Goal: Task Accomplishment & Management: Complete application form

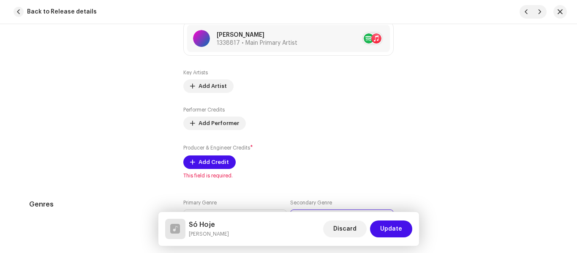
scroll to position [578, 0]
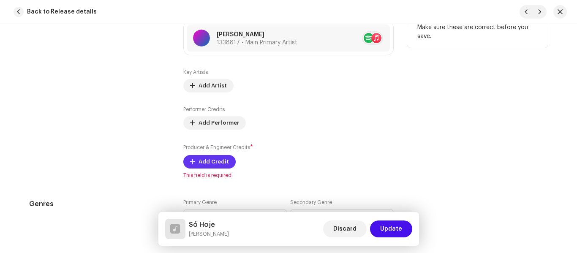
click at [204, 163] on span "Add Credit" at bounding box center [213, 161] width 30 height 17
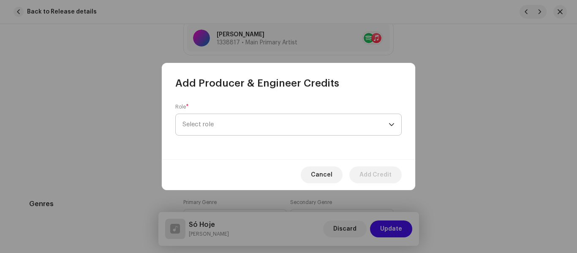
click at [239, 130] on span "Select role" at bounding box center [285, 124] width 206 height 21
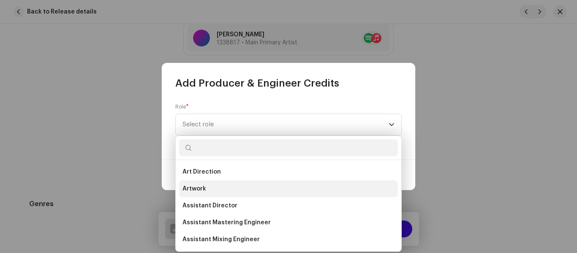
click at [205, 188] on li "Artwork" at bounding box center [288, 188] width 219 height 17
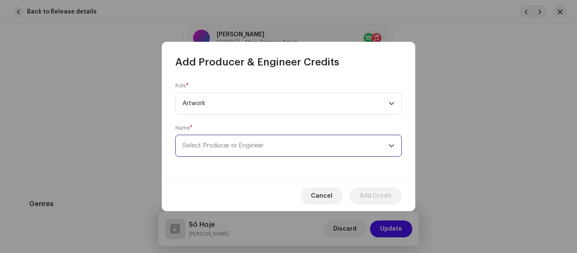
click at [263, 146] on span "Select Producer or Engineer" at bounding box center [222, 145] width 81 height 6
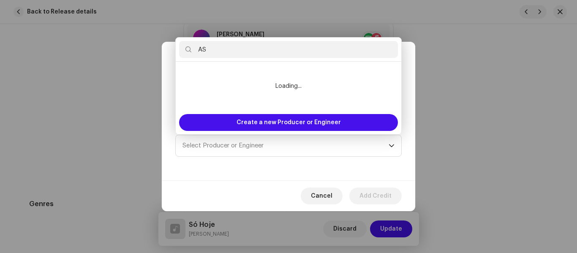
type input "ASO"
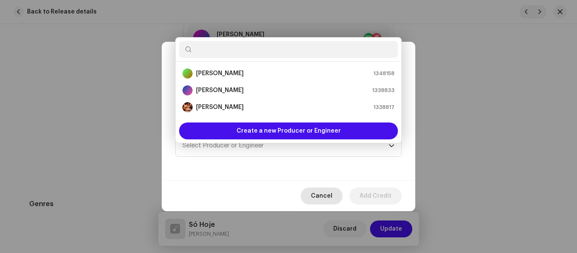
click at [320, 193] on span "Cancel" at bounding box center [322, 195] width 22 height 17
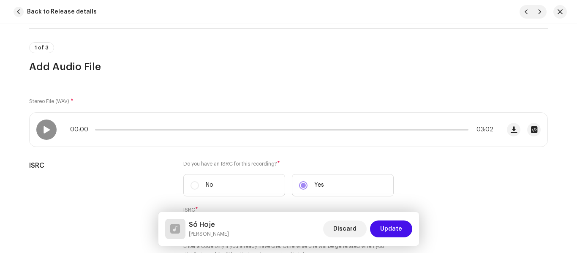
scroll to position [53, 0]
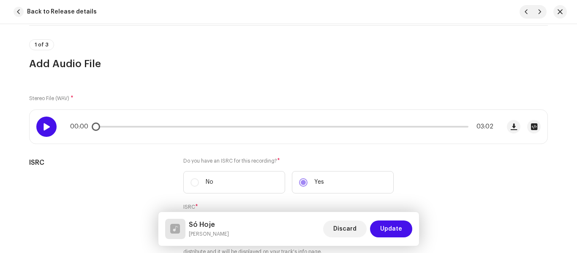
click at [48, 125] on span at bounding box center [46, 126] width 7 height 7
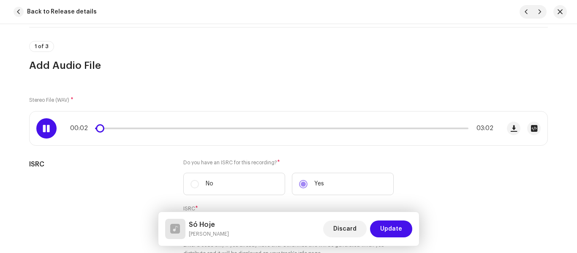
click at [48, 125] on span at bounding box center [46, 128] width 7 height 7
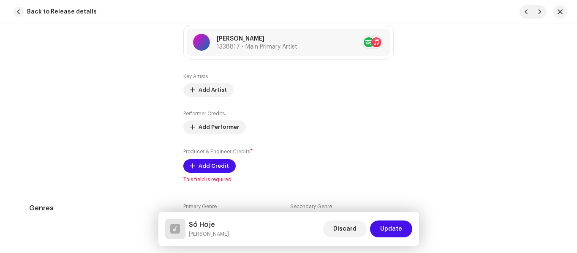
scroll to position [575, 0]
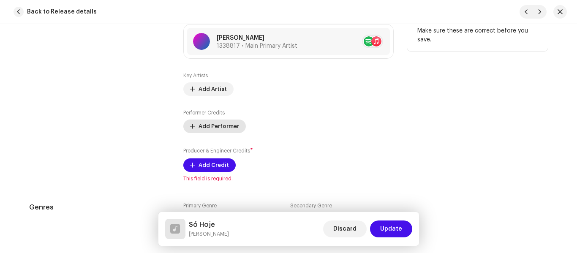
click at [214, 127] on span "Add Performer" at bounding box center [218, 126] width 41 height 17
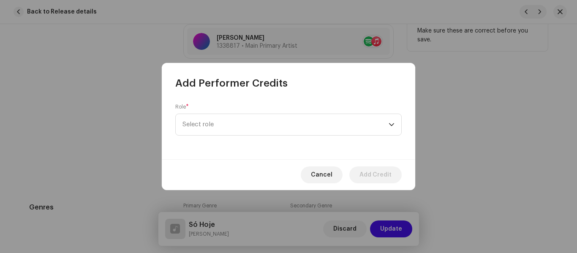
click at [214, 127] on span "Select role" at bounding box center [285, 124] width 206 height 21
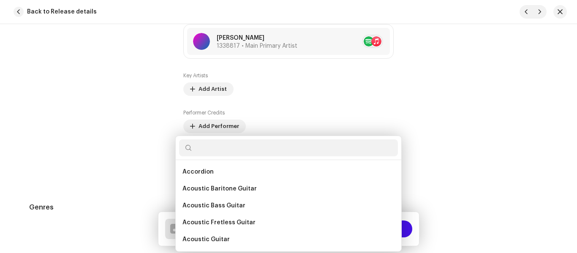
click at [475, 114] on div "Add Performer Credits Role * Select role Cancel Add Credit" at bounding box center [288, 126] width 577 height 253
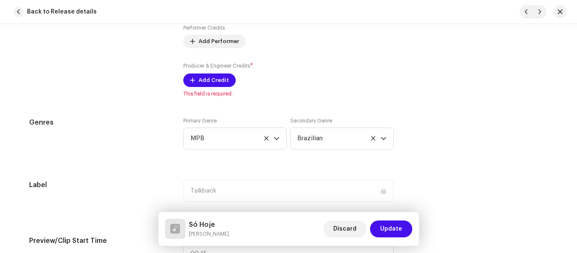
scroll to position [659, 0]
click at [209, 81] on span "Add Credit" at bounding box center [213, 80] width 30 height 17
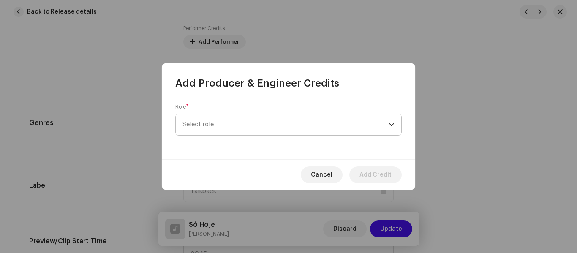
click at [228, 128] on span "Select role" at bounding box center [285, 124] width 206 height 21
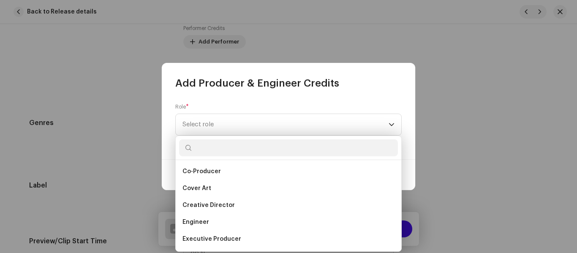
scroll to position [136, 0]
click at [207, 189] on span "Cover Art" at bounding box center [196, 188] width 29 height 8
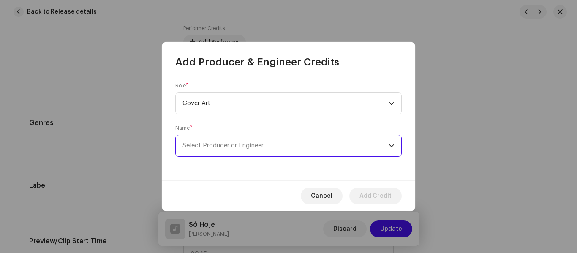
click at [237, 143] on span "Select Producer or Engineer" at bounding box center [222, 145] width 81 height 6
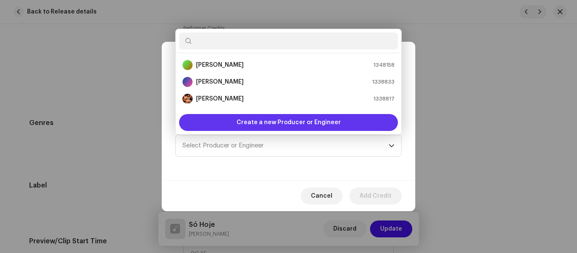
click at [281, 124] on span "Create a new Producer or Engineer" at bounding box center [288, 122] width 104 height 17
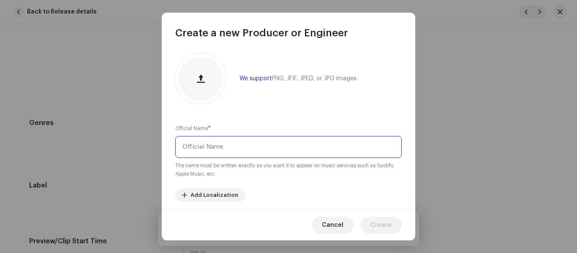
click at [252, 144] on input "text" at bounding box center [288, 147] width 226 height 22
paste input "[PERSON_NAME]"
type input "[PERSON_NAME]"
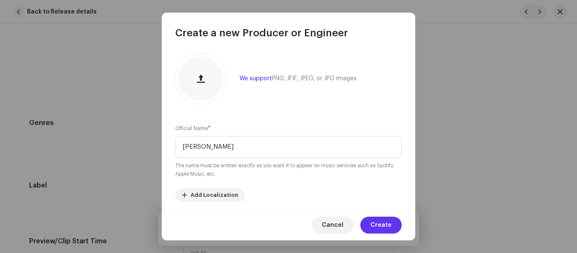
click at [383, 224] on span "Create" at bounding box center [380, 225] width 21 height 17
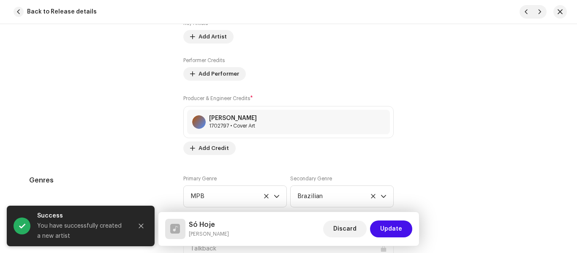
scroll to position [627, 0]
click at [205, 149] on span "Add Credit" at bounding box center [213, 147] width 30 height 17
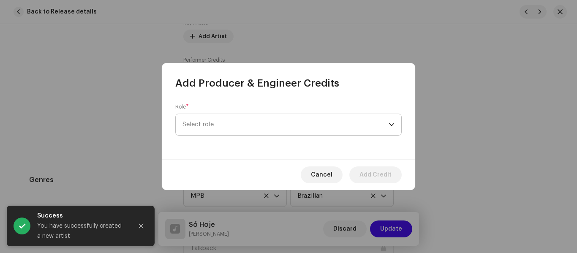
click at [241, 125] on span "Select role" at bounding box center [285, 124] width 206 height 21
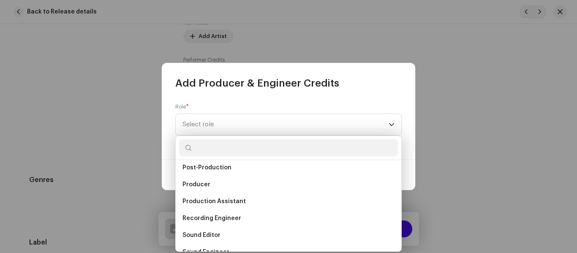
scroll to position [318, 0]
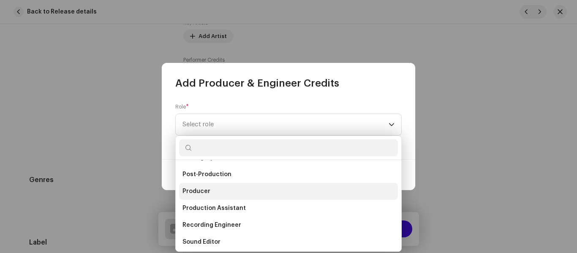
click at [223, 195] on li "Producer" at bounding box center [288, 191] width 219 height 17
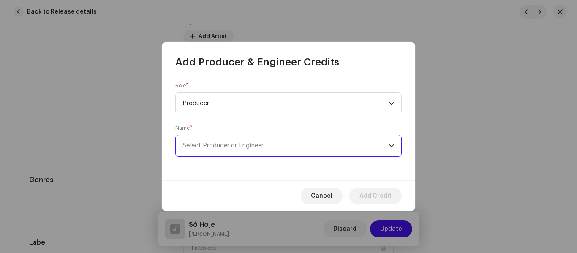
click at [273, 144] on span "Select Producer or Engineer" at bounding box center [285, 145] width 206 height 21
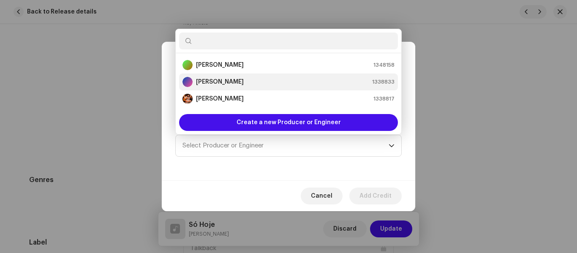
click at [230, 83] on strong "[PERSON_NAME]" at bounding box center [220, 82] width 48 height 8
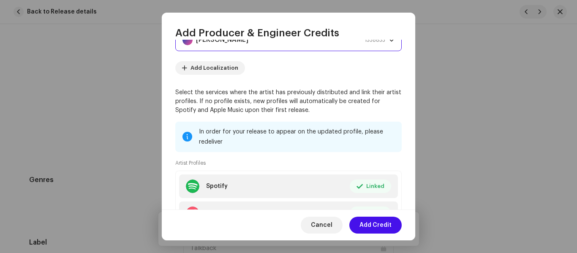
scroll to position [147, 0]
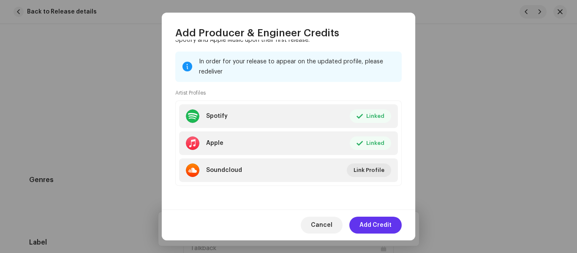
click at [378, 221] on span "Add Credit" at bounding box center [375, 225] width 32 height 17
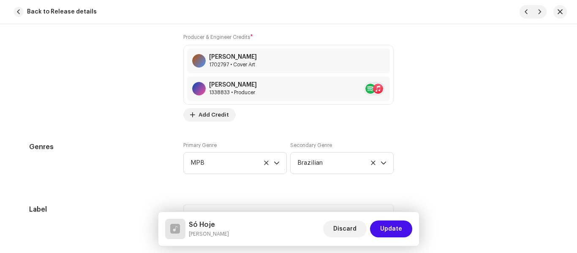
scroll to position [689, 0]
click at [213, 113] on span "Add Credit" at bounding box center [213, 114] width 30 height 17
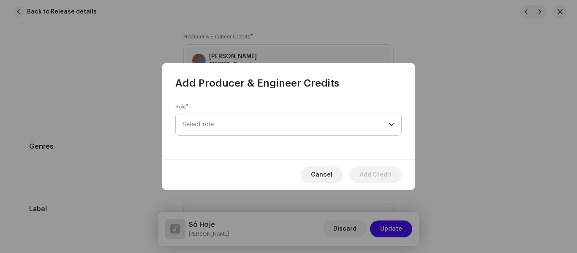
click at [225, 129] on span "Select role" at bounding box center [285, 124] width 206 height 21
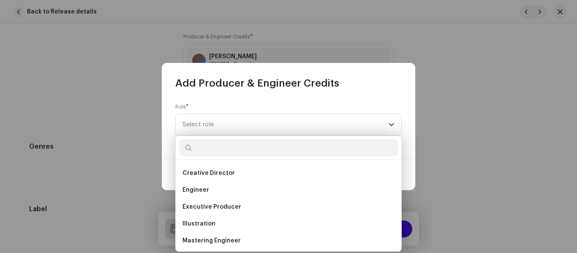
scroll to position [168, 0]
click at [292, 182] on li "Engineer" at bounding box center [288, 189] width 219 height 17
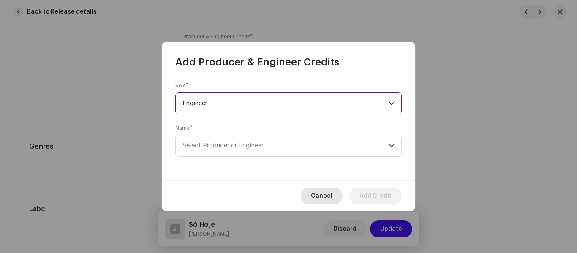
click at [329, 195] on span "Cancel" at bounding box center [322, 195] width 22 height 17
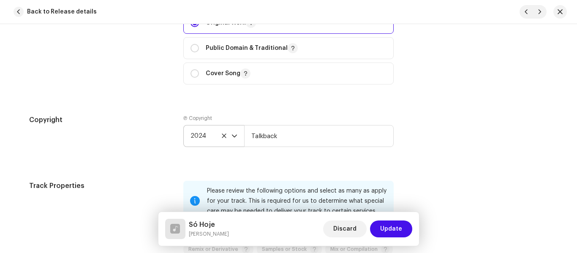
scroll to position [1071, 0]
click at [211, 140] on span "2024" at bounding box center [210, 136] width 41 height 21
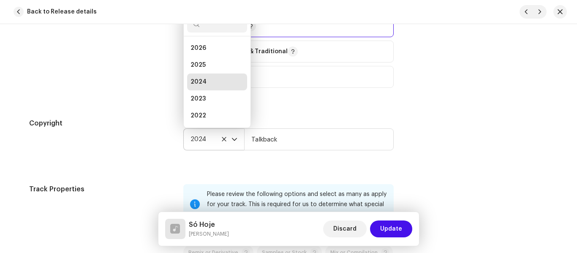
scroll to position [3, 0]
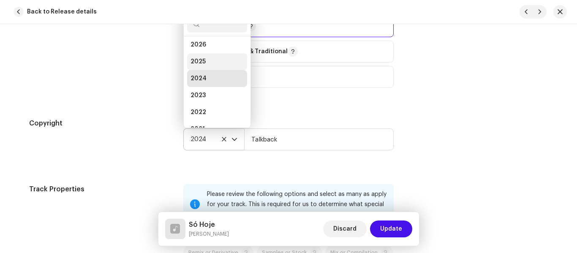
click at [204, 60] on li "2025" at bounding box center [217, 61] width 60 height 17
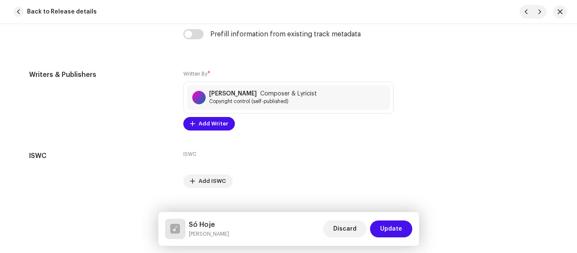
scroll to position [1738, 0]
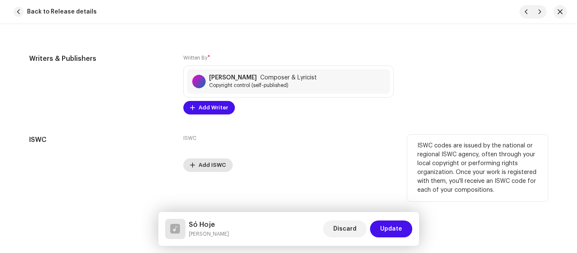
click at [210, 161] on span "Add ISWC" at bounding box center [211, 165] width 27 height 17
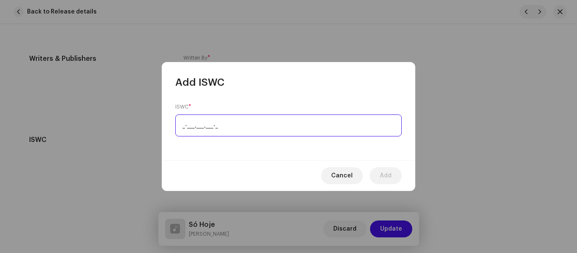
paste input "T-321.673.422-0"
type input "T-321.673.422-0"
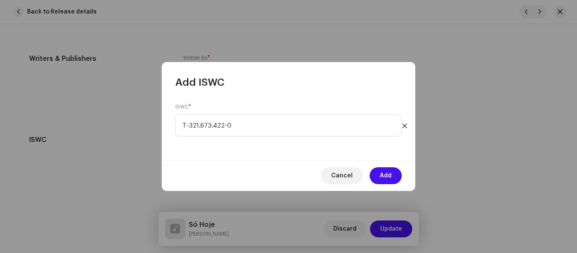
click at [310, 160] on div "Cancel Add" at bounding box center [288, 175] width 253 height 31
click at [389, 175] on span "Add" at bounding box center [386, 175] width 12 height 17
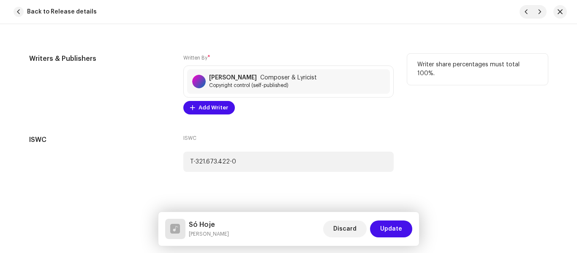
scroll to position [1745, 0]
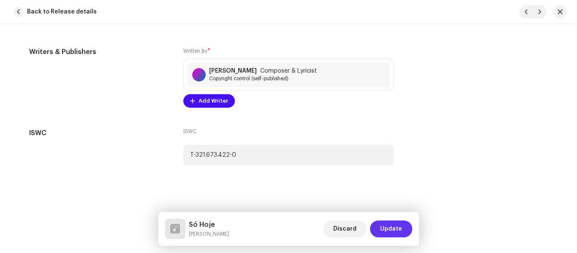
click at [384, 228] on span "Update" at bounding box center [391, 228] width 22 height 17
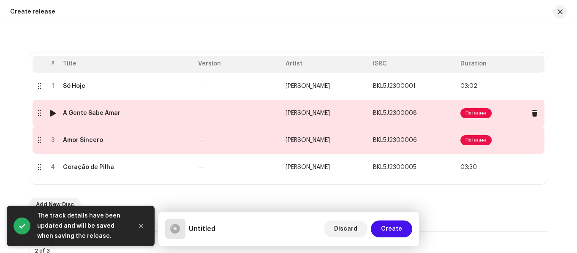
click at [474, 116] on span "Fix Issues" at bounding box center [475, 113] width 31 height 10
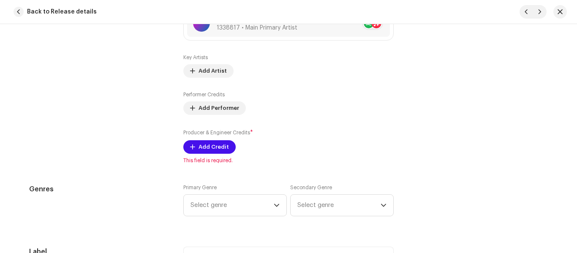
scroll to position [593, 0]
click at [206, 144] on span "Add Credit" at bounding box center [213, 146] width 30 height 17
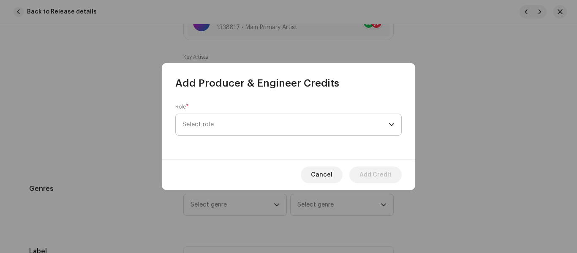
click at [246, 125] on span "Select role" at bounding box center [285, 124] width 206 height 21
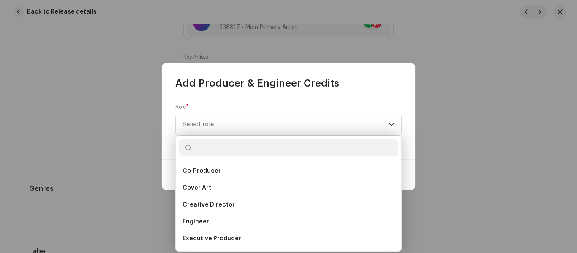
scroll to position [136, 0]
click at [227, 187] on li "Cover Art" at bounding box center [288, 187] width 219 height 17
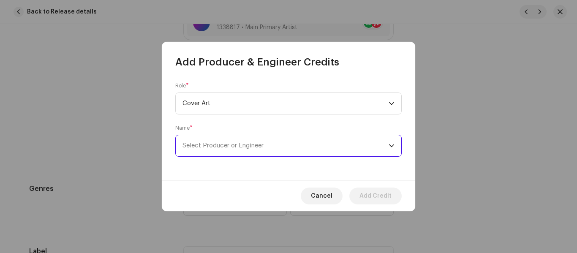
click at [283, 144] on span "Select Producer or Engineer" at bounding box center [285, 145] width 206 height 21
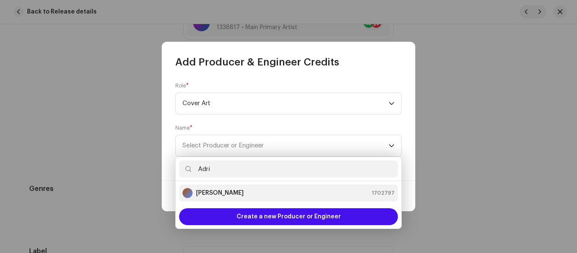
type input "Adri"
click at [226, 192] on strong "[PERSON_NAME]" at bounding box center [220, 193] width 48 height 8
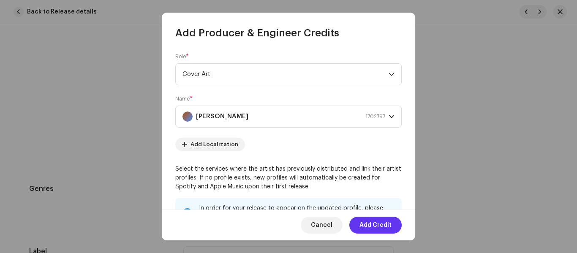
click at [384, 223] on span "Add Credit" at bounding box center [375, 225] width 32 height 17
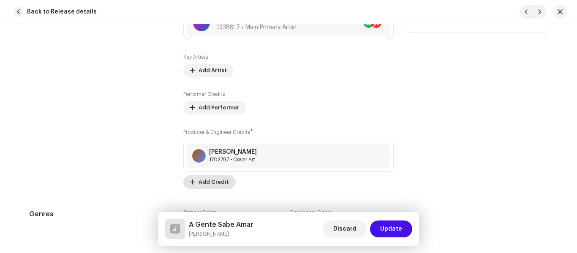
click at [210, 180] on span "Add Credit" at bounding box center [213, 182] width 30 height 17
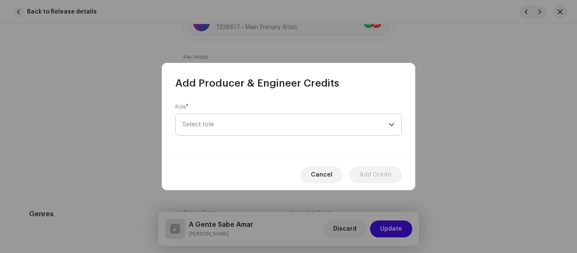
click at [304, 124] on span "Select role" at bounding box center [285, 124] width 206 height 21
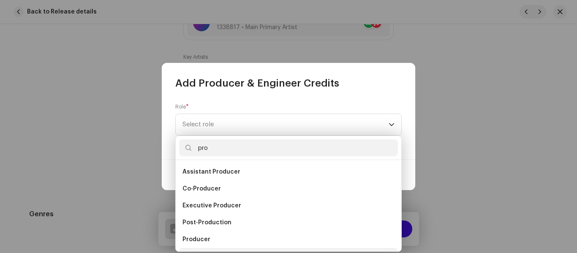
scroll to position [14, 0]
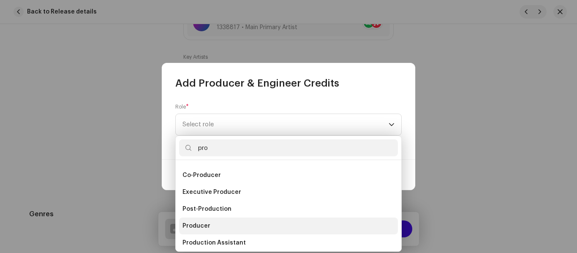
type input "pro"
click at [202, 225] on span "Producer" at bounding box center [196, 226] width 28 height 8
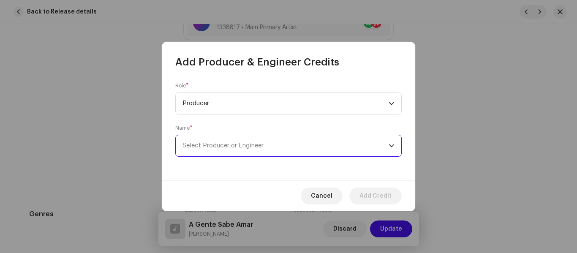
click at [353, 149] on span "Select Producer or Engineer" at bounding box center [285, 145] width 206 height 21
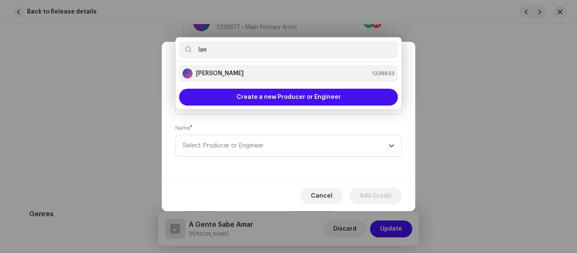
type input "lae"
click at [219, 73] on strong "[PERSON_NAME]" at bounding box center [220, 73] width 48 height 8
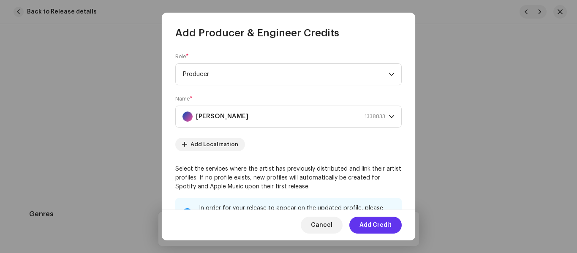
click at [389, 223] on span "Add Credit" at bounding box center [375, 225] width 32 height 17
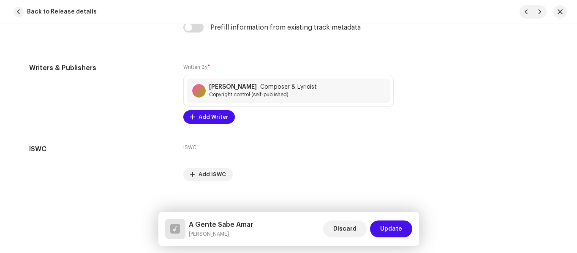
scroll to position [1738, 0]
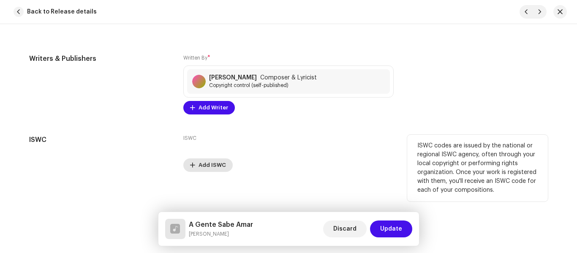
click at [209, 168] on span "Add ISWC" at bounding box center [211, 165] width 27 height 17
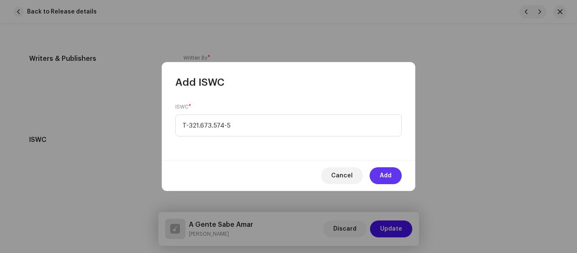
type input "T-321.673.574-5"
click at [396, 177] on button "Add" at bounding box center [385, 175] width 32 height 17
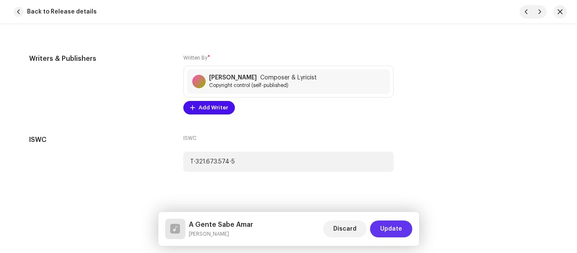
click at [394, 229] on span "Update" at bounding box center [391, 228] width 22 height 17
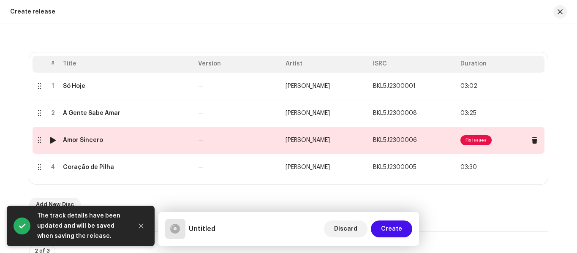
click at [474, 141] on span "Fix Issues" at bounding box center [475, 140] width 31 height 10
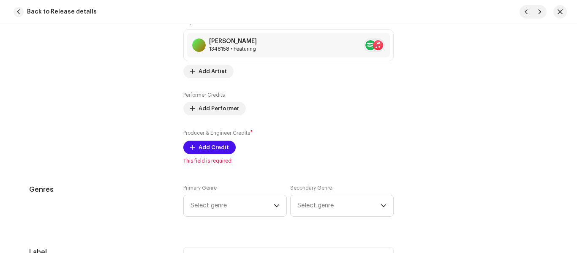
scroll to position [629, 0]
click at [216, 107] on span "Add Performer" at bounding box center [218, 107] width 41 height 17
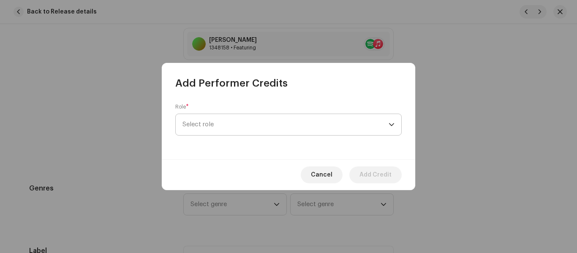
click at [228, 123] on span "Select role" at bounding box center [285, 124] width 206 height 21
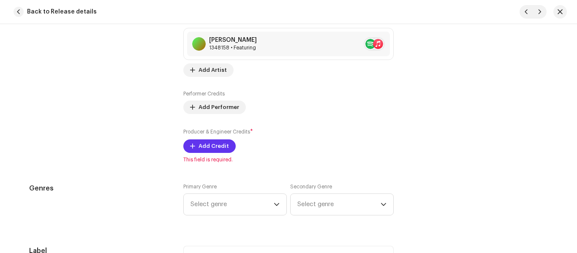
click at [218, 143] on span "Add Credit" at bounding box center [213, 146] width 30 height 17
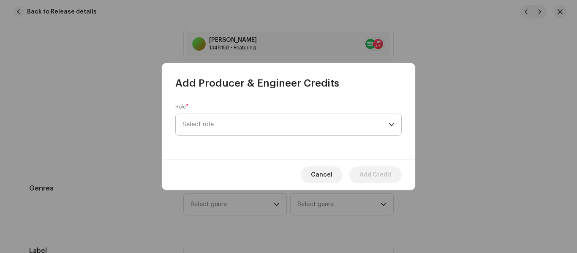
click at [251, 123] on span "Select role" at bounding box center [285, 124] width 206 height 21
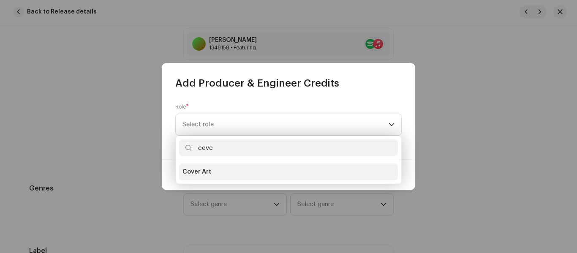
type input "cove"
click at [205, 172] on span "Cover Art" at bounding box center [196, 172] width 29 height 8
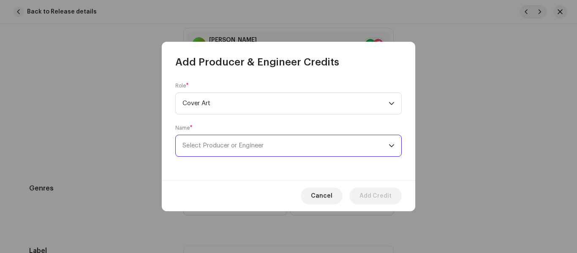
click at [256, 150] on span "Select Producer or Engineer" at bounding box center [285, 145] width 206 height 21
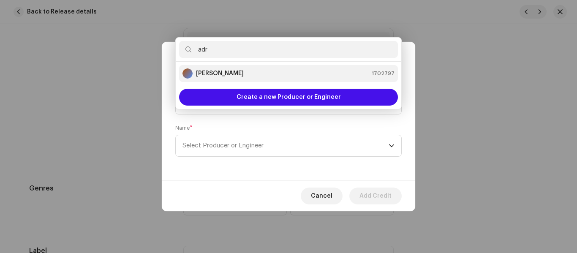
type input "adr"
click at [207, 74] on strong "[PERSON_NAME]" at bounding box center [220, 73] width 48 height 8
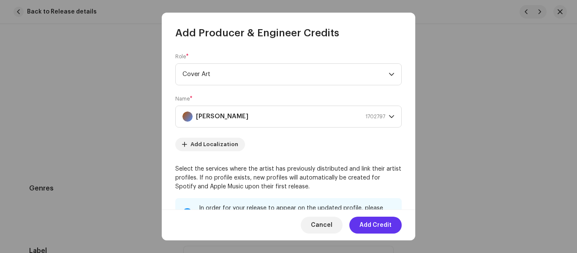
click at [376, 226] on span "Add Credit" at bounding box center [375, 225] width 32 height 17
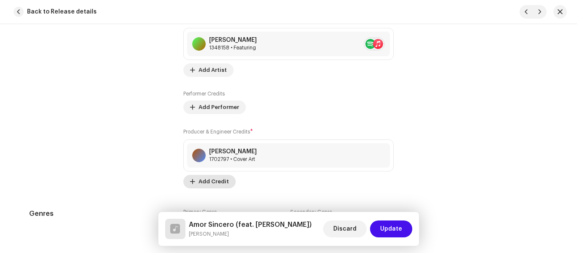
click at [207, 179] on span "Add Credit" at bounding box center [213, 181] width 30 height 17
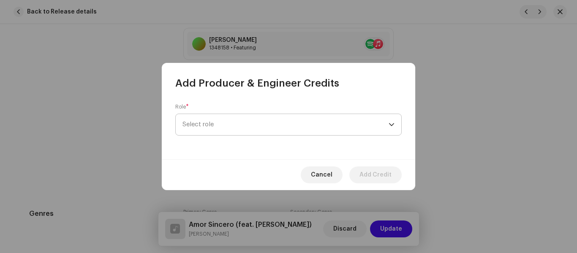
click at [208, 125] on span "Select role" at bounding box center [285, 124] width 206 height 21
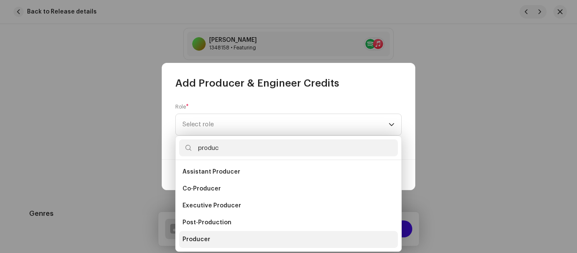
type input "produc"
click at [201, 239] on span "Producer" at bounding box center [196, 239] width 28 height 8
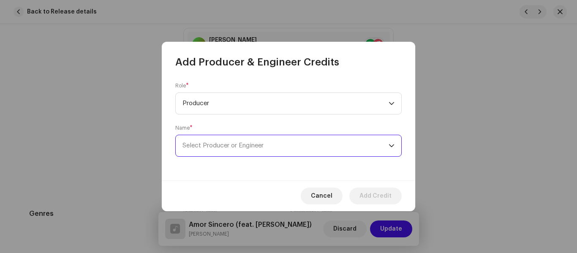
click at [231, 151] on span "Select Producer or Engineer" at bounding box center [285, 145] width 206 height 21
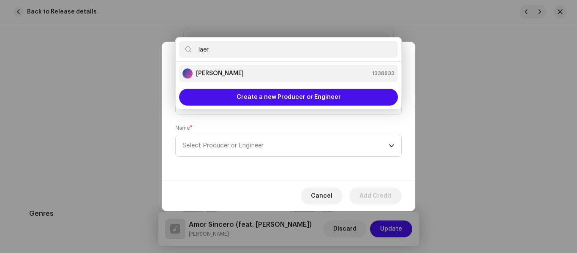
type input "laer"
click at [216, 71] on strong "[PERSON_NAME]" at bounding box center [220, 73] width 48 height 8
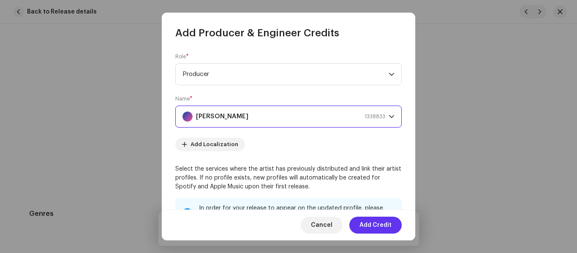
click at [380, 227] on span "Add Credit" at bounding box center [375, 225] width 32 height 17
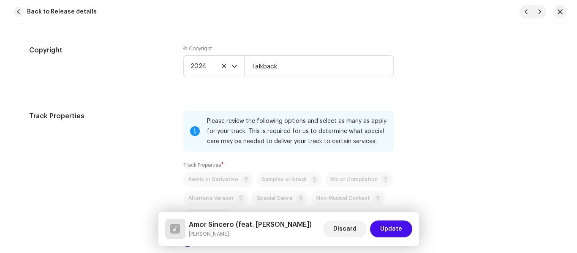
scroll to position [1177, 0]
click at [221, 64] on icon at bounding box center [223, 65] width 5 height 5
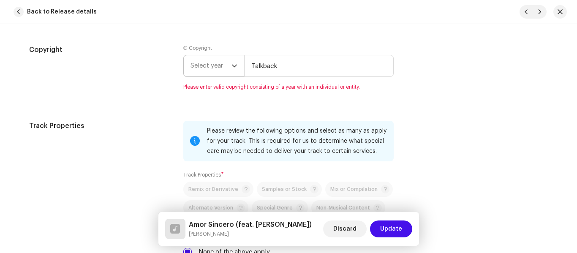
click at [233, 63] on icon "dropdown trigger" at bounding box center [234, 66] width 6 height 6
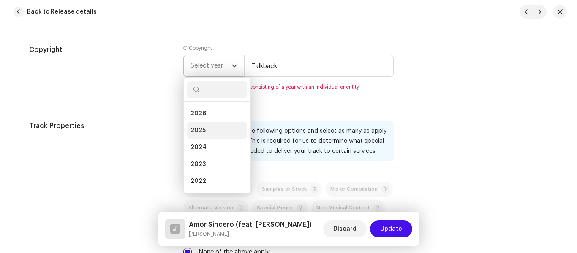
click at [205, 133] on li "2025" at bounding box center [217, 130] width 60 height 17
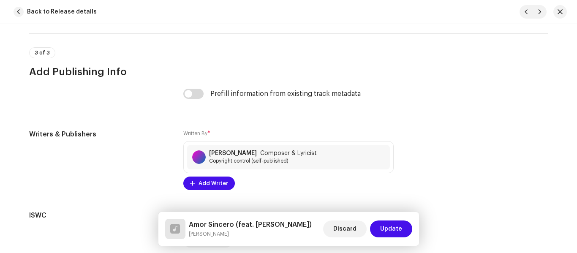
scroll to position [1774, 0]
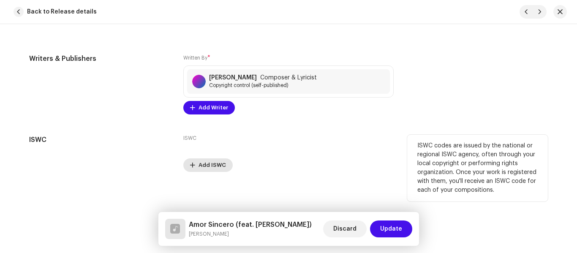
click at [206, 161] on span "Add ISWC" at bounding box center [211, 165] width 27 height 17
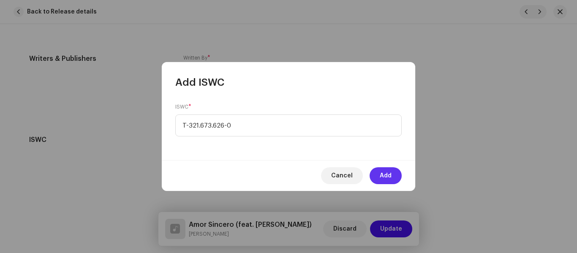
type input "T-321.673.626-0"
click at [380, 176] on span "Add" at bounding box center [386, 175] width 12 height 17
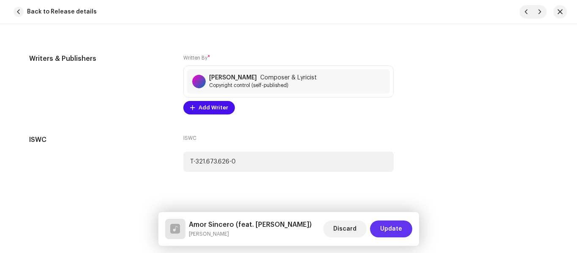
click at [395, 229] on span "Update" at bounding box center [391, 228] width 22 height 17
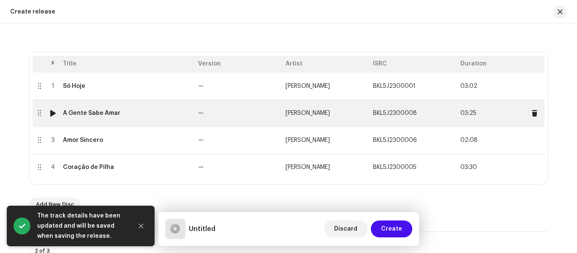
click at [188, 114] on div "A Gente Sabe Amar" at bounding box center [127, 113] width 128 height 7
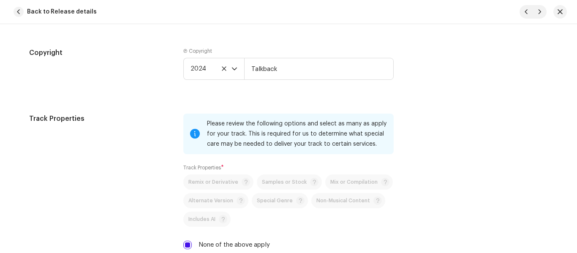
scroll to position [1138, 0]
click at [234, 71] on icon "dropdown trigger" at bounding box center [234, 70] width 5 height 3
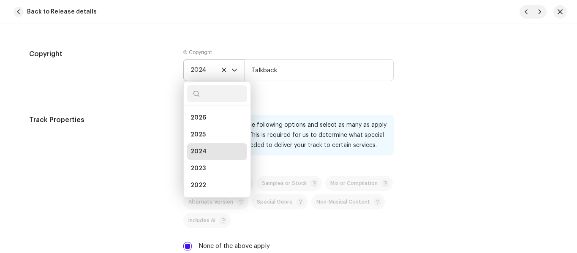
scroll to position [3, 0]
click at [208, 128] on li "2025" at bounding box center [217, 131] width 60 height 17
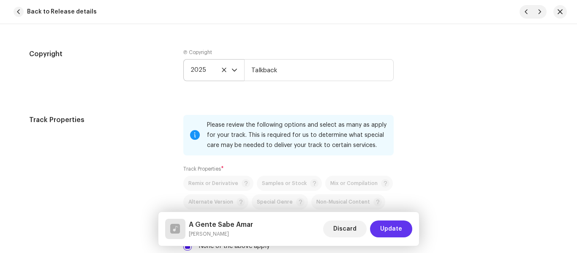
click at [396, 228] on span "Update" at bounding box center [391, 228] width 22 height 17
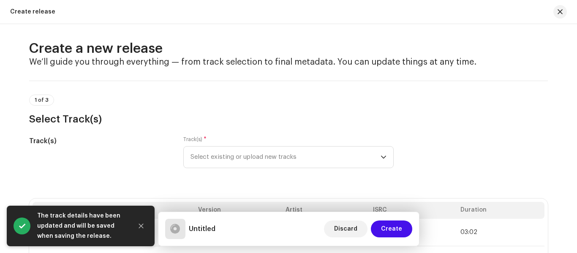
scroll to position [0, 0]
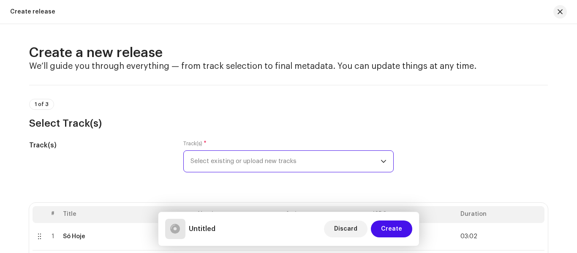
click at [310, 162] on span "Select existing or upload new tracks" at bounding box center [285, 161] width 190 height 21
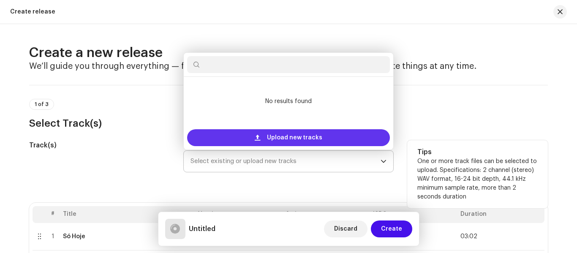
click at [289, 136] on span "Upload new tracks" at bounding box center [294, 137] width 55 height 17
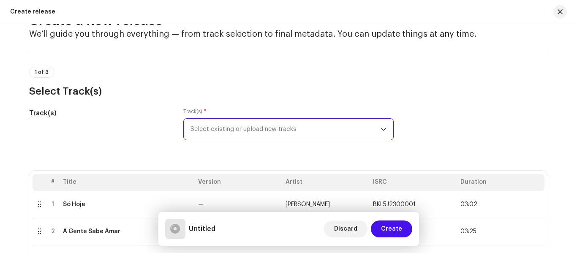
scroll to position [31, 0]
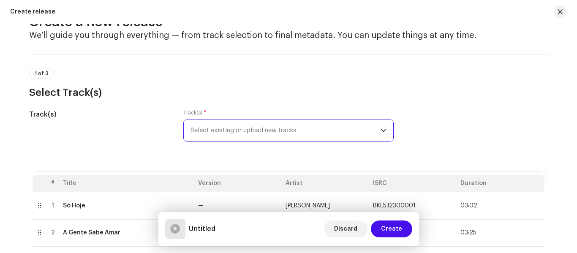
click at [325, 133] on span "Select existing or upload new tracks" at bounding box center [285, 130] width 190 height 21
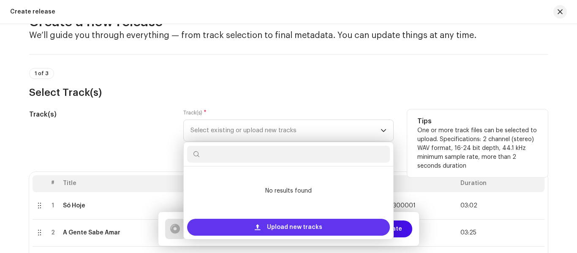
click at [279, 223] on span "Upload new tracks" at bounding box center [294, 227] width 55 height 17
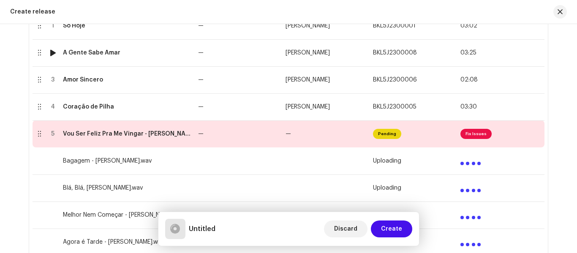
scroll to position [226, 0]
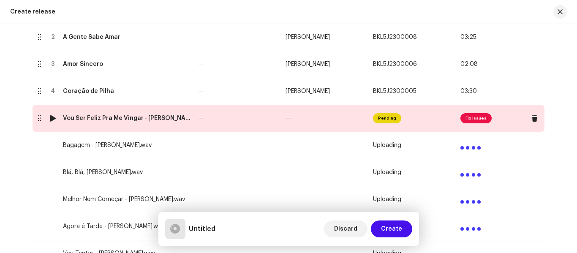
click at [474, 120] on span "Fix Issues" at bounding box center [475, 118] width 31 height 10
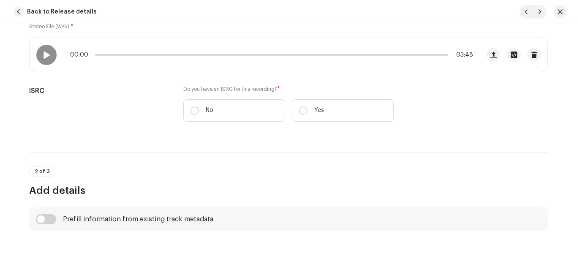
scroll to position [161, 0]
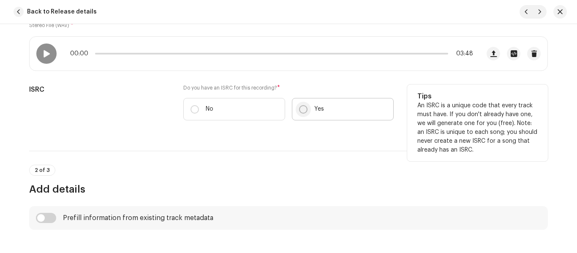
click at [304, 108] on input "Yes" at bounding box center [303, 109] width 8 height 8
radio input "true"
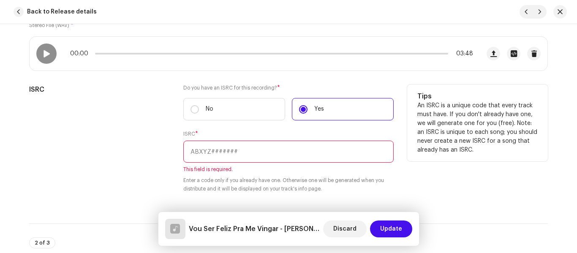
click at [223, 149] on input "text" at bounding box center [288, 152] width 210 height 22
paste input "BKL5J2300003"
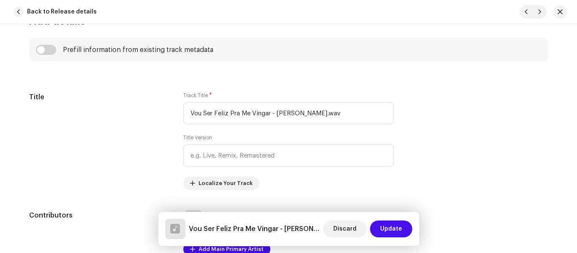
scroll to position [412, 0]
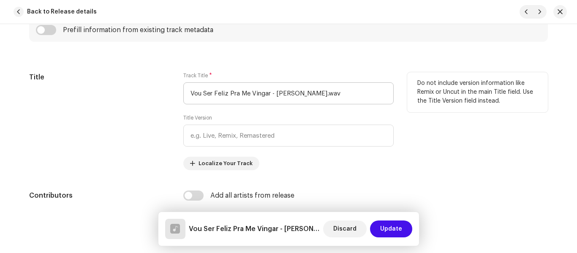
type input "BKL5J2300003"
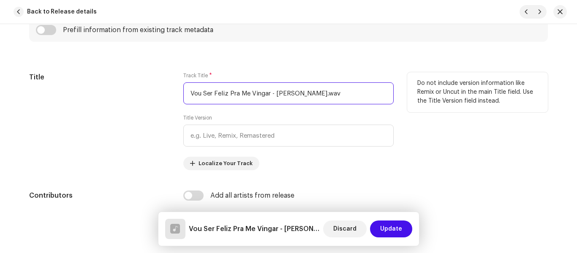
drag, startPoint x: 269, startPoint y: 93, endPoint x: 348, endPoint y: 91, distance: 79.4
click at [348, 91] on input "Vou Ser Feliz Pra Me Vingar - [PERSON_NAME].wav" at bounding box center [288, 93] width 210 height 22
type input "Vou Ser Feliz Pra Me Vingar"
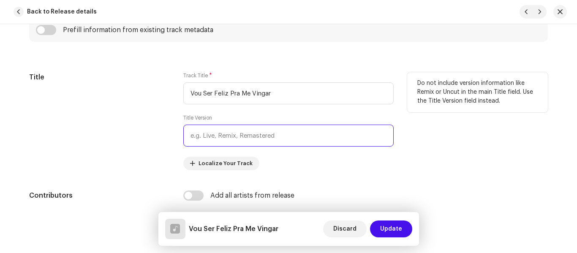
click at [223, 139] on input "text" at bounding box center [288, 136] width 210 height 22
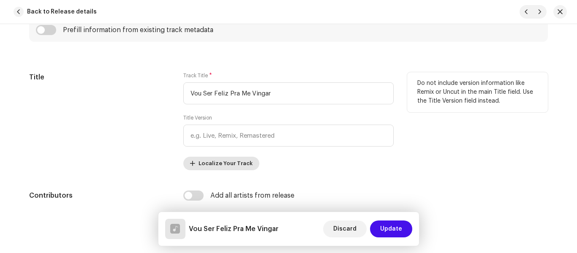
click at [217, 159] on span "Localize Your Track" at bounding box center [225, 163] width 54 height 17
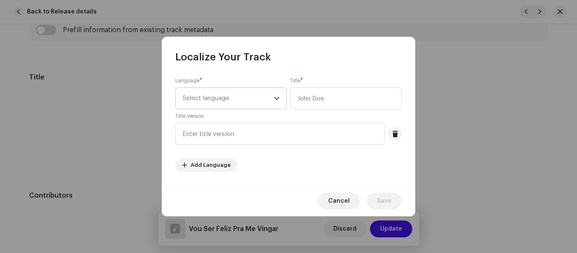
click at [234, 95] on span "Select language" at bounding box center [227, 98] width 91 height 21
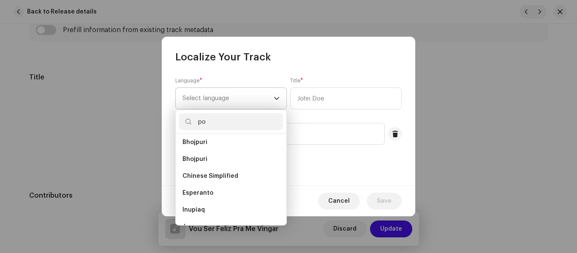
scroll to position [0, 0]
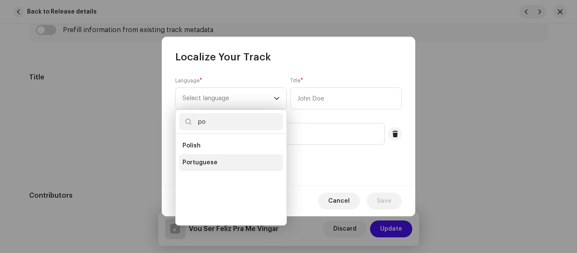
type input "po"
click at [197, 161] on span "Portuguese" at bounding box center [199, 162] width 35 height 8
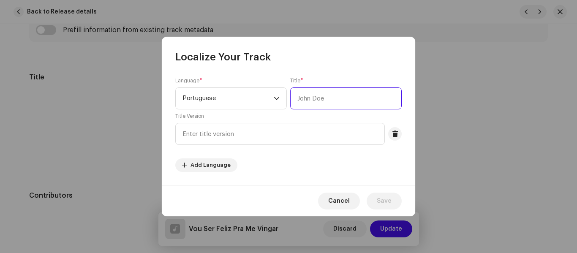
click at [318, 95] on input "text" at bounding box center [345, 98] width 111 height 22
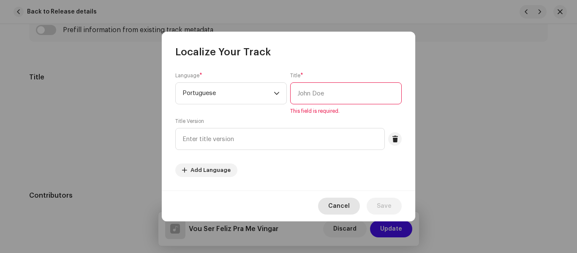
click at [339, 201] on span "Cancel" at bounding box center [339, 206] width 22 height 17
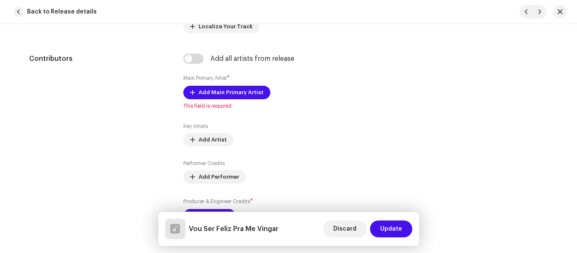
scroll to position [559, 0]
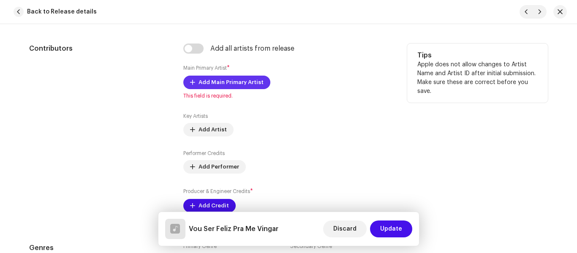
click at [225, 81] on span "Add Main Primary Artist" at bounding box center [230, 82] width 65 height 17
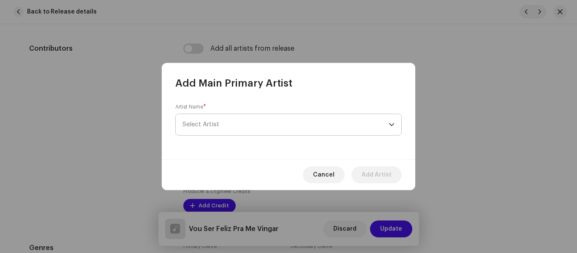
click at [248, 124] on span "Select Artist" at bounding box center [285, 124] width 206 height 21
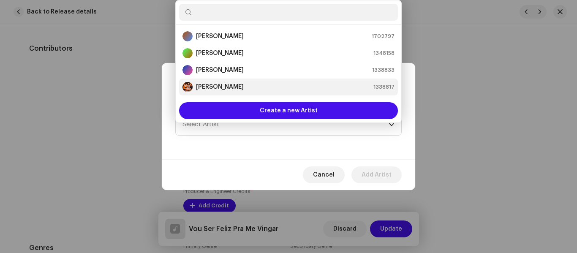
click at [209, 84] on strong "[PERSON_NAME]" at bounding box center [220, 87] width 48 height 8
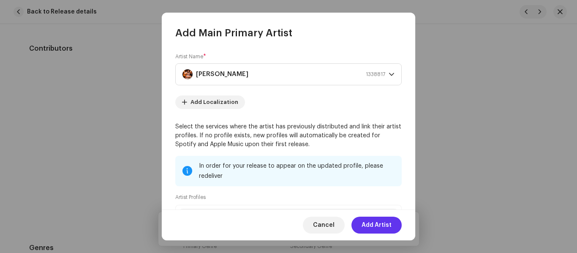
click at [381, 226] on span "Add Artist" at bounding box center [376, 225] width 30 height 17
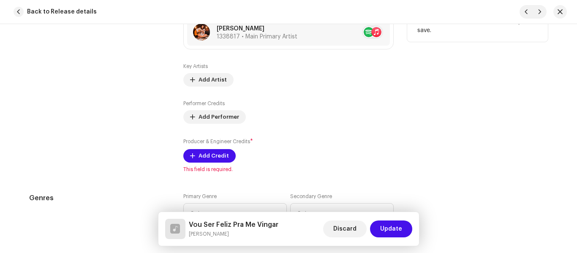
scroll to position [622, 0]
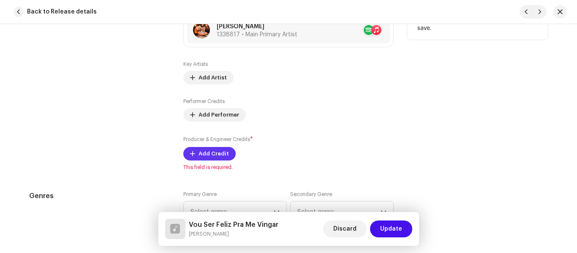
click at [215, 155] on span "Add Credit" at bounding box center [213, 153] width 30 height 17
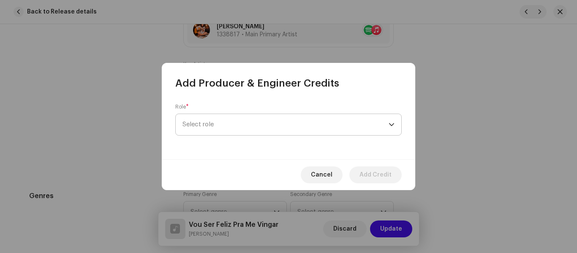
click at [270, 128] on span "Select role" at bounding box center [285, 124] width 206 height 21
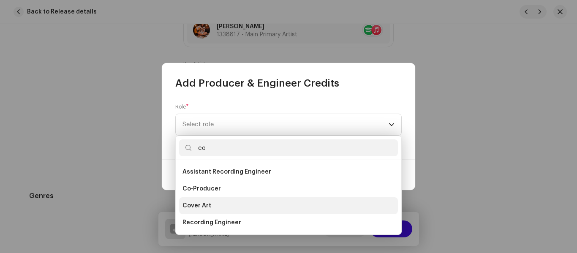
type input "co"
click at [195, 204] on span "Cover Art" at bounding box center [196, 205] width 29 height 8
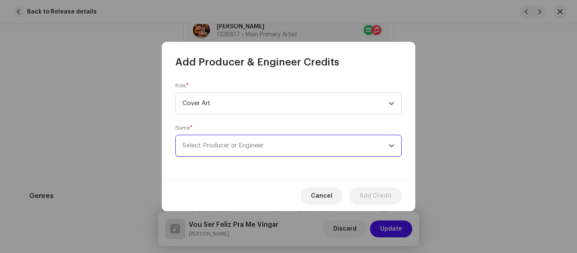
click at [304, 146] on span "Select Producer or Engineer" at bounding box center [285, 145] width 206 height 21
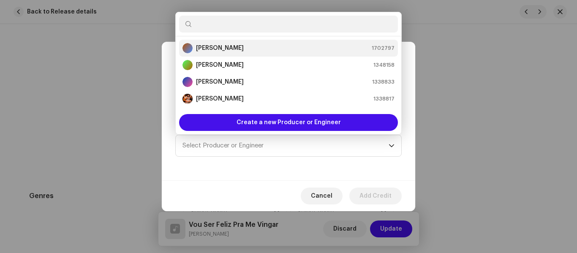
click at [211, 46] on strong "[PERSON_NAME]" at bounding box center [220, 48] width 48 height 8
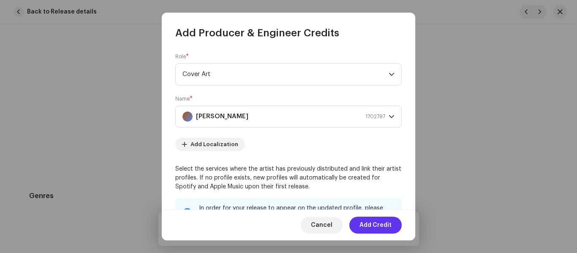
click at [377, 223] on span "Add Credit" at bounding box center [375, 225] width 32 height 17
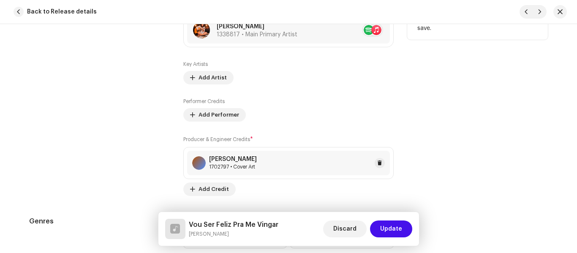
click at [214, 152] on div "[PERSON_NAME] 1702797 • Cover Art" at bounding box center [288, 163] width 203 height 24
click at [205, 190] on span "Add Credit" at bounding box center [213, 189] width 30 height 17
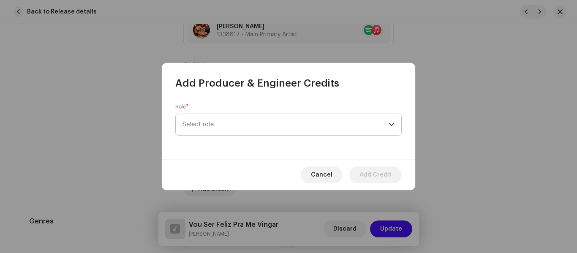
click at [239, 127] on span "Select role" at bounding box center [285, 124] width 206 height 21
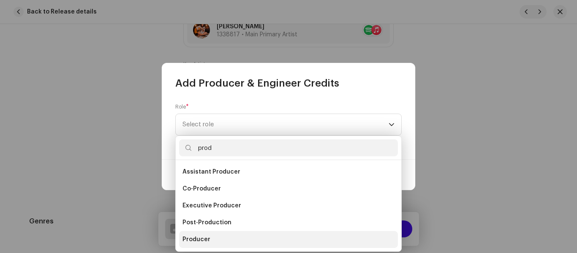
type input "prod"
click at [199, 239] on span "Producer" at bounding box center [196, 239] width 28 height 8
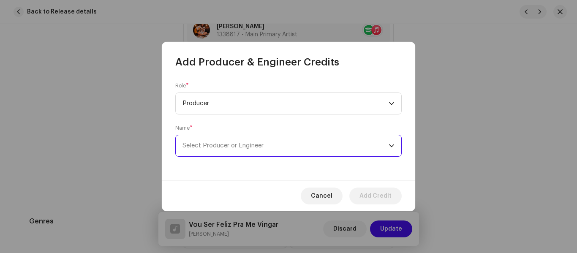
click at [281, 145] on span "Select Producer or Engineer" at bounding box center [285, 145] width 206 height 21
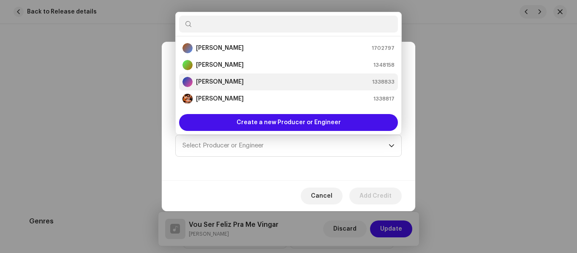
click at [210, 81] on strong "[PERSON_NAME]" at bounding box center [220, 82] width 48 height 8
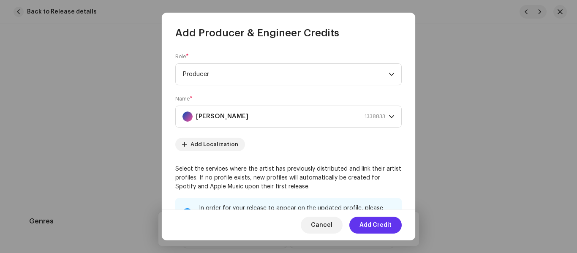
click at [387, 228] on span "Add Credit" at bounding box center [375, 225] width 32 height 17
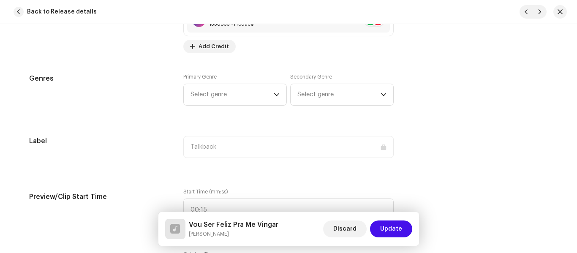
scroll to position [793, 0]
click at [274, 95] on icon "dropdown trigger" at bounding box center [277, 93] width 6 height 6
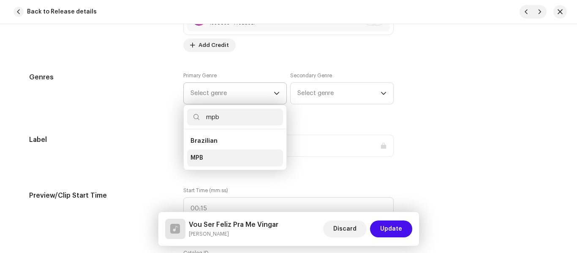
type input "mpb"
click at [207, 158] on li "MPB" at bounding box center [235, 157] width 96 height 17
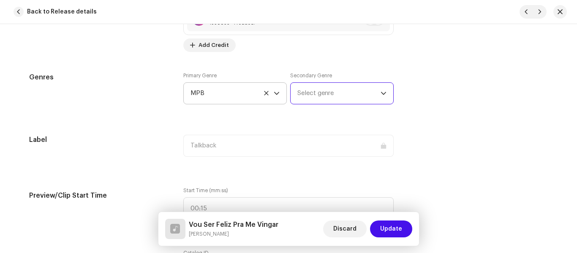
click at [372, 94] on span "Select genre" at bounding box center [338, 93] width 83 height 21
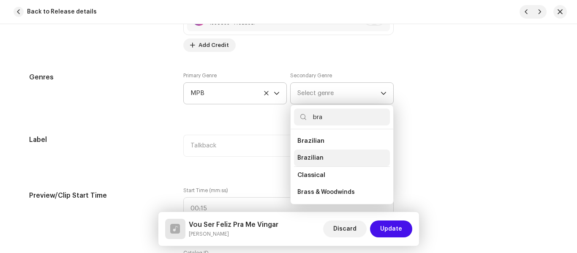
type input "bra"
click at [310, 158] on span "Brazilian" at bounding box center [310, 158] width 26 height 8
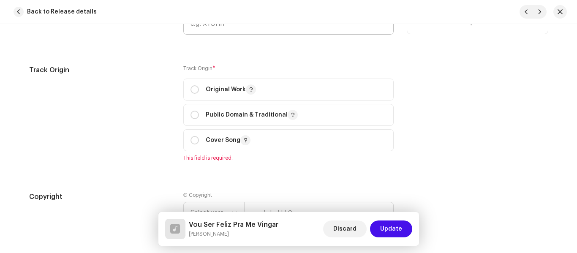
scroll to position [1041, 0]
click at [206, 91] on p "Original Work" at bounding box center [231, 89] width 50 height 10
radio input "true"
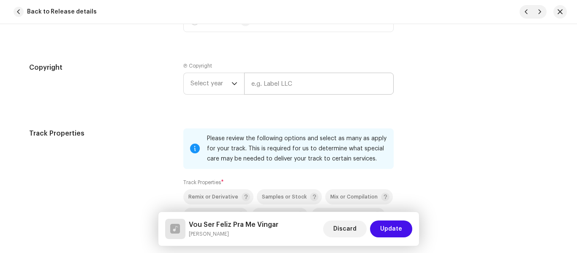
scroll to position [1160, 0]
click at [276, 80] on input "text" at bounding box center [318, 83] width 149 height 22
type input "Talkback"
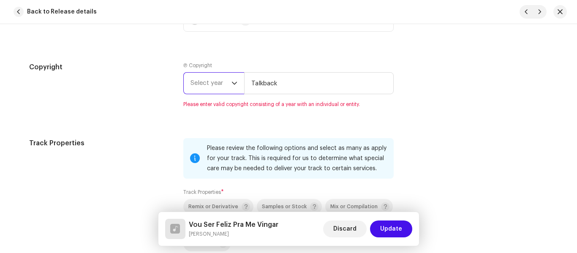
click at [211, 86] on span "Select year" at bounding box center [210, 83] width 41 height 21
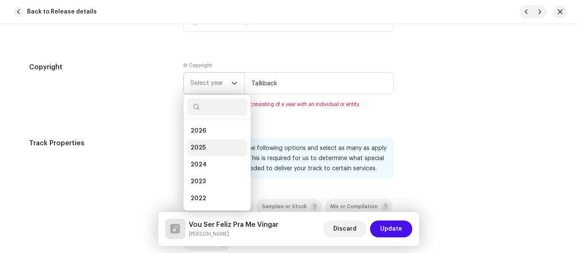
click at [204, 147] on li "2025" at bounding box center [217, 147] width 60 height 17
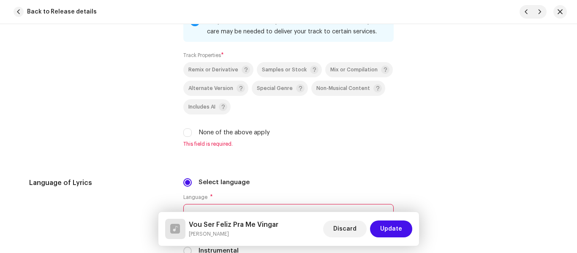
scroll to position [1287, 0]
click at [236, 131] on label "None of the above apply" at bounding box center [233, 132] width 71 height 9
click at [192, 131] on input "None of the above apply" at bounding box center [187, 132] width 8 height 8
checkbox input "true"
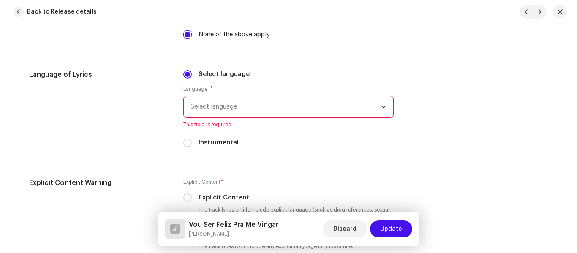
scroll to position [1385, 0]
click at [369, 108] on span "Select language" at bounding box center [285, 105] width 190 height 21
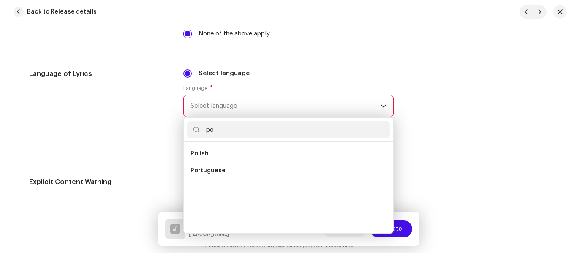
scroll to position [0, 0]
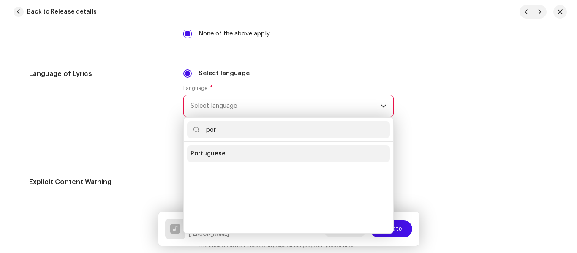
type input "por"
click at [222, 158] on li "Portuguese" at bounding box center [288, 153] width 203 height 17
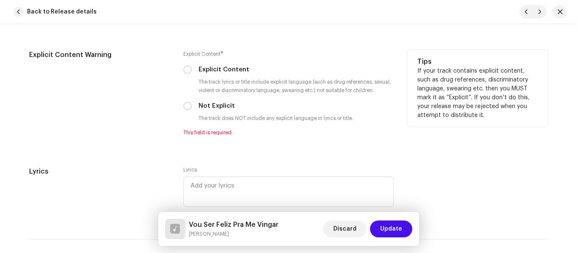
scroll to position [1503, 0]
click at [184, 107] on input "Not Explicit" at bounding box center [187, 105] width 8 height 8
radio input "true"
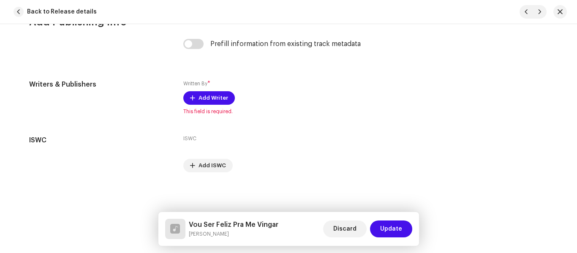
scroll to position [1748, 0]
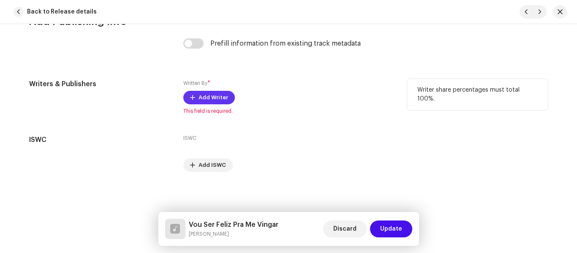
click at [205, 95] on span "Add Writer" at bounding box center [213, 97] width 30 height 17
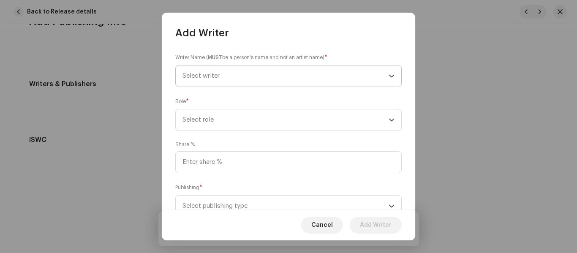
click at [244, 78] on span "Select writer" at bounding box center [285, 75] width 206 height 21
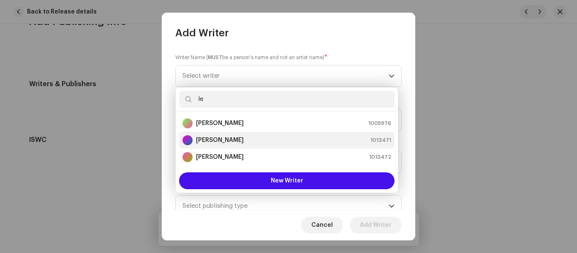
type input "le"
click at [214, 143] on strong "[PERSON_NAME]" at bounding box center [220, 140] width 48 height 8
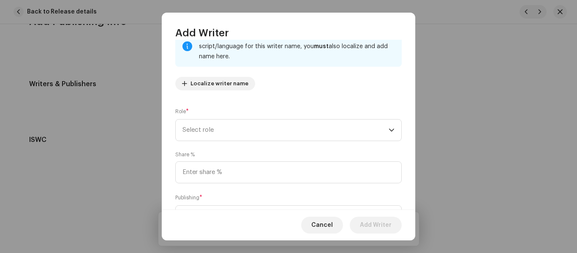
scroll to position [73, 0]
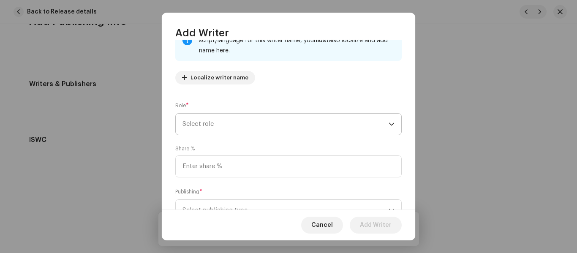
click at [258, 124] on span "Select role" at bounding box center [285, 124] width 206 height 21
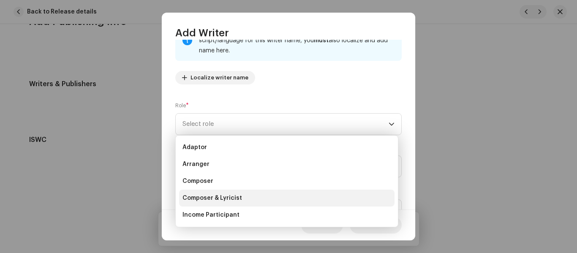
click at [204, 198] on span "Composer & Lyricist" at bounding box center [212, 198] width 60 height 8
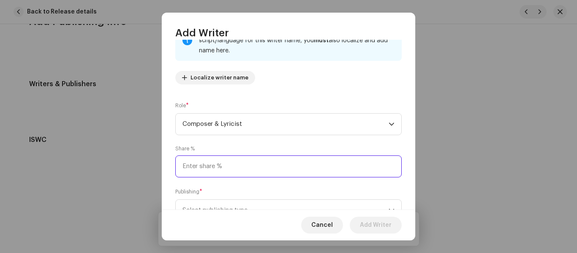
click at [274, 163] on input at bounding box center [288, 166] width 226 height 22
type input "100.00"
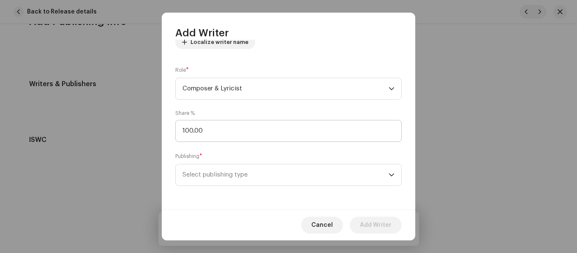
click at [274, 163] on div "Publishing * Select publishing type" at bounding box center [288, 169] width 226 height 34
click at [280, 174] on span "Select publishing type" at bounding box center [285, 174] width 206 height 21
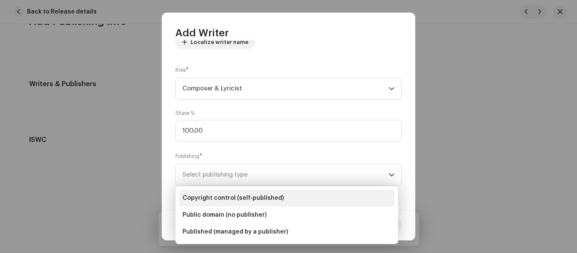
click at [247, 196] on span "Copyright control (self-published)" at bounding box center [232, 198] width 101 height 8
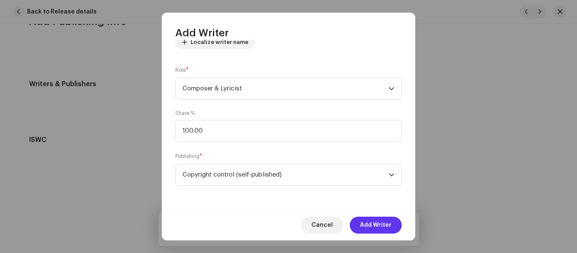
click at [374, 222] on span "Add Writer" at bounding box center [376, 225] width 32 height 17
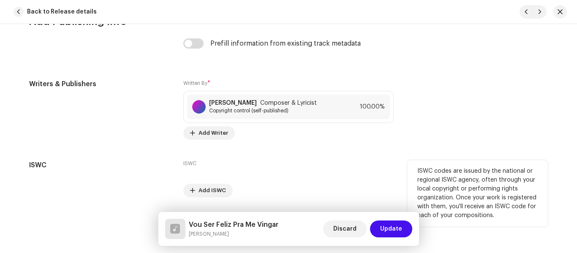
scroll to position [1774, 0]
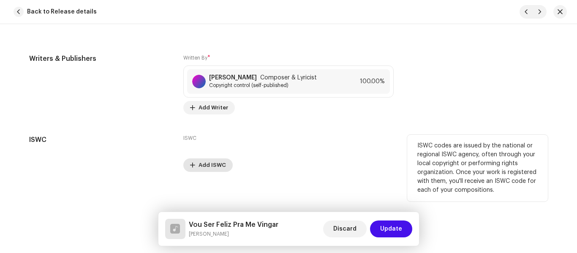
click at [202, 164] on span "Add ISWC" at bounding box center [211, 165] width 27 height 17
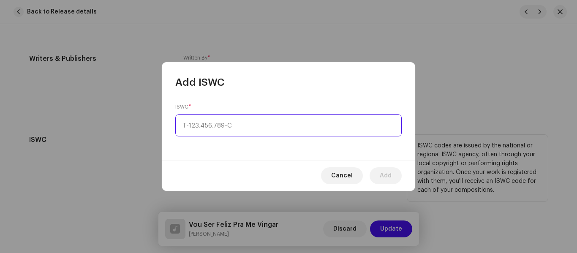
type input "_-___.___.___-_"
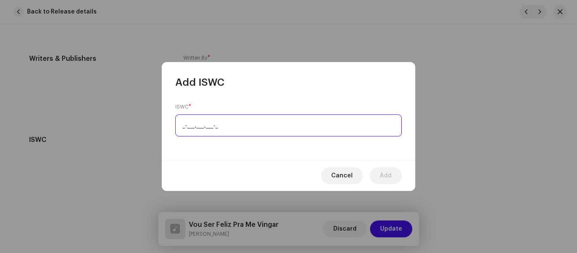
paste input "T-321.673.643-1"
type input "T-321.673.643-1"
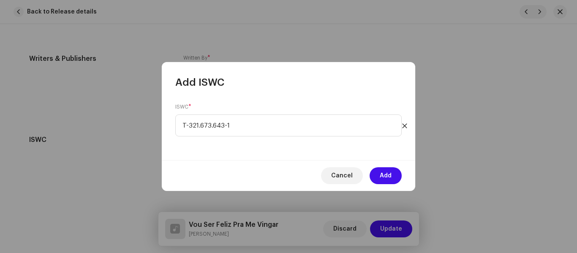
click at [364, 153] on div "ISWC * T-321.673.643-1" at bounding box center [288, 124] width 253 height 71
click at [388, 173] on span "Add" at bounding box center [386, 175] width 12 height 17
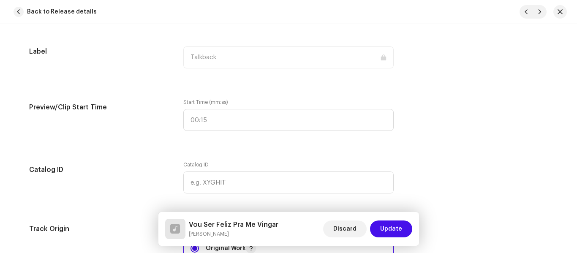
scroll to position [881, 0]
click at [394, 222] on span "Update" at bounding box center [391, 228] width 22 height 17
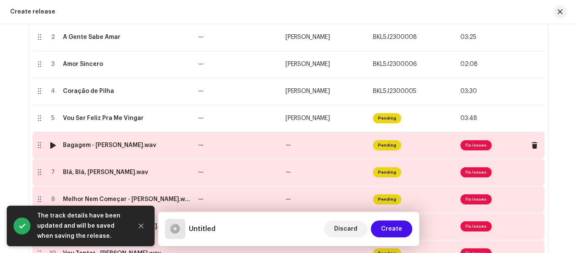
click at [471, 147] on span "Fix Issues" at bounding box center [475, 145] width 31 height 10
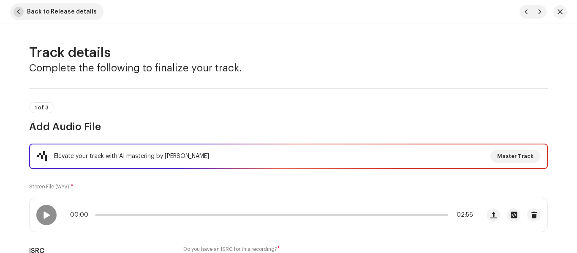
click at [19, 8] on span "button" at bounding box center [19, 12] width 10 height 10
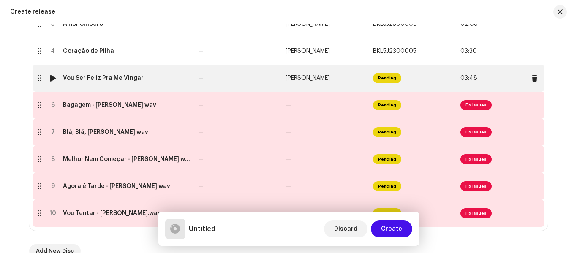
scroll to position [266, 0]
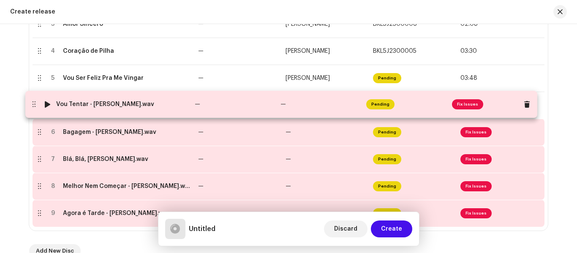
drag, startPoint x: 36, startPoint y: 212, endPoint x: 30, endPoint y: 103, distance: 109.1
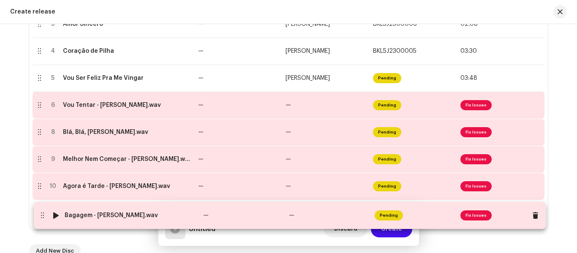
drag, startPoint x: 36, startPoint y: 130, endPoint x: 39, endPoint y: 214, distance: 83.2
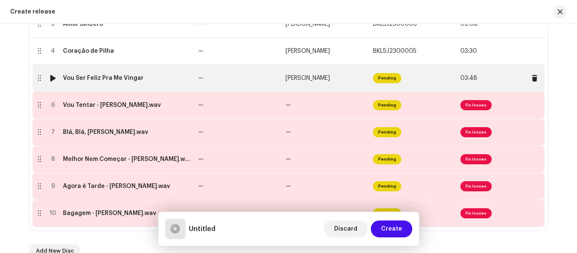
click at [52, 79] on div at bounding box center [53, 78] width 6 height 7
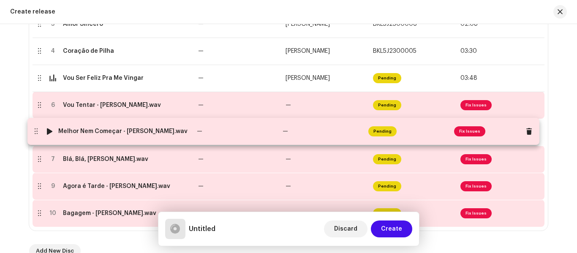
drag, startPoint x: 38, startPoint y: 159, endPoint x: 35, endPoint y: 131, distance: 28.1
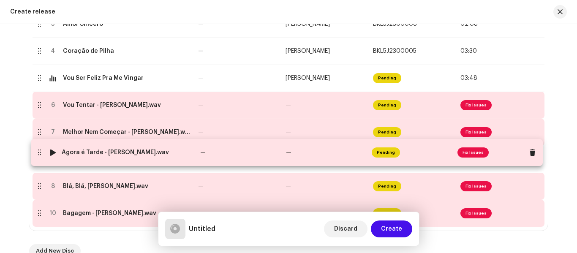
drag, startPoint x: 37, startPoint y: 188, endPoint x: 37, endPoint y: 155, distance: 33.4
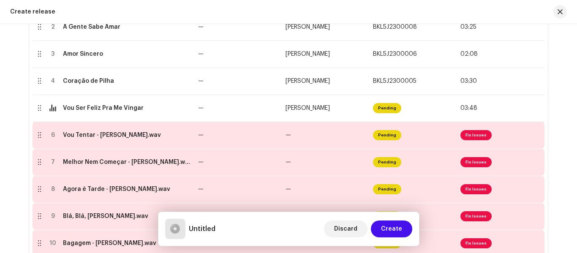
scroll to position [235, 0]
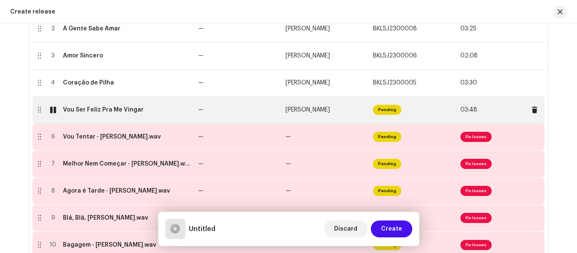
click at [385, 110] on span "Pending" at bounding box center [387, 110] width 28 height 10
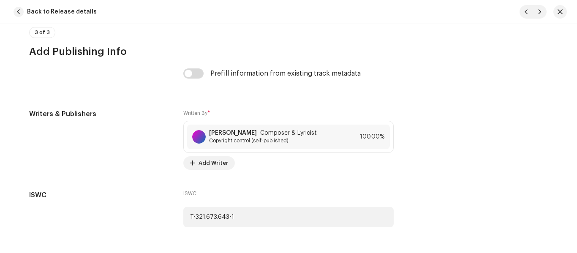
scroll to position [1780, 0]
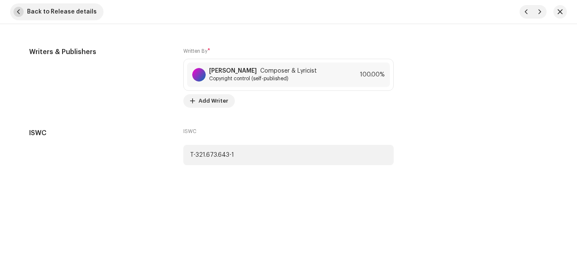
click at [19, 10] on span "button" at bounding box center [19, 12] width 10 height 10
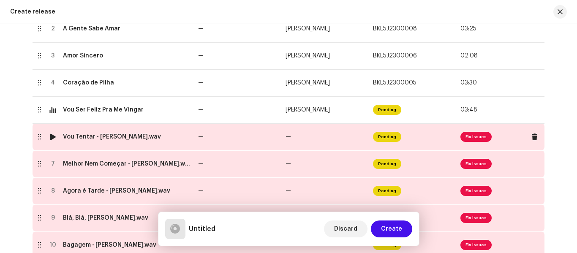
click at [307, 142] on td "—" at bounding box center [325, 136] width 87 height 27
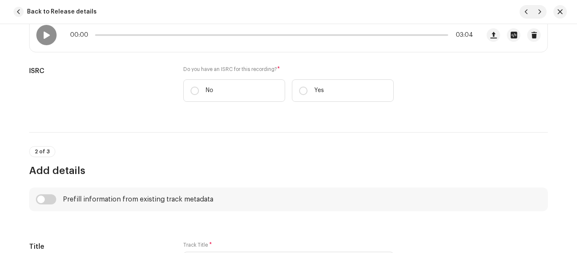
scroll to position [181, 0]
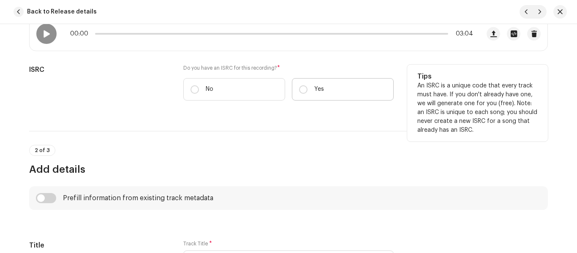
click at [310, 90] on label "Yes" at bounding box center [343, 89] width 102 height 22
click at [307, 90] on input "Yes" at bounding box center [303, 89] width 8 height 8
radio input "true"
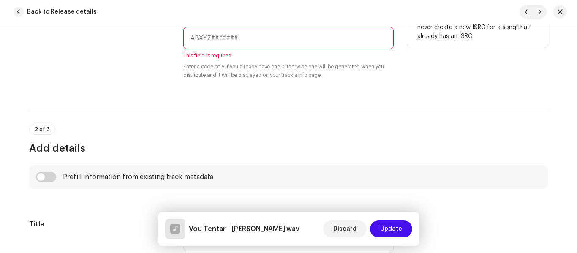
scroll to position [275, 0]
click at [230, 42] on input "text" at bounding box center [288, 38] width 210 height 22
paste input "BKL5J2300009"
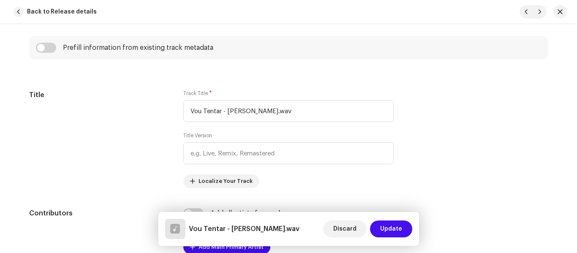
scroll to position [407, 0]
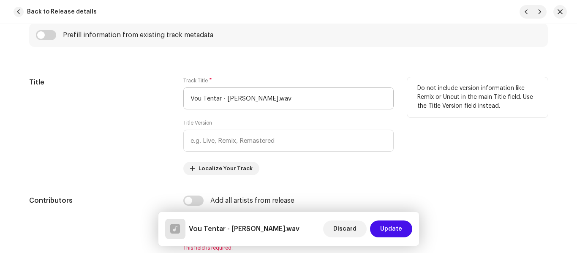
type input "BKL5J2300009"
drag, startPoint x: 220, startPoint y: 98, endPoint x: 347, endPoint y: 98, distance: 126.7
click at [347, 98] on input "Vou Tentar - [PERSON_NAME].wav" at bounding box center [288, 98] width 210 height 22
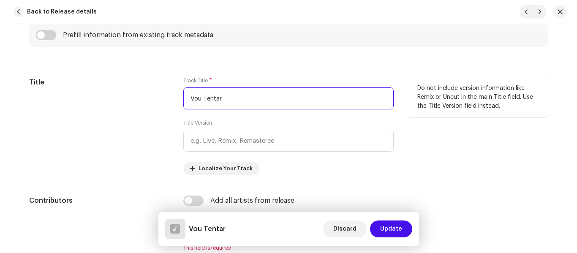
type input "Vou Tentar"
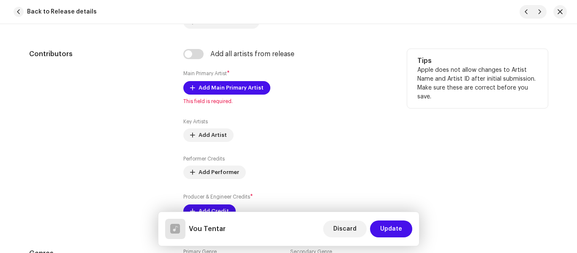
scroll to position [554, 0]
click at [232, 86] on span "Add Main Primary Artist" at bounding box center [230, 87] width 65 height 17
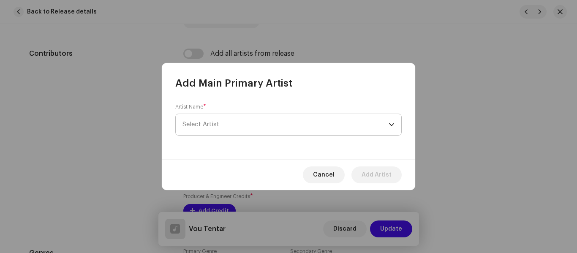
click at [243, 126] on span "Select Artist" at bounding box center [285, 124] width 206 height 21
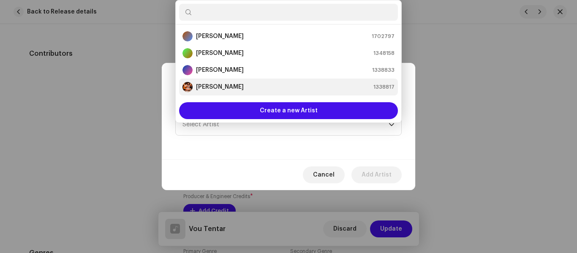
click at [216, 89] on strong "[PERSON_NAME]" at bounding box center [220, 87] width 48 height 8
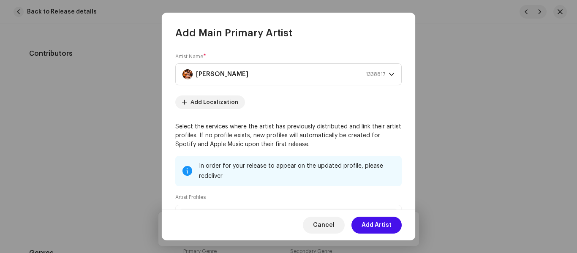
scroll to position [104, 0]
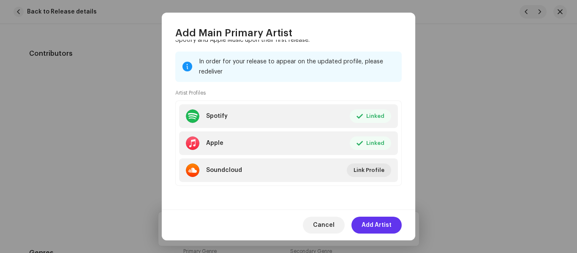
click at [379, 224] on span "Add Artist" at bounding box center [376, 225] width 30 height 17
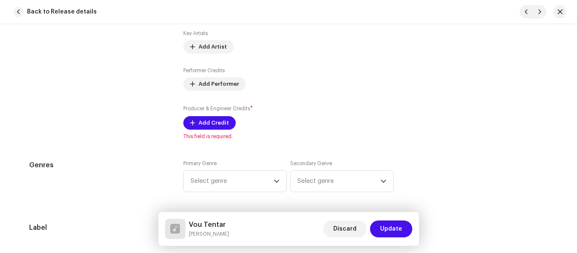
scroll to position [657, 0]
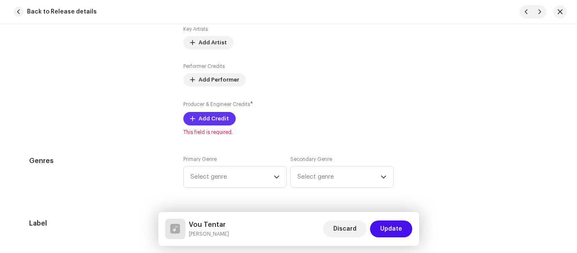
click at [200, 116] on span "Add Credit" at bounding box center [213, 118] width 30 height 17
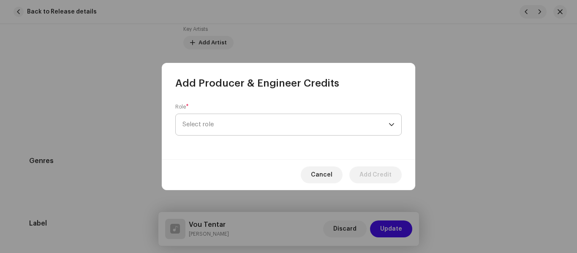
click at [197, 125] on span "Select role" at bounding box center [285, 124] width 206 height 21
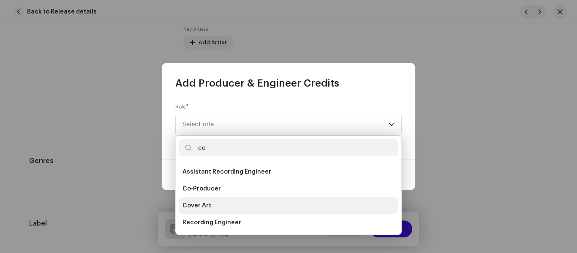
type input "co"
click at [196, 206] on span "Cover Art" at bounding box center [196, 205] width 29 height 8
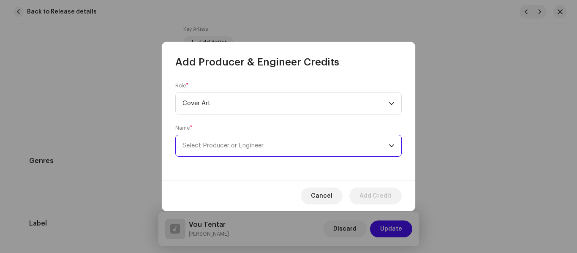
click at [245, 152] on span "Select Producer or Engineer" at bounding box center [285, 145] width 206 height 21
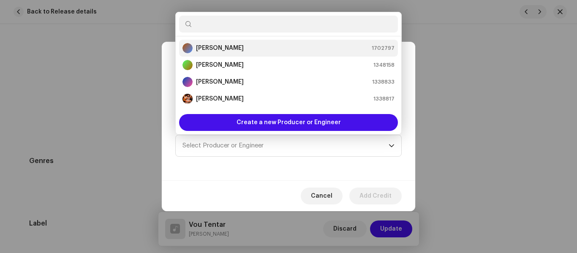
click at [206, 45] on strong "[PERSON_NAME]" at bounding box center [220, 48] width 48 height 8
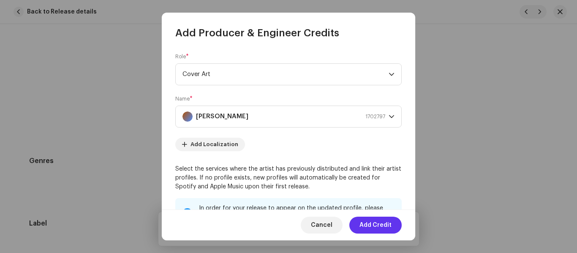
click at [377, 223] on span "Add Credit" at bounding box center [375, 225] width 32 height 17
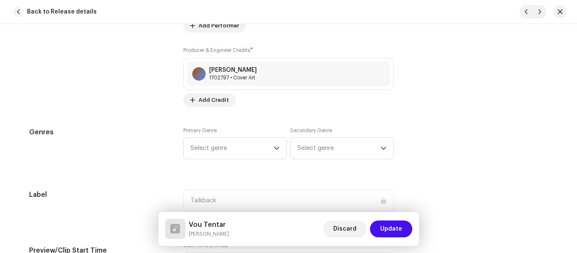
scroll to position [712, 0]
click at [214, 101] on span "Add Credit" at bounding box center [213, 98] width 30 height 17
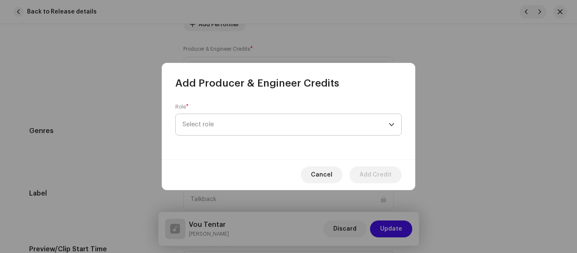
click at [221, 126] on span "Select role" at bounding box center [285, 124] width 206 height 21
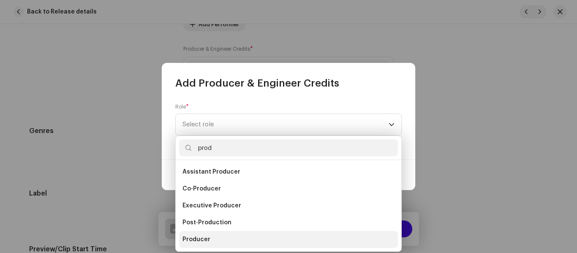
type input "prod"
click at [206, 243] on span "Producer" at bounding box center [196, 239] width 28 height 8
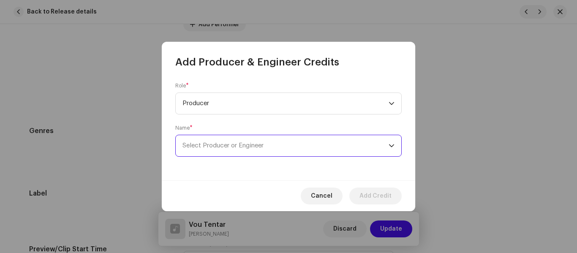
click at [306, 149] on span "Select Producer or Engineer" at bounding box center [285, 145] width 206 height 21
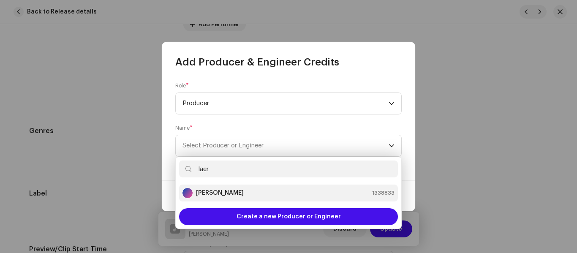
type input "laer"
click at [266, 189] on div "[PERSON_NAME] 1338833" at bounding box center [288, 193] width 212 height 10
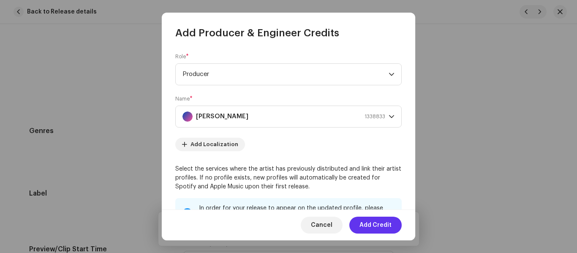
click at [373, 227] on span "Add Credit" at bounding box center [375, 225] width 32 height 17
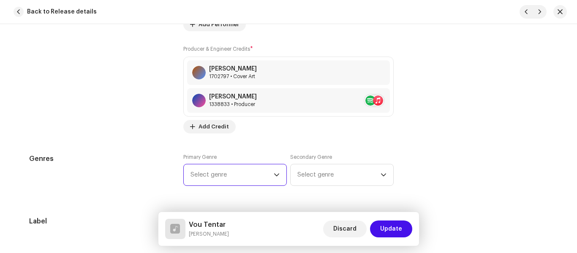
click at [247, 175] on span "Select genre" at bounding box center [231, 174] width 83 height 21
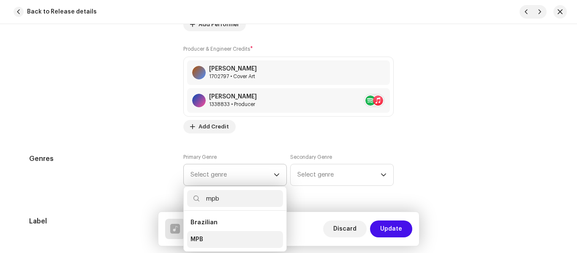
type input "mpb"
click at [196, 240] on span "MPB" at bounding box center [196, 239] width 13 height 8
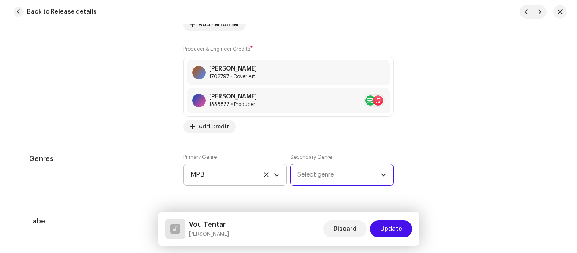
click at [335, 171] on span "Select genre" at bounding box center [338, 174] width 83 height 21
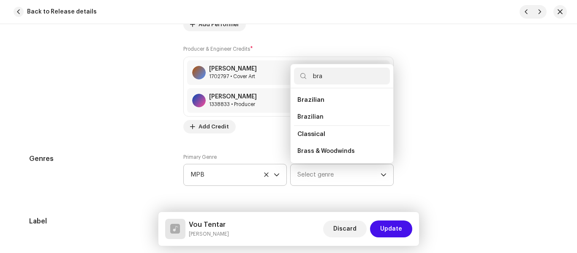
scroll to position [0, 0]
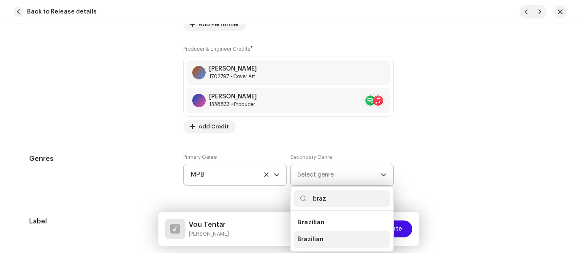
type input "braz"
click at [309, 239] on span "Brazilian" at bounding box center [310, 239] width 26 height 8
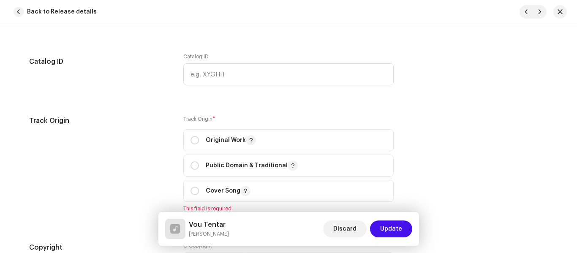
scroll to position [990, 0]
click at [362, 141] on span "Original Work" at bounding box center [288, 139] width 196 height 21
radio input "true"
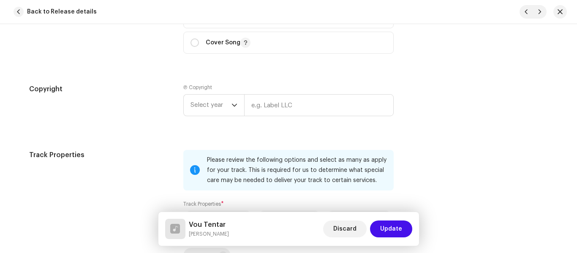
scroll to position [1138, 0]
click at [232, 104] on icon "dropdown trigger" at bounding box center [234, 104] width 5 height 3
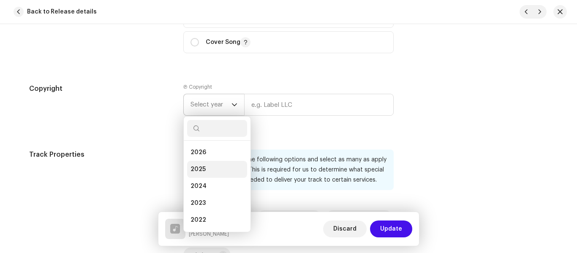
click at [199, 172] on span "2025" at bounding box center [197, 169] width 15 height 8
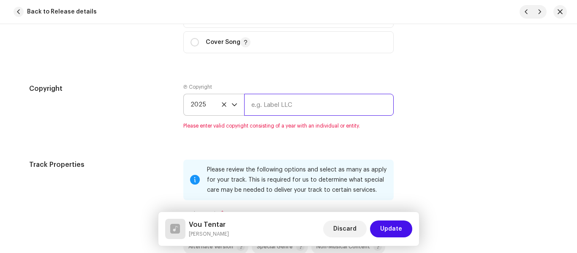
click at [287, 110] on input "text" at bounding box center [318, 105] width 149 height 22
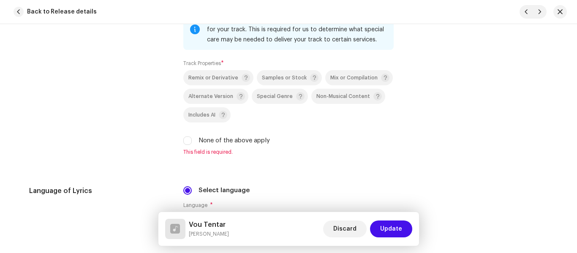
scroll to position [1376, 0]
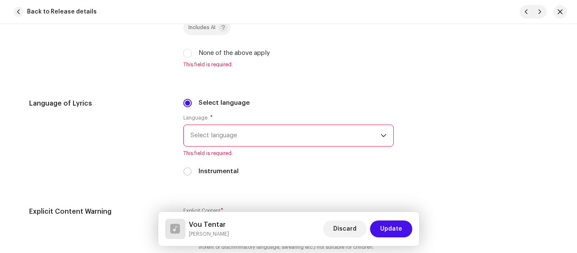
type input "Talkback"
click at [220, 55] on label "None of the above apply" at bounding box center [233, 53] width 71 height 9
click at [192, 55] on input "None of the above apply" at bounding box center [187, 53] width 8 height 8
checkbox input "true"
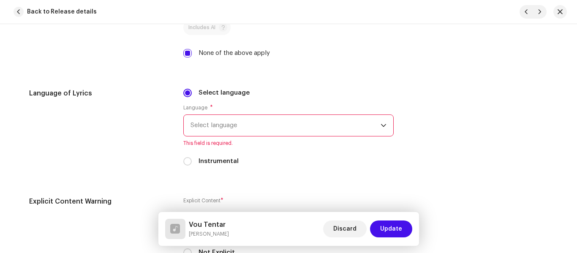
click at [260, 132] on span "Select language" at bounding box center [285, 125] width 190 height 21
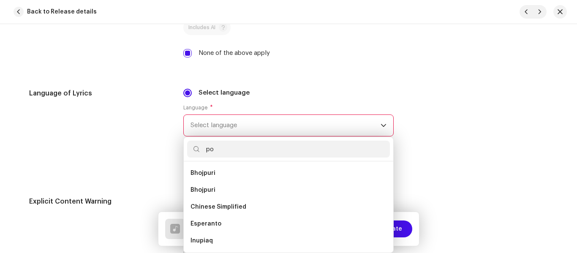
scroll to position [0, 0]
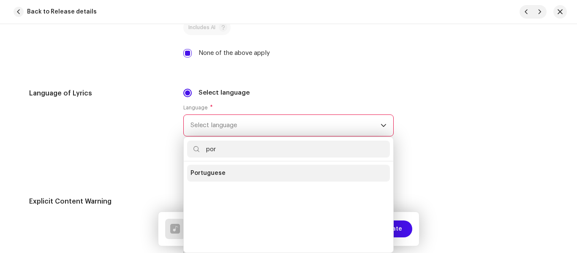
type input "por"
click at [213, 172] on span "Portuguese" at bounding box center [207, 173] width 35 height 8
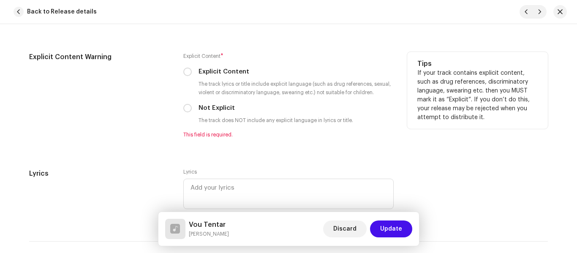
scroll to position [1503, 0]
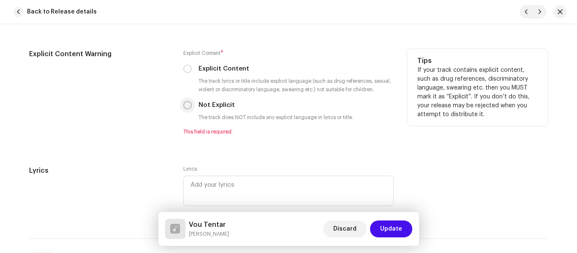
click at [187, 106] on input "Not Explicit" at bounding box center [187, 105] width 8 height 8
radio input "true"
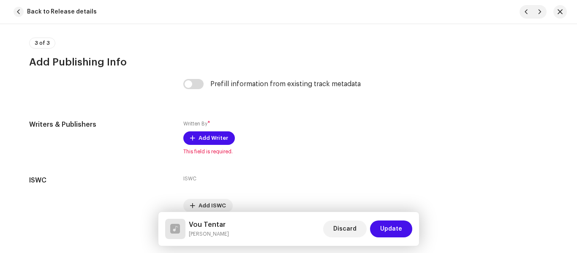
scroll to position [1708, 0]
click at [203, 137] on span "Add Writer" at bounding box center [213, 137] width 30 height 17
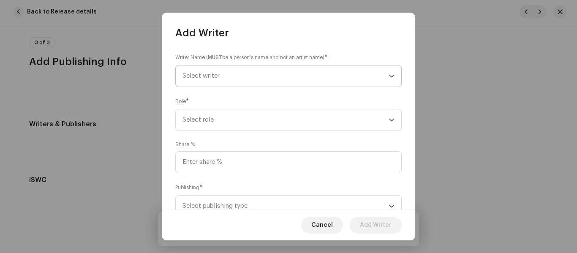
click at [237, 76] on span "Select writer" at bounding box center [285, 75] width 206 height 21
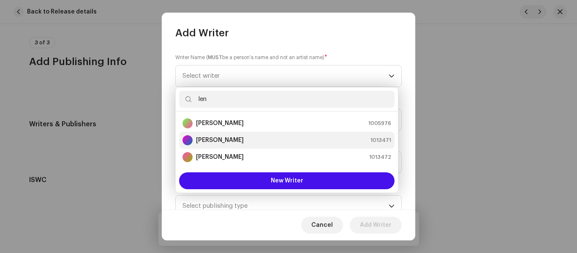
type input "len"
click at [214, 139] on strong "[PERSON_NAME]" at bounding box center [220, 140] width 48 height 8
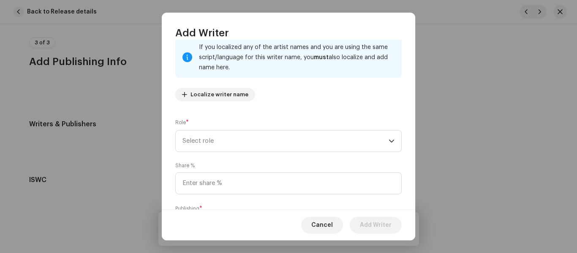
scroll to position [0, 0]
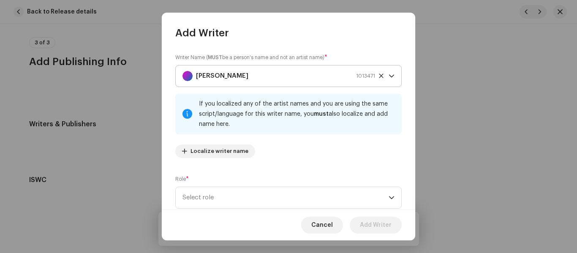
click at [378, 75] on icon at bounding box center [380, 75] width 5 height 5
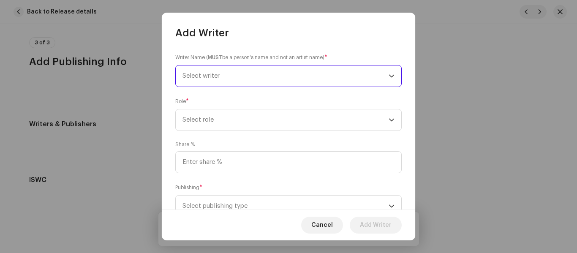
click at [331, 75] on span "Select writer" at bounding box center [285, 75] width 206 height 21
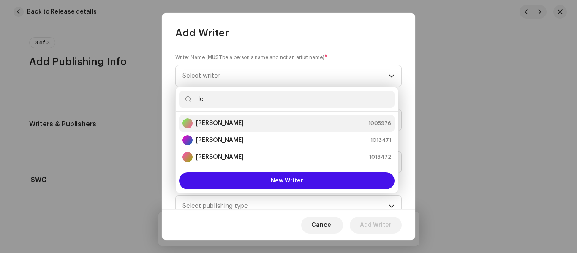
type input "le"
click at [238, 123] on strong "[PERSON_NAME]" at bounding box center [220, 123] width 48 height 8
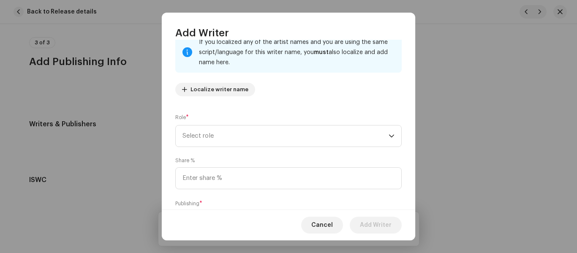
scroll to position [62, 0]
click at [281, 137] on span "Select role" at bounding box center [285, 135] width 206 height 21
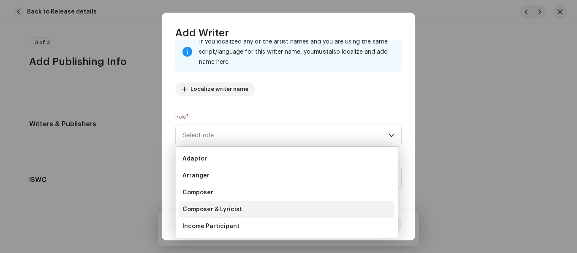
click at [216, 212] on span "Composer & Lyricist" at bounding box center [212, 209] width 60 height 8
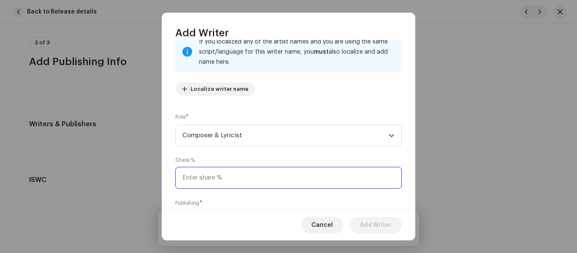
click at [272, 178] on input at bounding box center [288, 178] width 226 height 22
type input "100.00"
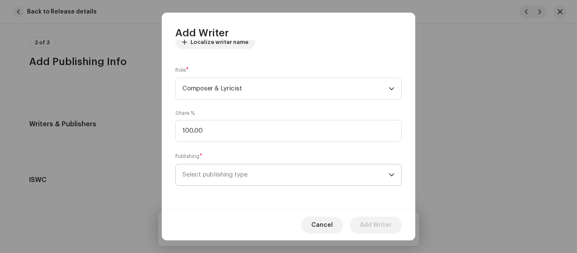
click at [390, 173] on icon "dropdown trigger" at bounding box center [391, 175] width 6 height 6
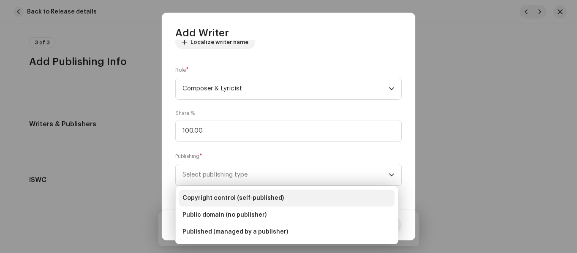
click at [235, 198] on span "Copyright control (self-published)" at bounding box center [232, 198] width 101 height 8
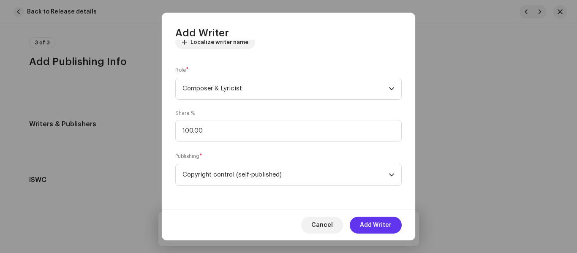
click at [374, 224] on span "Add Writer" at bounding box center [376, 225] width 32 height 17
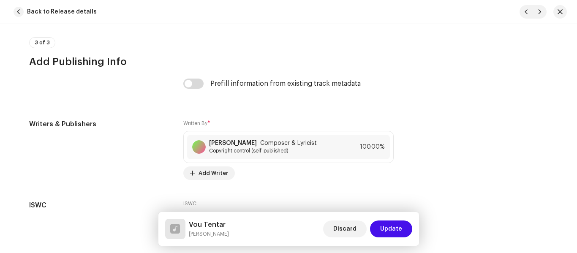
scroll to position [1774, 0]
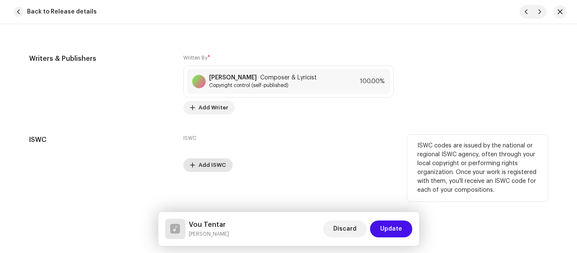
click at [210, 164] on span "Add ISWC" at bounding box center [211, 165] width 27 height 17
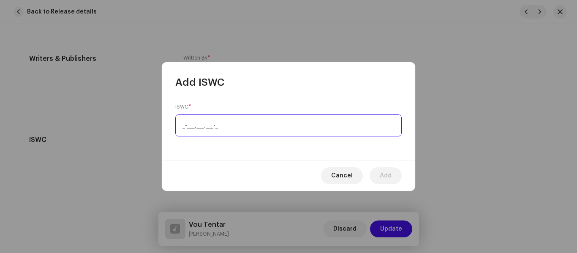
paste input "T-321.673.570-1"
type input "T-321.673.570-1"
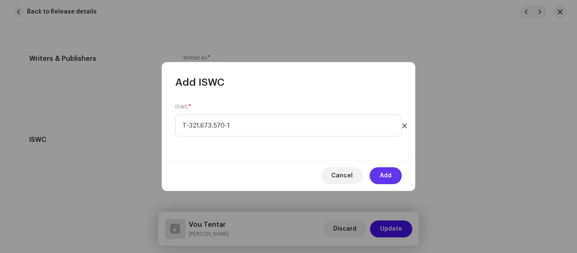
click at [391, 175] on button "Add" at bounding box center [385, 175] width 32 height 17
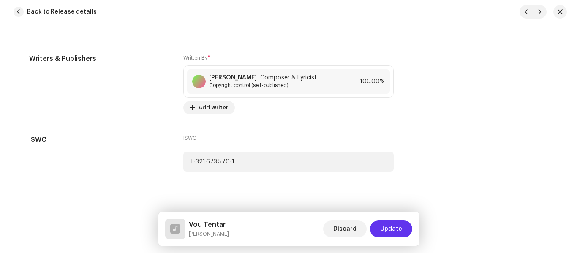
click at [394, 229] on span "Update" at bounding box center [391, 228] width 22 height 17
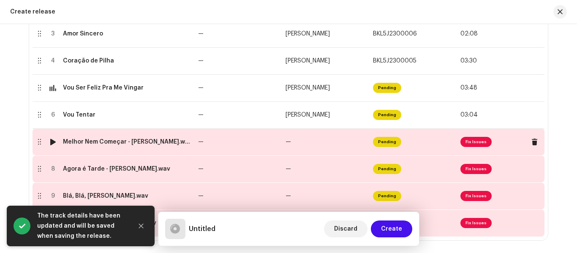
scroll to position [259, 0]
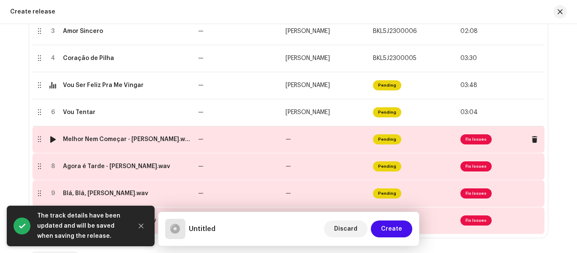
click at [442, 142] on td "Pending" at bounding box center [412, 139] width 87 height 27
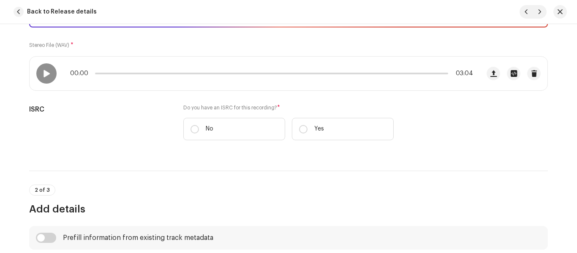
scroll to position [142, 0]
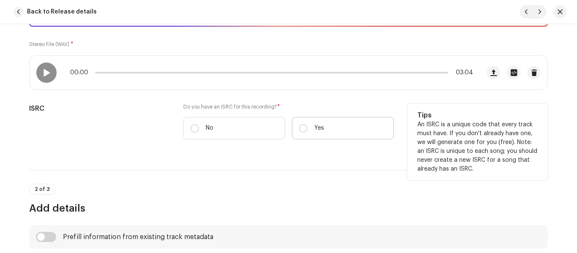
click at [314, 127] on p "Yes" at bounding box center [319, 128] width 10 height 9
click at [307, 127] on input "Yes" at bounding box center [303, 128] width 8 height 8
radio input "true"
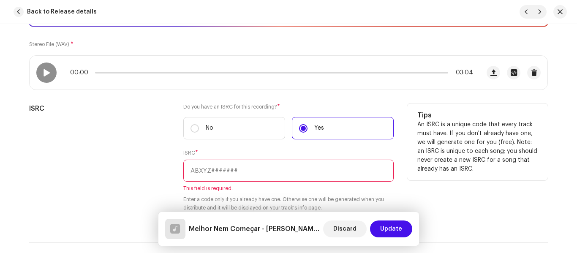
click at [253, 171] on input "text" at bounding box center [288, 171] width 210 height 22
paste input "BKL5J2300007"
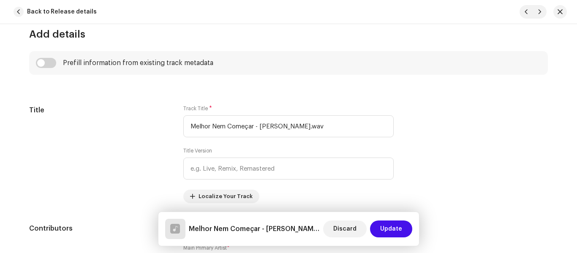
scroll to position [386, 0]
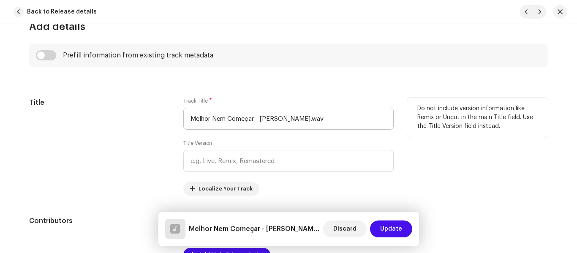
type input "BKL5J2300007"
drag, startPoint x: 253, startPoint y: 119, endPoint x: 369, endPoint y: 118, distance: 115.7
click at [369, 118] on input "Melhor Nem Começar - [PERSON_NAME].wav" at bounding box center [288, 119] width 210 height 22
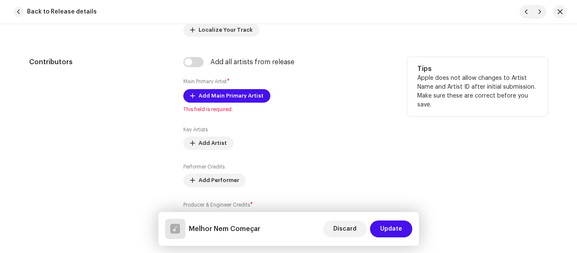
scroll to position [546, 0]
click at [237, 97] on span "Add Main Primary Artist" at bounding box center [230, 95] width 65 height 17
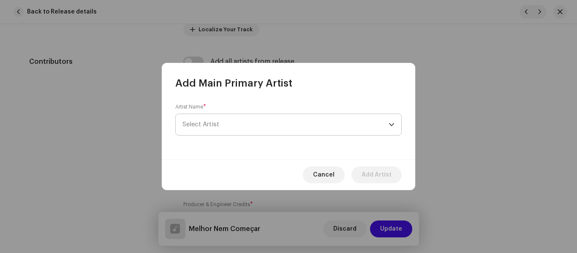
click at [241, 122] on span "Select Artist" at bounding box center [285, 124] width 206 height 21
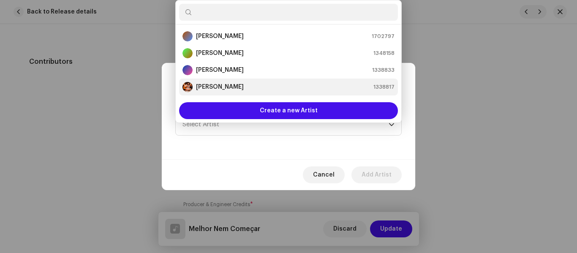
click at [218, 89] on strong "[PERSON_NAME]" at bounding box center [220, 87] width 48 height 8
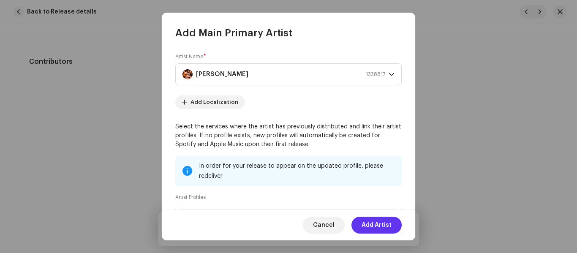
click at [380, 227] on span "Add Artist" at bounding box center [376, 225] width 30 height 17
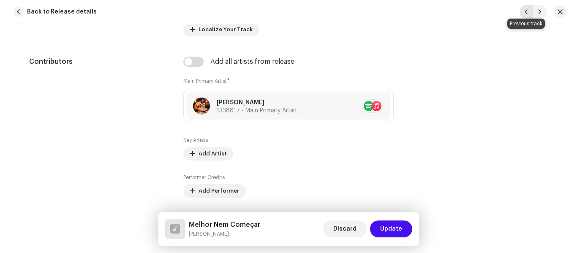
click at [525, 14] on span "button" at bounding box center [526, 11] width 5 height 7
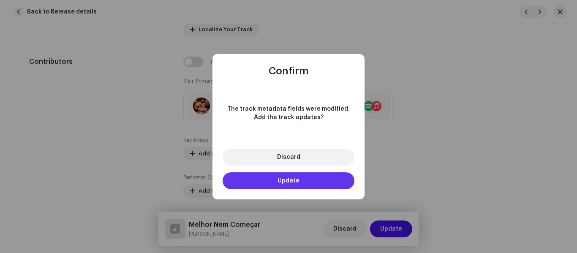
click at [304, 179] on button "Update" at bounding box center [289, 180] width 132 height 17
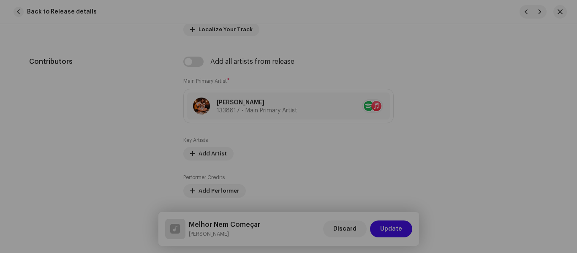
type input "Vou Tentar"
radio input "true"
type input "Talkback"
checkbox input "true"
radio input "true"
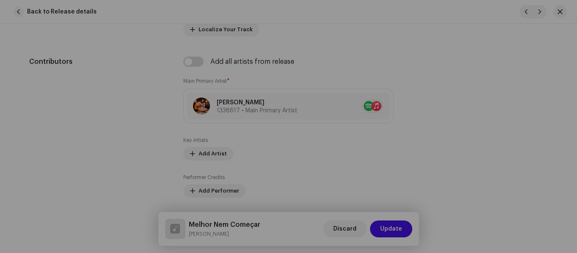
type input "BKL5J2300009"
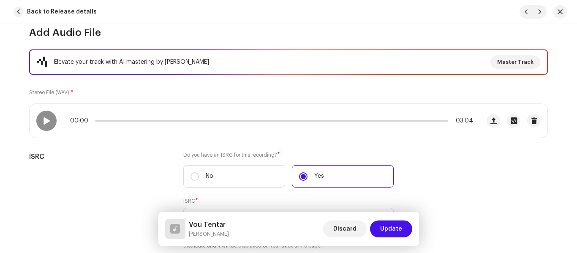
scroll to position [95, 0]
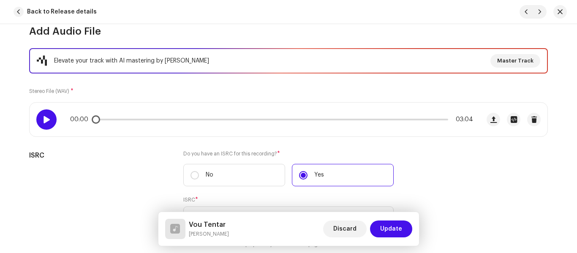
click at [43, 117] on span at bounding box center [46, 119] width 7 height 7
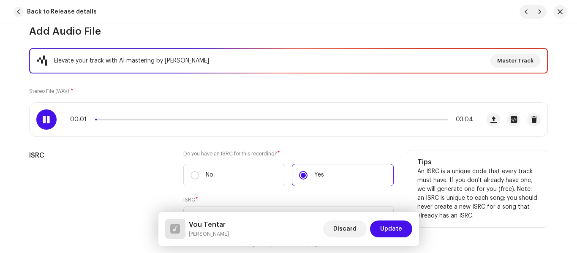
scroll to position [0, 0]
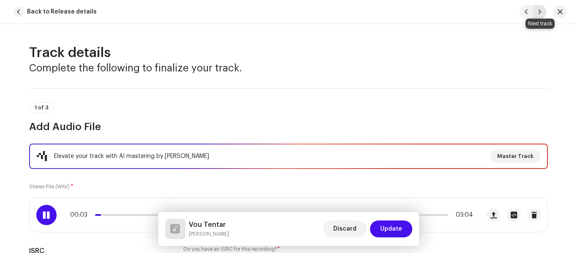
click at [540, 11] on span "button" at bounding box center [539, 11] width 5 height 7
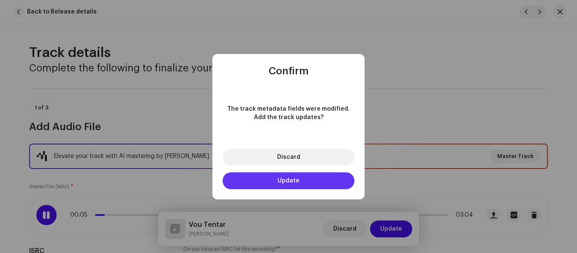
click at [293, 181] on span "Update" at bounding box center [288, 181] width 22 height 6
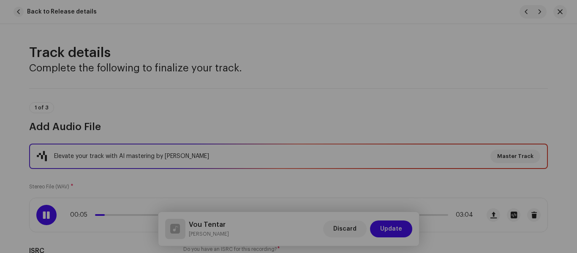
type input "Melhor Nem Começar"
radio input "false"
checkbox input "false"
radio input "false"
type input "BKL5J2300007"
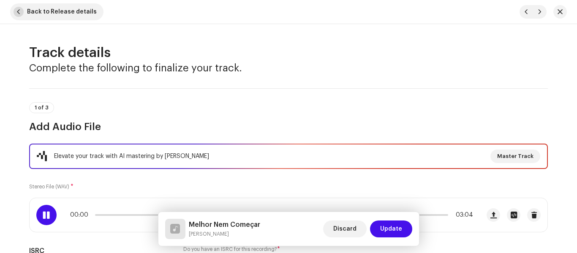
click at [19, 8] on span "button" at bounding box center [19, 12] width 10 height 10
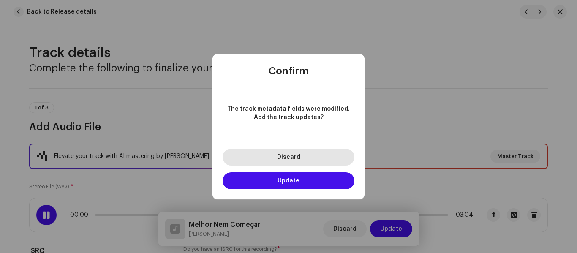
click at [307, 159] on button "Discard" at bounding box center [289, 157] width 132 height 17
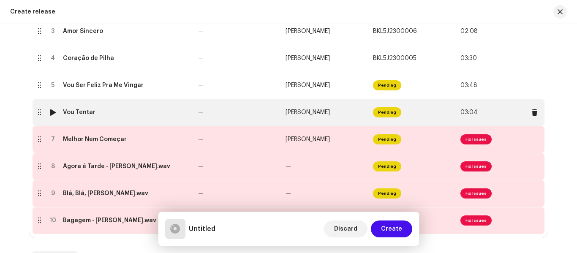
click at [50, 111] on div at bounding box center [53, 112] width 6 height 7
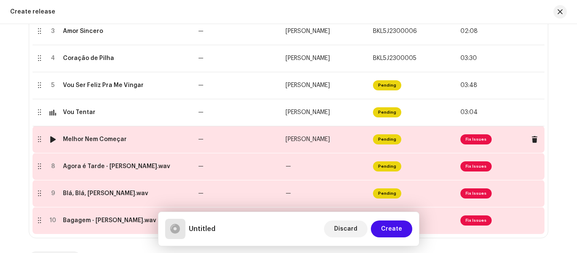
click at [265, 148] on td "—" at bounding box center [238, 139] width 87 height 27
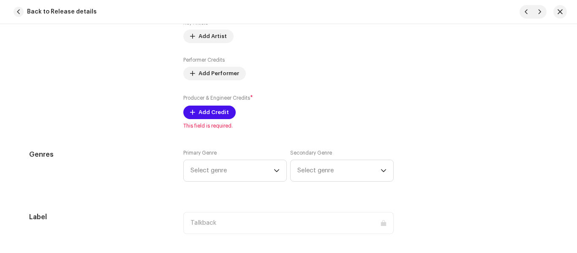
scroll to position [664, 0]
click at [212, 111] on span "Add Credit" at bounding box center [213, 111] width 30 height 17
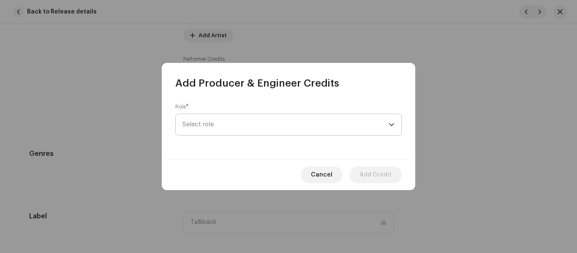
click at [224, 120] on span "Select role" at bounding box center [285, 124] width 206 height 21
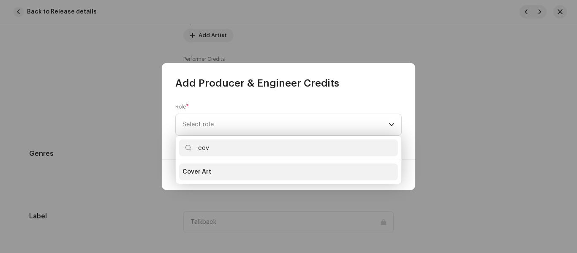
type input "cov"
click at [206, 174] on span "Cover Art" at bounding box center [196, 172] width 29 height 8
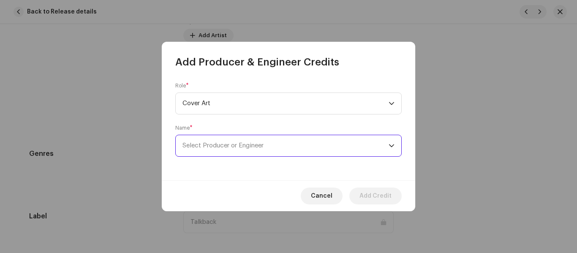
click at [269, 147] on span "Select Producer or Engineer" at bounding box center [285, 145] width 206 height 21
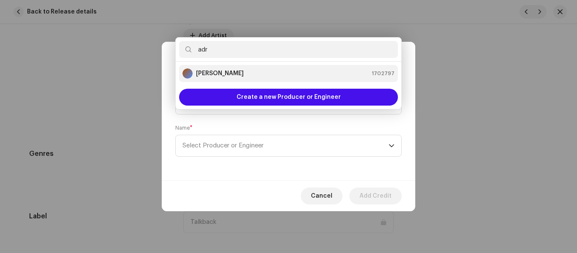
type input "adr"
click at [214, 75] on strong "[PERSON_NAME]" at bounding box center [220, 73] width 48 height 8
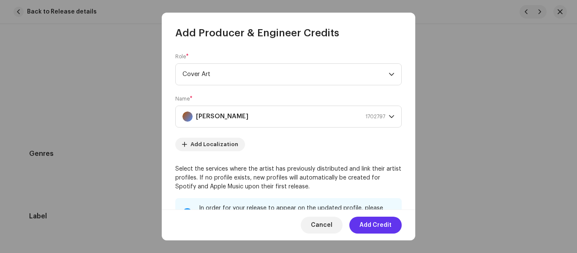
click at [375, 223] on span "Add Credit" at bounding box center [375, 225] width 32 height 17
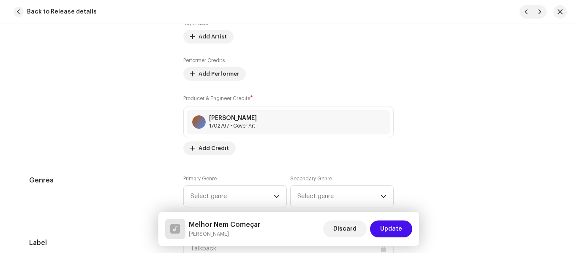
scroll to position [663, 0]
click at [212, 146] on span "Add Credit" at bounding box center [213, 147] width 30 height 17
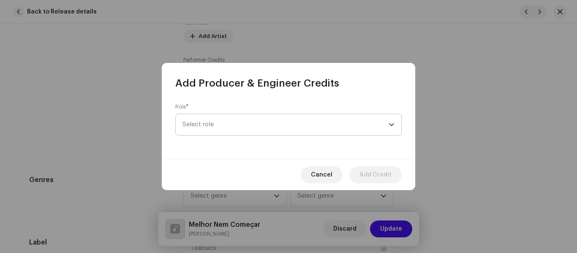
click at [253, 120] on span "Select role" at bounding box center [285, 124] width 206 height 21
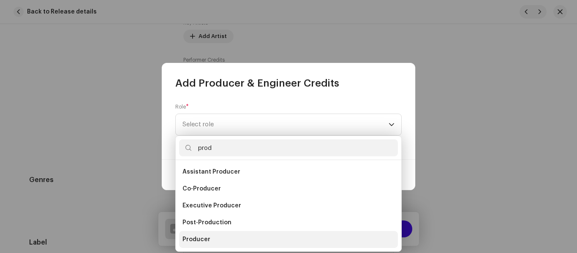
type input "prod"
click at [204, 236] on span "Producer" at bounding box center [196, 239] width 28 height 8
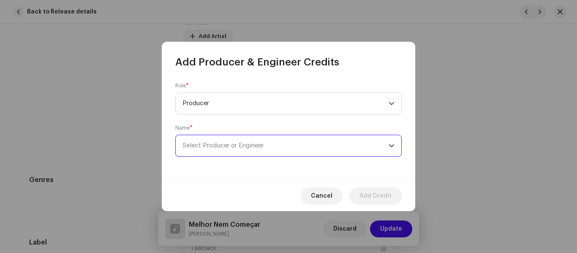
click at [241, 147] on span "Select Producer or Engineer" at bounding box center [222, 145] width 81 height 6
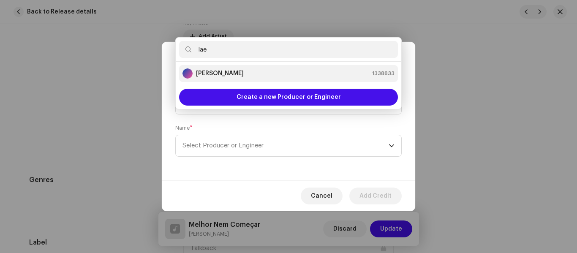
type input "lae"
click at [216, 72] on strong "[PERSON_NAME]" at bounding box center [220, 73] width 48 height 8
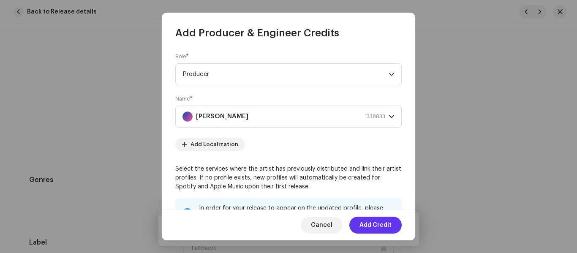
click at [382, 225] on span "Add Credit" at bounding box center [375, 225] width 32 height 17
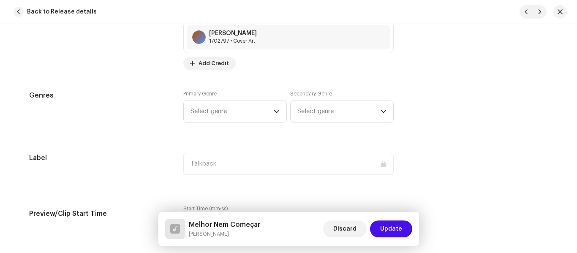
scroll to position [749, 0]
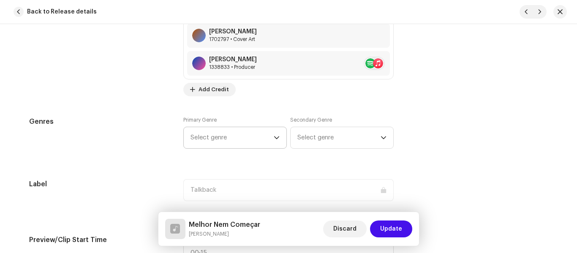
click at [276, 137] on icon "dropdown trigger" at bounding box center [276, 137] width 5 height 3
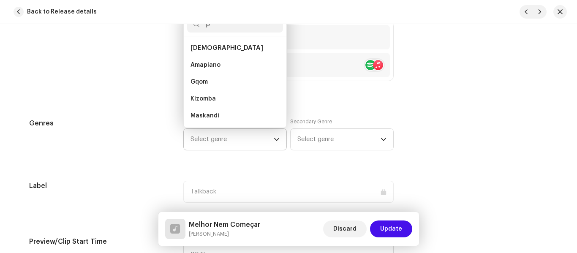
scroll to position [744, 0]
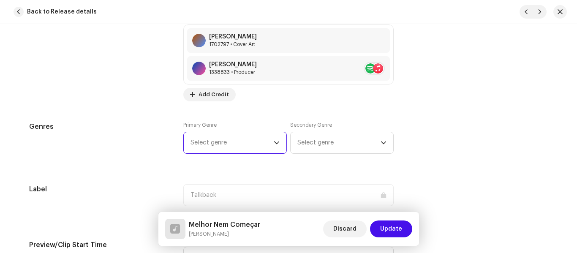
click at [202, 145] on span "Select genre" at bounding box center [231, 142] width 83 height 21
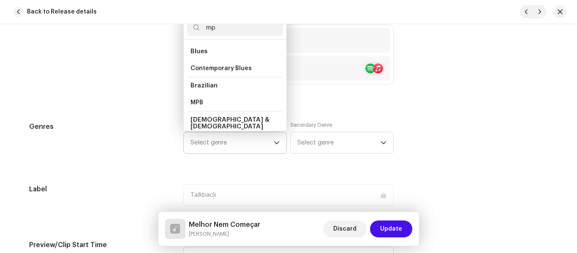
scroll to position [14, 0]
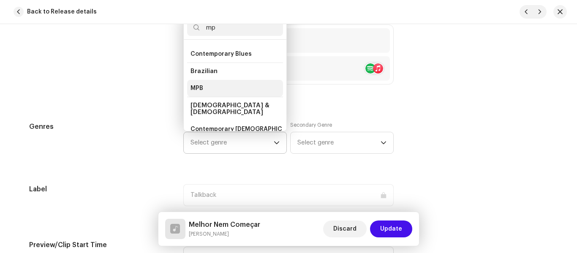
type input "mp"
click at [196, 86] on span "MPB" at bounding box center [196, 88] width 13 height 8
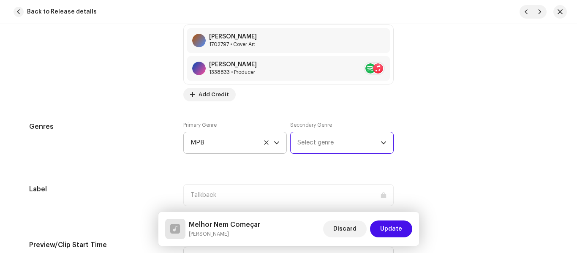
click at [322, 142] on span "Select genre" at bounding box center [338, 142] width 83 height 21
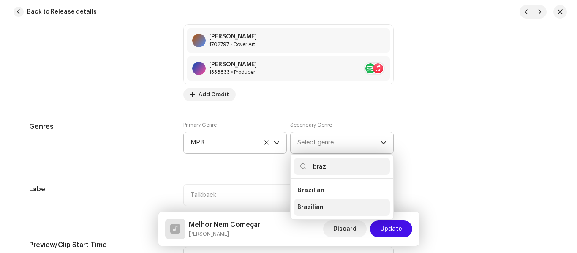
type input "braz"
click at [312, 206] on span "Brazilian" at bounding box center [310, 207] width 26 height 8
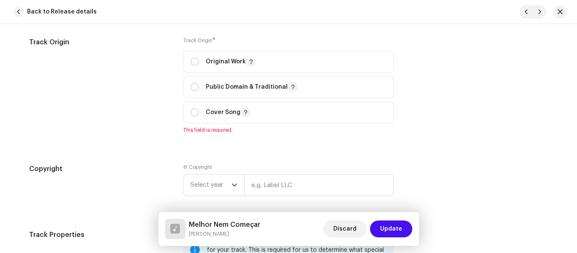
scroll to position [1068, 0]
click at [328, 60] on span "Original Work" at bounding box center [288, 61] width 196 height 21
radio input "true"
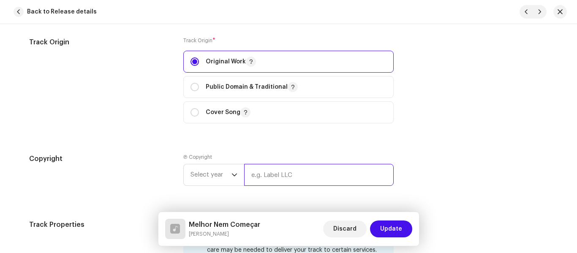
click at [284, 175] on input "text" at bounding box center [318, 175] width 149 height 22
type input "Talkback"
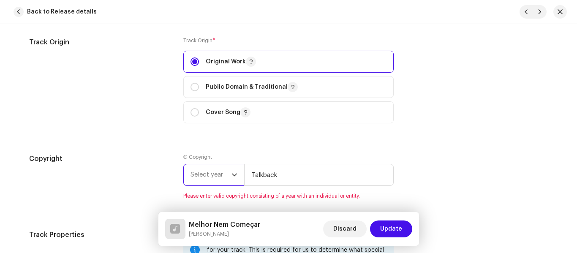
click at [216, 177] on span "Select year" at bounding box center [210, 174] width 41 height 21
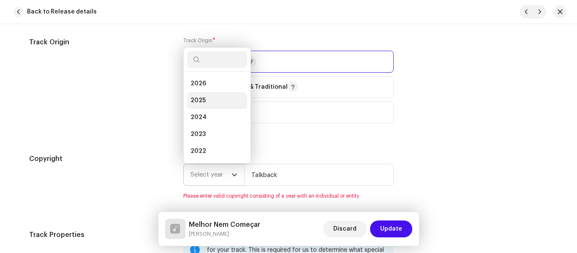
click at [197, 97] on span "2025" at bounding box center [197, 100] width 15 height 8
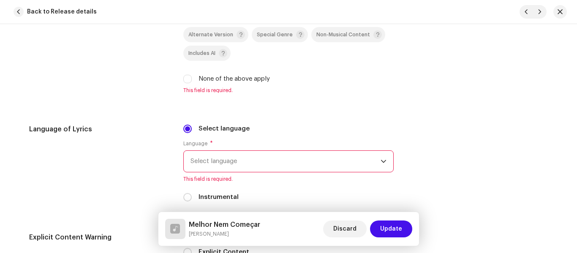
scroll to position [1341, 0]
click at [229, 76] on label "None of the above apply" at bounding box center [233, 78] width 71 height 9
click at [192, 76] on input "None of the above apply" at bounding box center [187, 78] width 8 height 8
checkbox input "true"
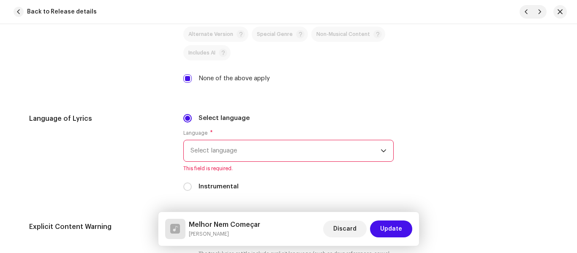
click at [276, 149] on span "Select language" at bounding box center [285, 150] width 190 height 21
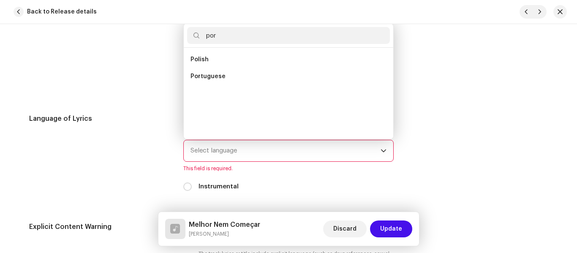
scroll to position [0, 0]
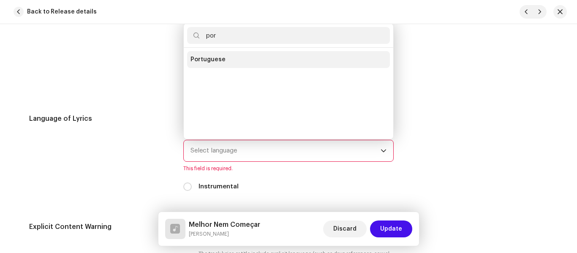
type input "por"
click at [207, 61] on span "Portuguese" at bounding box center [207, 59] width 35 height 8
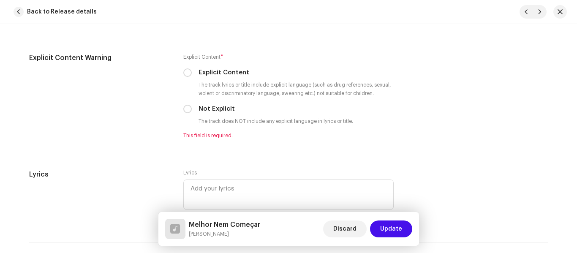
scroll to position [1502, 0]
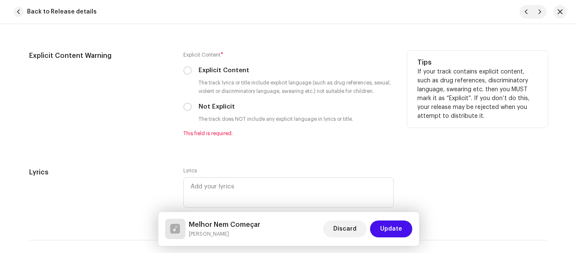
click at [217, 105] on label "Not Explicit" at bounding box center [216, 106] width 36 height 9
click at [192, 105] on input "Not Explicit" at bounding box center [187, 107] width 8 height 8
radio input "true"
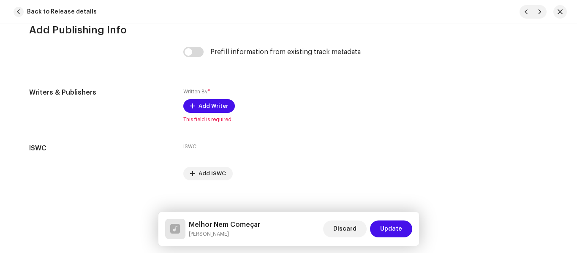
scroll to position [1748, 0]
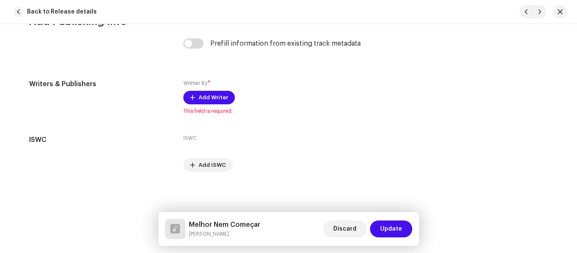
click at [217, 105] on div "Written By * Add Writer This field is required." at bounding box center [288, 96] width 210 height 35
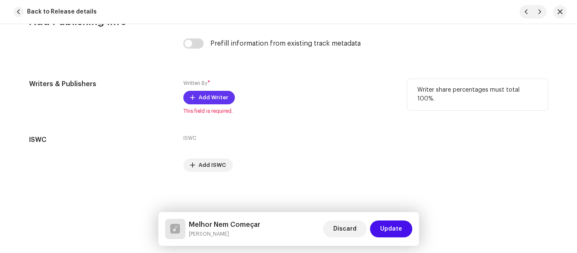
click at [213, 98] on span "Add Writer" at bounding box center [213, 97] width 30 height 17
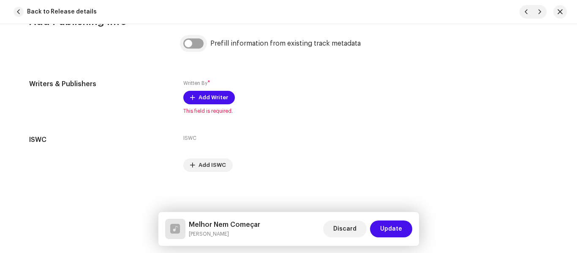
click at [189, 45] on input "checkbox" at bounding box center [193, 43] width 20 height 10
checkbox input "true"
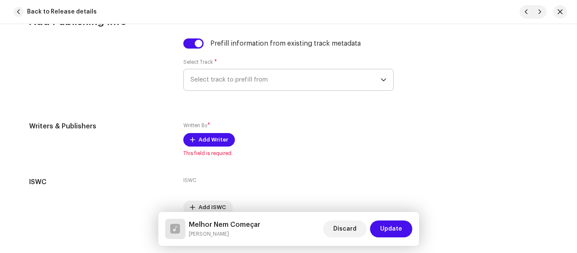
click at [226, 76] on span "Select track to prefill from" at bounding box center [285, 79] width 190 height 21
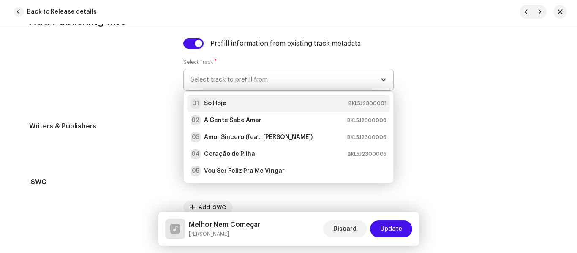
click at [220, 103] on strong "Só Hoje" at bounding box center [215, 103] width 22 height 8
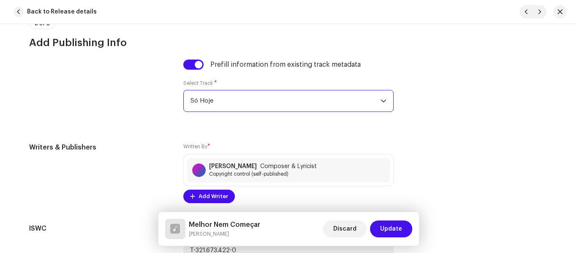
scroll to position [1727, 0]
click at [220, 103] on span "Só Hoje" at bounding box center [285, 101] width 190 height 21
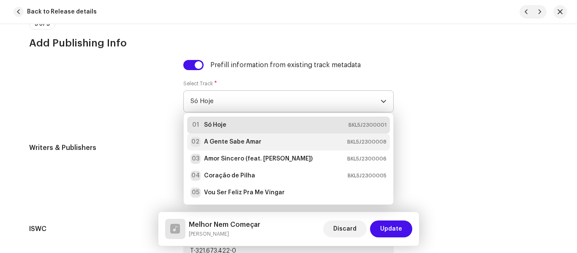
click at [231, 140] on strong "A Gente Sabe Amar" at bounding box center [232, 142] width 57 height 8
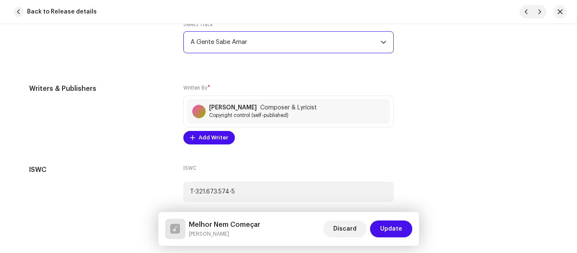
scroll to position [1822, 0]
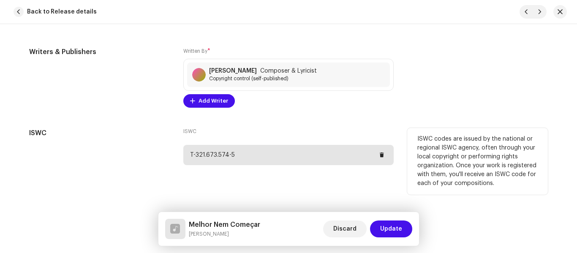
click at [276, 155] on div "T-321.673.574-5" at bounding box center [288, 155] width 210 height 20
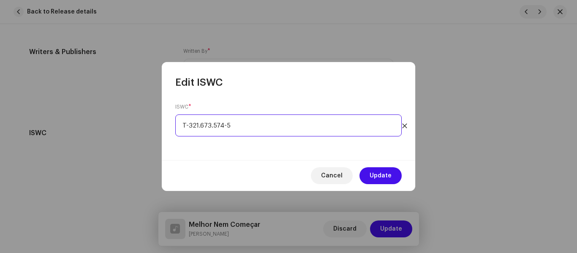
paste input "618-0"
type input "T-321.673.618-0"
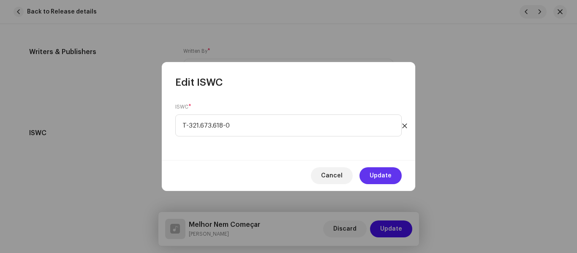
click at [389, 175] on span "Update" at bounding box center [380, 175] width 22 height 17
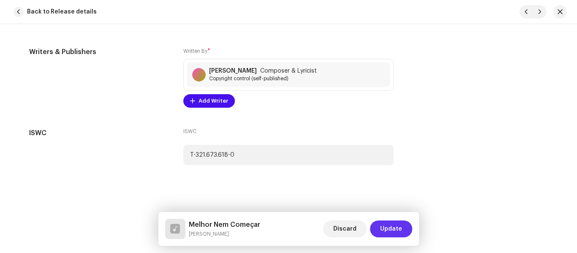
click at [394, 228] on span "Update" at bounding box center [391, 228] width 22 height 17
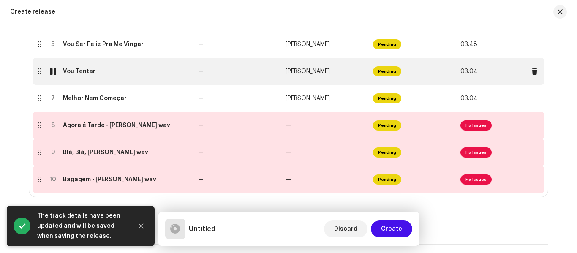
scroll to position [304, 0]
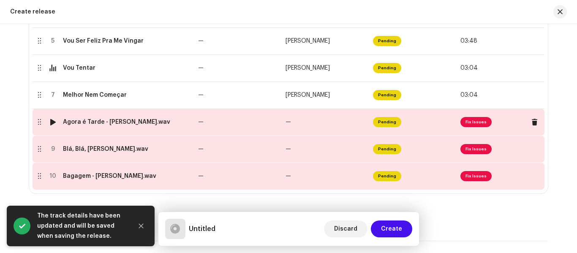
click at [278, 119] on td "—" at bounding box center [238, 122] width 87 height 27
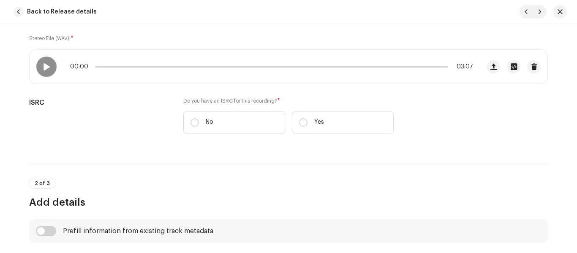
scroll to position [162, 0]
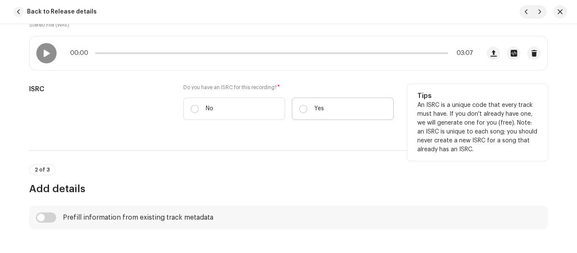
click at [331, 103] on label "Yes" at bounding box center [343, 109] width 102 height 22
click at [307, 105] on input "Yes" at bounding box center [303, 109] width 8 height 8
radio input "true"
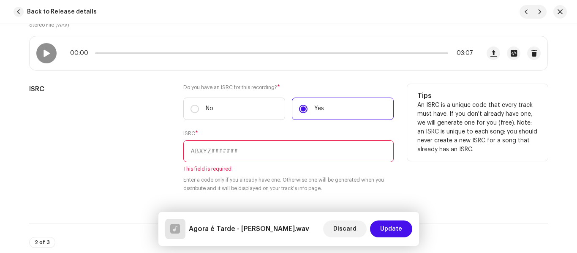
click at [238, 151] on input "text" at bounding box center [288, 151] width 210 height 22
paste input "BKL5J2300010"
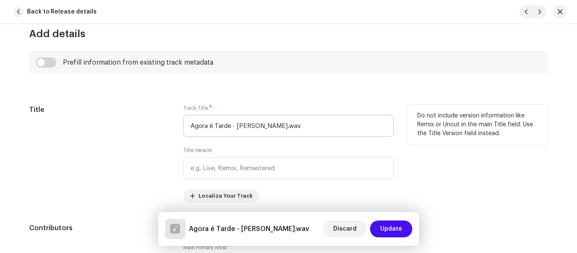
scroll to position [380, 0]
type input "BKL5J2300010"
click at [230, 125] on input "Agora é Tarde - [PERSON_NAME].wav" at bounding box center [288, 125] width 210 height 22
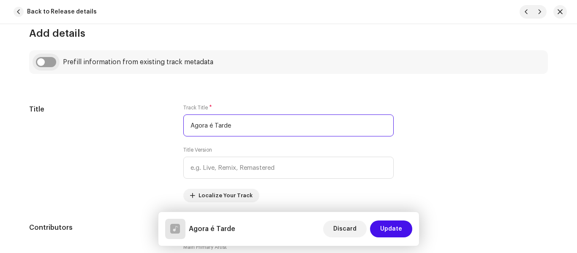
type input "Agora é Tarde"
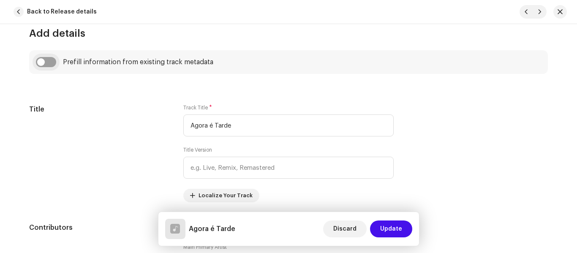
click at [43, 63] on input "checkbox" at bounding box center [46, 62] width 20 height 10
checkbox input "true"
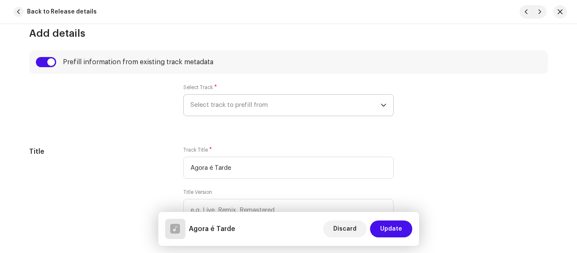
click at [272, 107] on span "Select track to prefill from" at bounding box center [285, 105] width 190 height 21
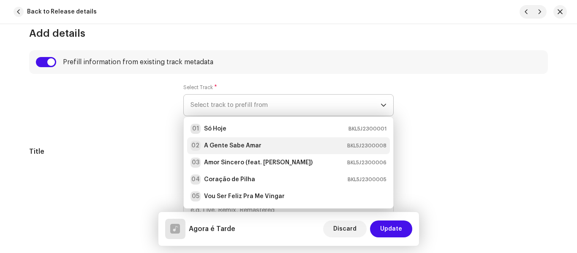
click at [244, 144] on strong "A Gente Sabe Amar" at bounding box center [232, 145] width 57 height 8
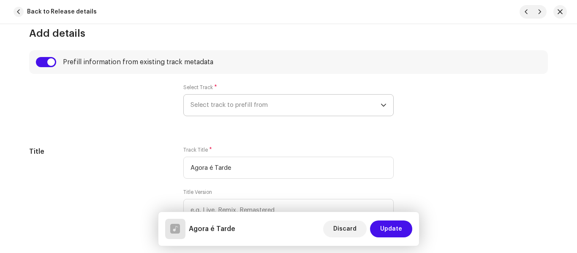
radio input "true"
type input "Talkback"
checkbox input "true"
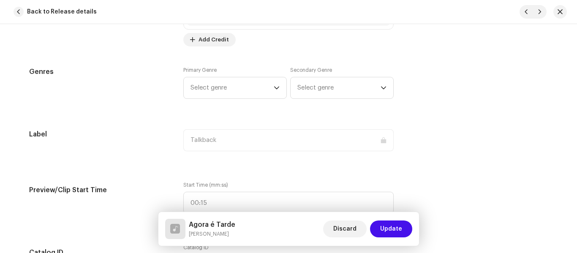
scroll to position [842, 0]
click at [275, 88] on icon "dropdown trigger" at bounding box center [276, 87] width 5 height 3
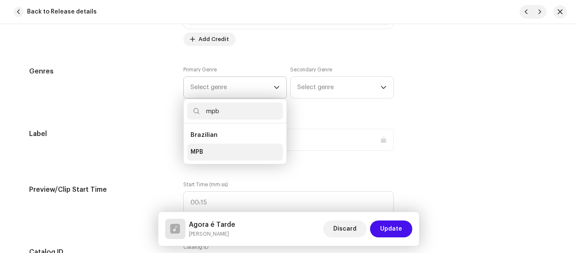
type input "mpb"
click at [198, 151] on span "MPB" at bounding box center [196, 152] width 13 height 8
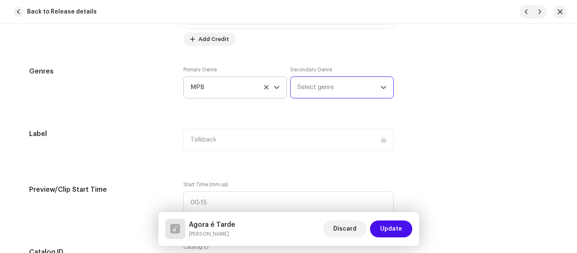
click at [339, 87] on span "Select genre" at bounding box center [338, 87] width 83 height 21
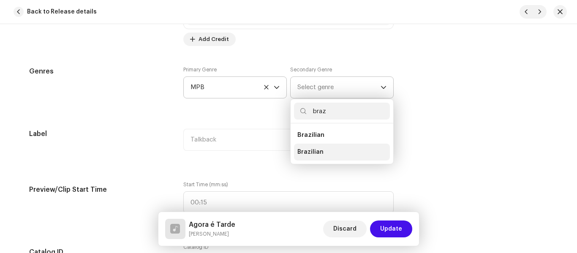
type input "braz"
click at [312, 150] on span "Brazilian" at bounding box center [310, 152] width 26 height 8
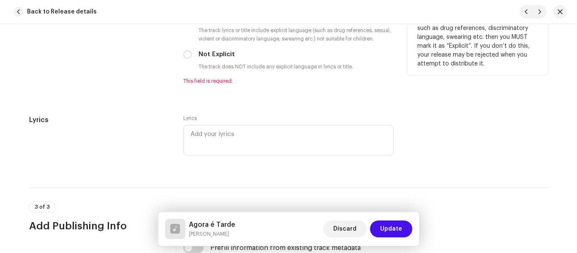
scroll to position [1597, 0]
click at [186, 51] on input "Not Explicit" at bounding box center [187, 54] width 8 height 8
radio input "true"
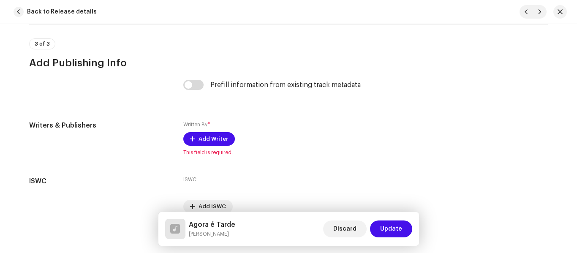
scroll to position [1749, 0]
click at [193, 84] on input "checkbox" at bounding box center [193, 84] width 20 height 10
checkbox input "true"
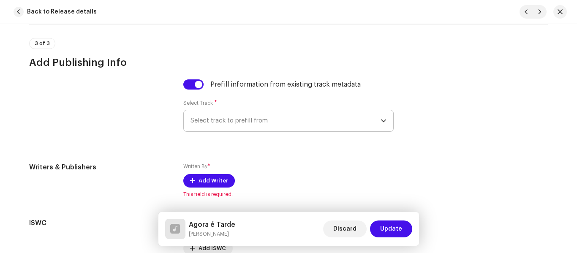
click at [225, 120] on span "Select track to prefill from" at bounding box center [285, 120] width 190 height 21
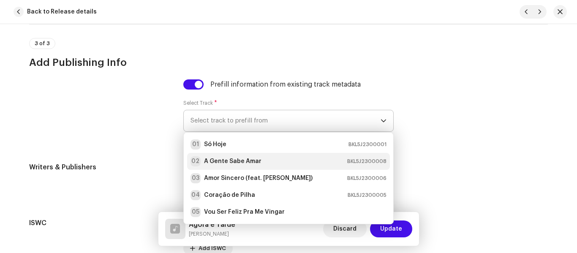
click at [274, 162] on div "02 A Gente Sabe Amar BKL5J2300008" at bounding box center [288, 161] width 196 height 10
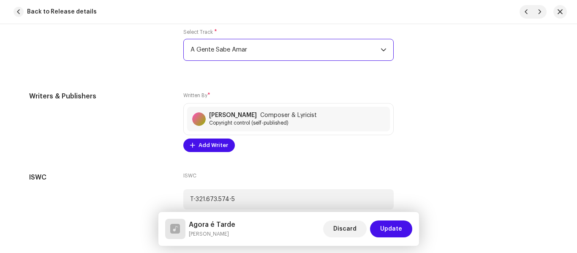
scroll to position [1865, 0]
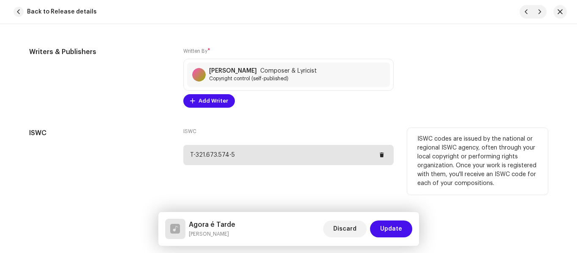
click at [261, 155] on div "T-321.673.574-5" at bounding box center [288, 155] width 210 height 20
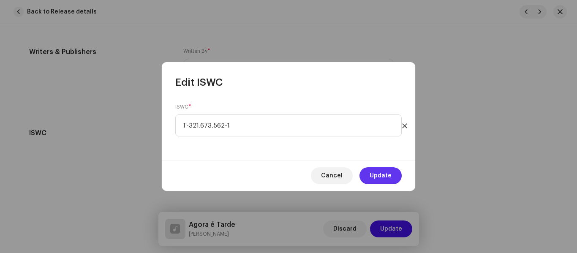
type input "T-321.673.562-1"
click at [394, 178] on button "Update" at bounding box center [380, 175] width 42 height 17
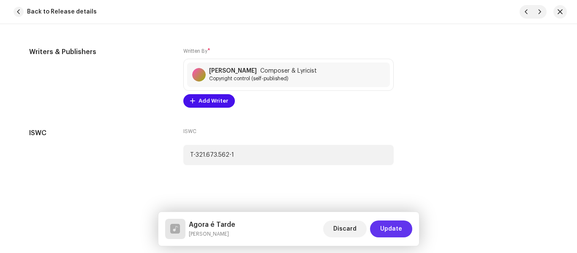
click at [391, 228] on span "Update" at bounding box center [391, 228] width 22 height 17
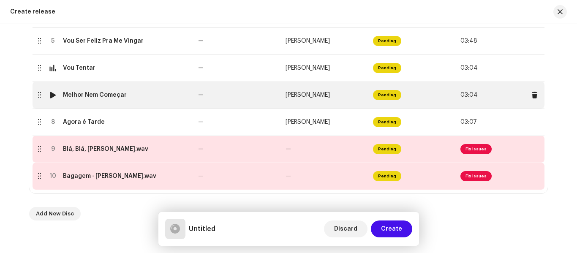
click at [52, 93] on div at bounding box center [53, 95] width 6 height 7
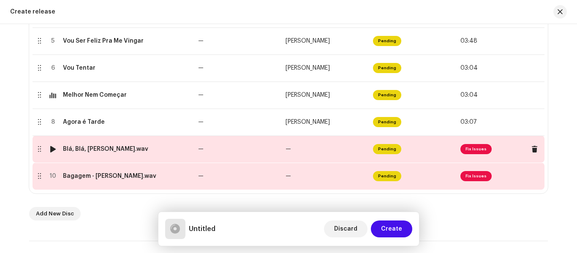
click at [171, 154] on td "Blá, Blá, [PERSON_NAME].wav" at bounding box center [127, 149] width 135 height 27
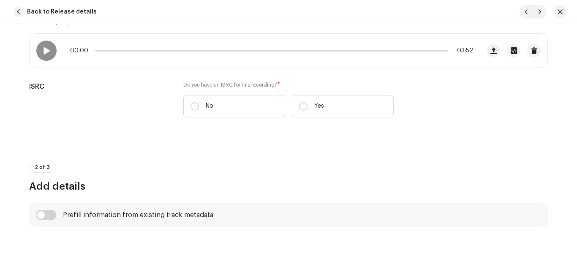
scroll to position [166, 0]
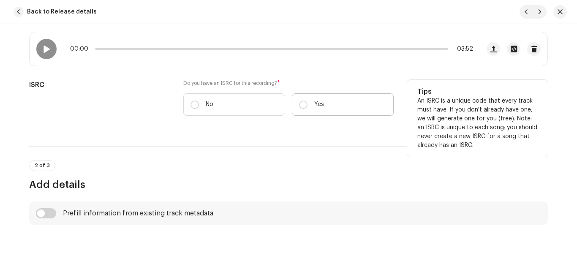
click at [333, 104] on label "Yes" at bounding box center [343, 104] width 102 height 22
click at [307, 104] on input "Yes" at bounding box center [303, 104] width 8 height 8
radio input "true"
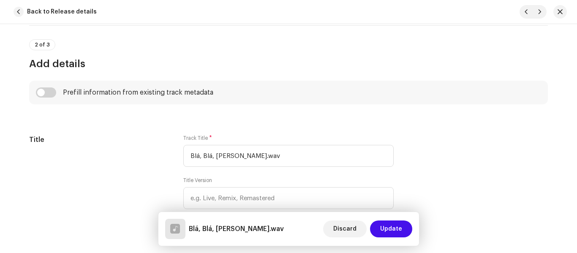
scroll to position [361, 0]
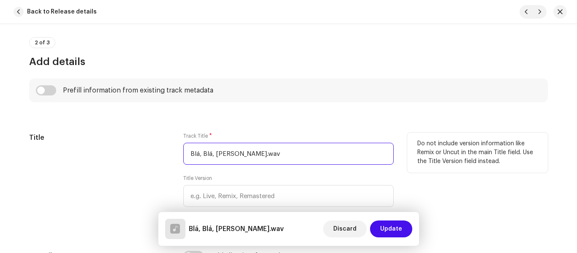
click at [223, 153] on input "Blá, Blá, [PERSON_NAME].wav" at bounding box center [288, 154] width 210 height 22
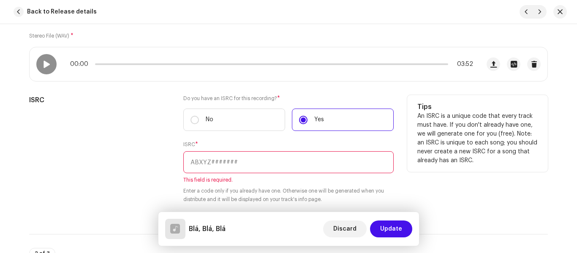
scroll to position [151, 0]
type input "Blá, Blá, Blá"
click at [214, 161] on input "text" at bounding box center [288, 162] width 210 height 22
paste input "BKL5J2300004"
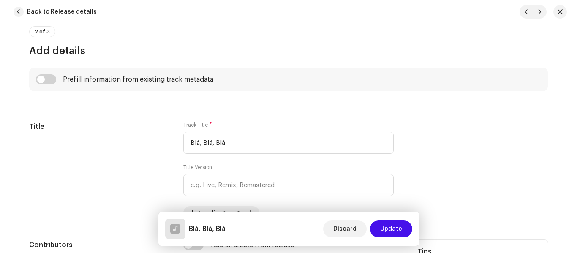
scroll to position [355, 0]
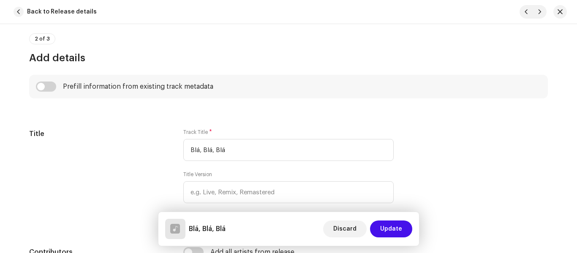
type input "BKL5J2300004"
click at [103, 87] on div "Prefill information from existing track metadata" at bounding box center [138, 86] width 150 height 7
click at [46, 85] on input "checkbox" at bounding box center [46, 86] width 20 height 10
checkbox input "true"
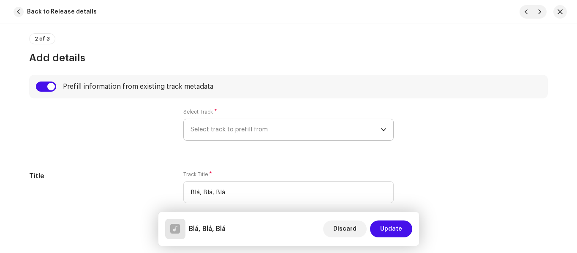
click at [238, 126] on span "Select track to prefill from" at bounding box center [285, 129] width 190 height 21
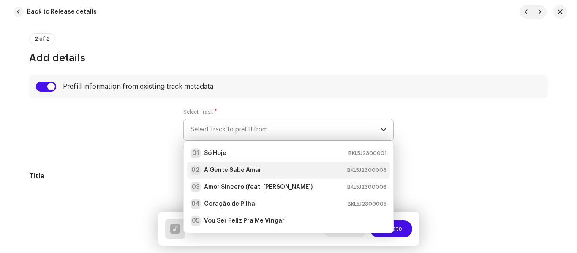
click at [243, 172] on strong "A Gente Sabe Amar" at bounding box center [232, 170] width 57 height 8
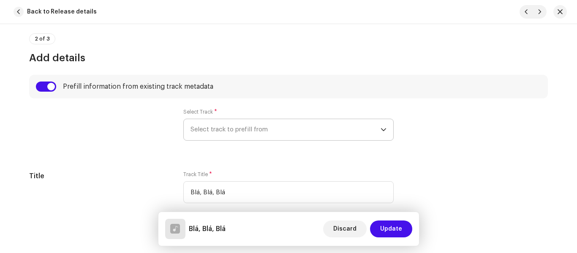
radio input "true"
type input "Talkback"
checkbox input "true"
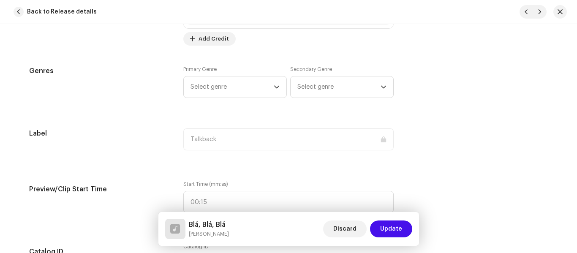
scroll to position [846, 0]
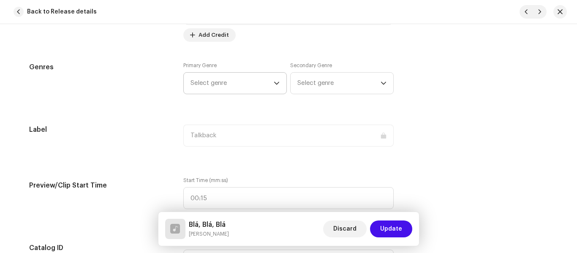
click at [274, 82] on icon "dropdown trigger" at bounding box center [276, 83] width 5 height 3
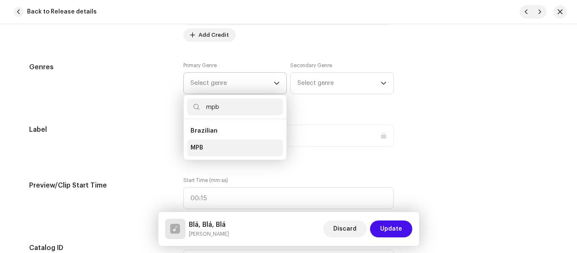
type input "mpb"
click at [195, 146] on span "MPB" at bounding box center [196, 148] width 13 height 8
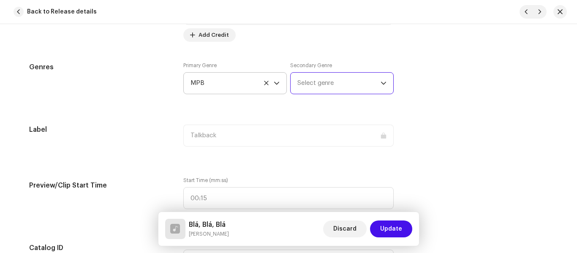
click at [366, 76] on span "Select genre" at bounding box center [338, 83] width 83 height 21
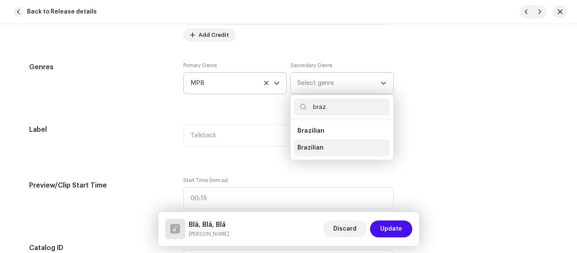
type input "braz"
click at [315, 149] on span "Brazilian" at bounding box center [310, 148] width 26 height 8
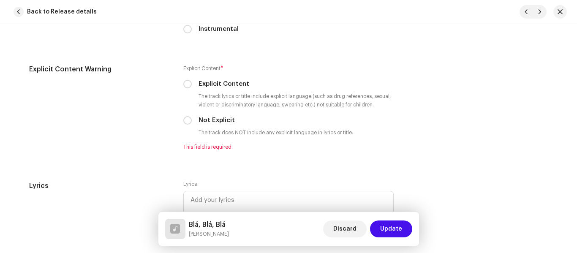
scroll to position [1533, 0]
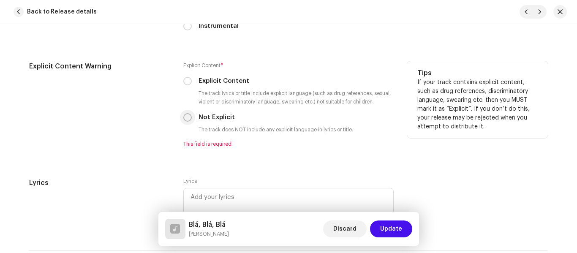
click at [185, 116] on input "Not Explicit" at bounding box center [187, 117] width 8 height 8
radio input "true"
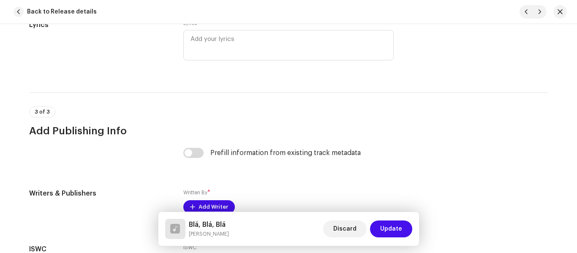
scroll to position [1682, 0]
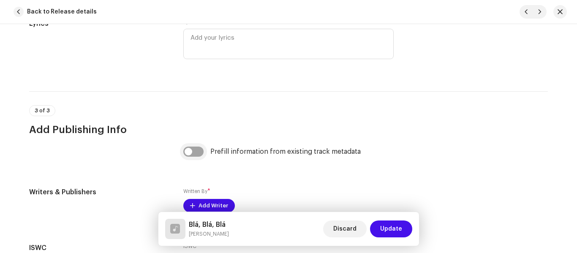
click at [190, 150] on input "checkbox" at bounding box center [193, 152] width 20 height 10
checkbox input "true"
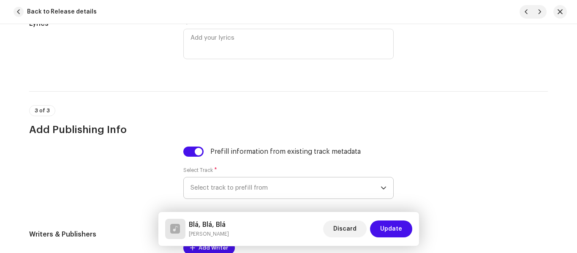
click at [270, 194] on span "Select track to prefill from" at bounding box center [285, 187] width 190 height 21
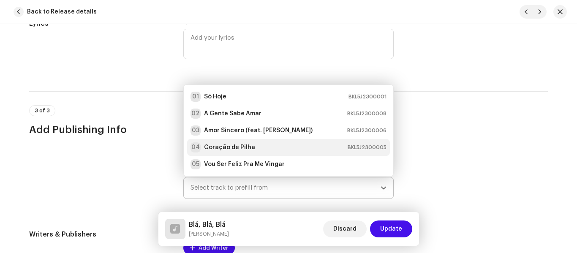
scroll to position [14, 0]
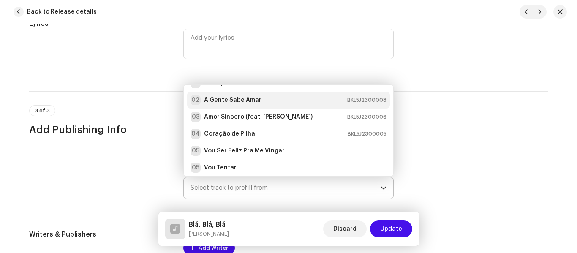
click at [227, 98] on strong "A Gente Sabe Amar" at bounding box center [232, 100] width 57 height 8
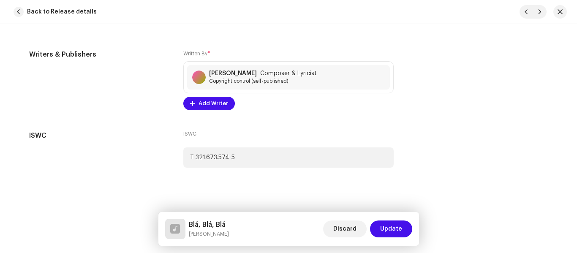
scroll to position [1865, 0]
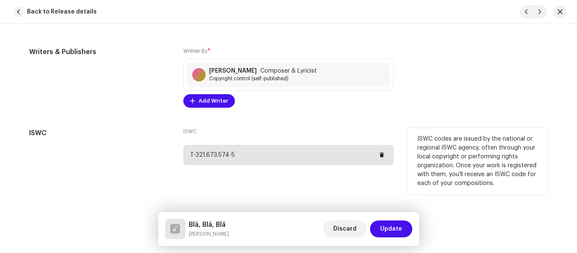
click at [240, 161] on div "T-321.673.574-5" at bounding box center [288, 155] width 210 height 20
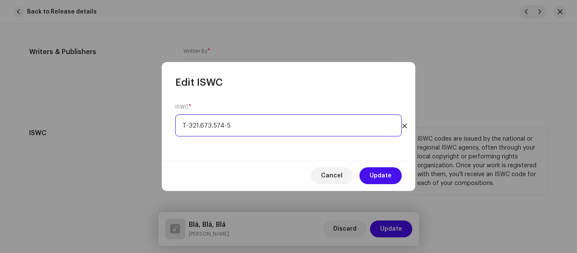
paste input "638-4"
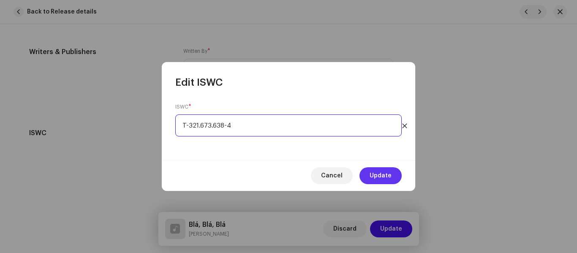
type input "T-321.673.638-4"
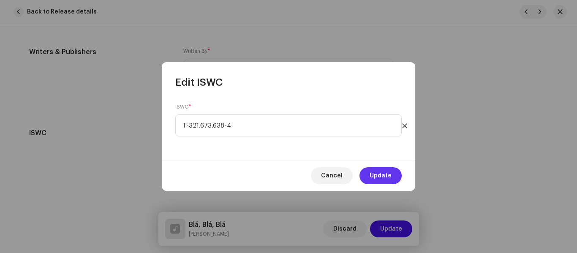
click at [388, 174] on span "Update" at bounding box center [380, 175] width 22 height 17
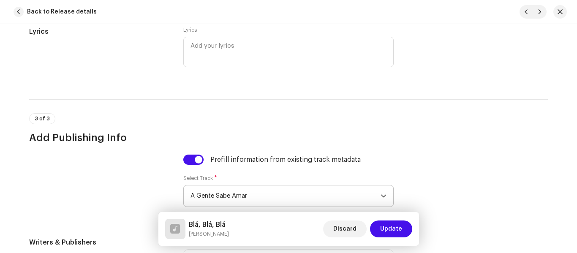
scroll to position [1674, 0]
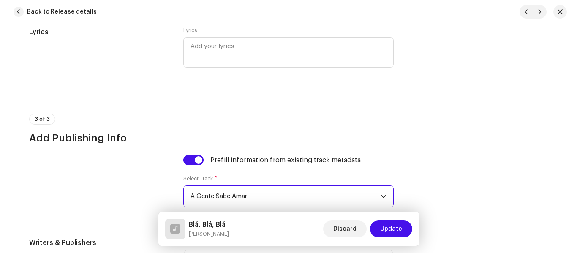
click at [369, 197] on span "A Gente Sabe Amar" at bounding box center [285, 196] width 190 height 21
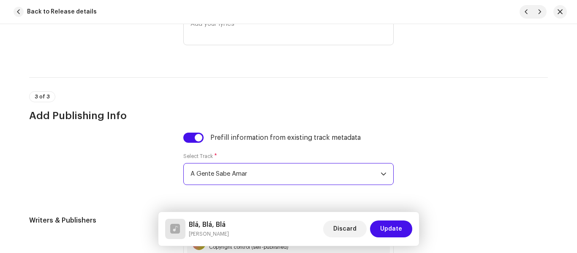
scroll to position [1697, 0]
click at [374, 174] on span "A Gente Sabe Amar" at bounding box center [285, 173] width 190 height 21
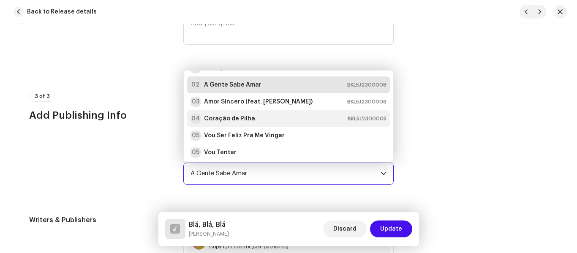
scroll to position [0, 0]
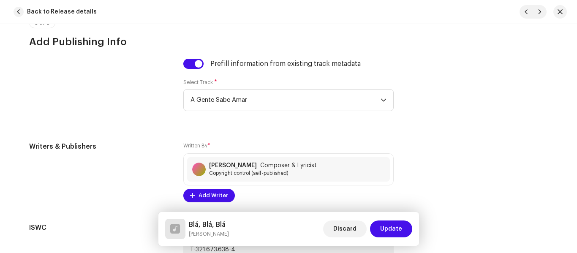
scroll to position [1865, 0]
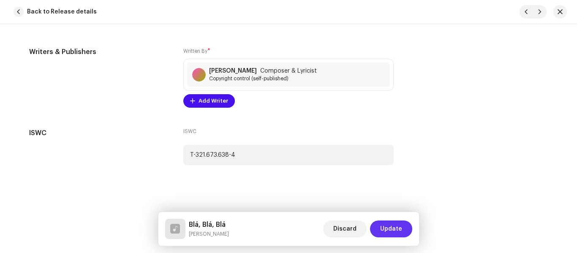
click at [388, 229] on span "Update" at bounding box center [391, 228] width 22 height 17
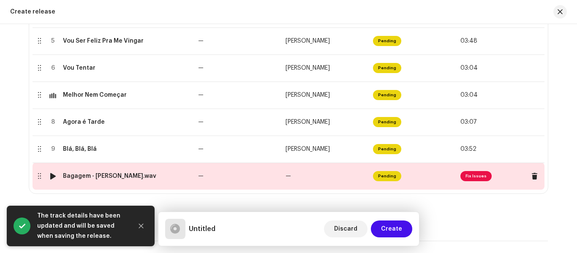
click at [268, 175] on td "—" at bounding box center [238, 176] width 87 height 27
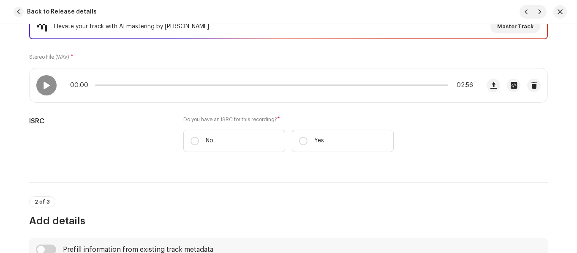
scroll to position [130, 0]
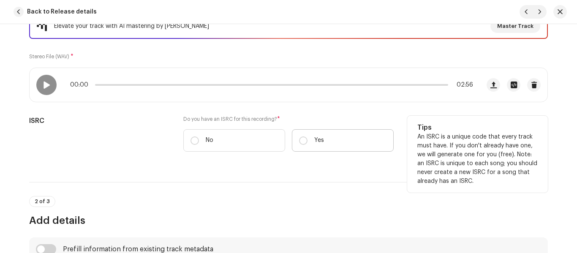
click at [325, 141] on label "Yes" at bounding box center [343, 140] width 102 height 22
click at [307, 141] on input "Yes" at bounding box center [303, 140] width 8 height 8
radio input "true"
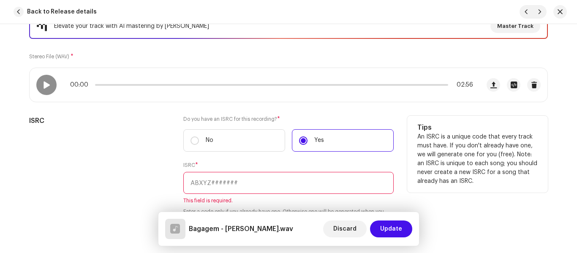
paste input "BKL5J2300002"
click at [253, 184] on input "text" at bounding box center [288, 183] width 210 height 22
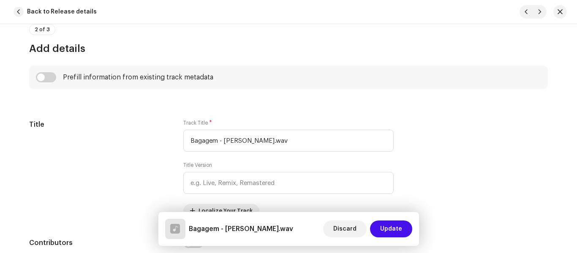
scroll to position [365, 0]
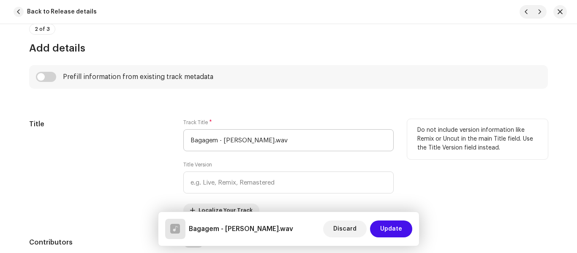
type input "BKL5J2300002"
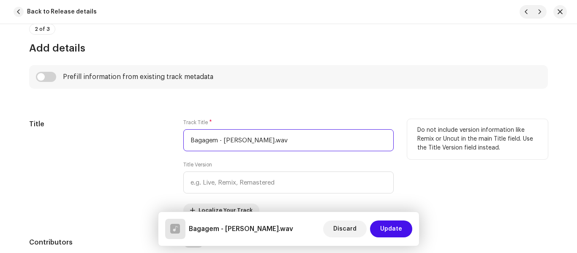
click at [217, 141] on input "Bagagem - [PERSON_NAME].wav" at bounding box center [288, 140] width 210 height 22
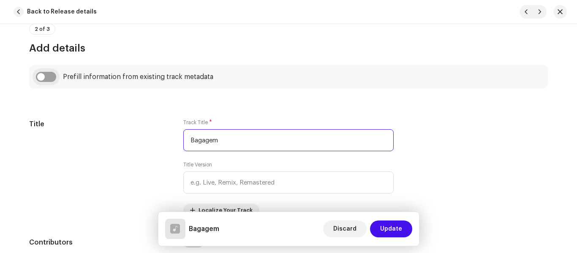
type input "Bagagem"
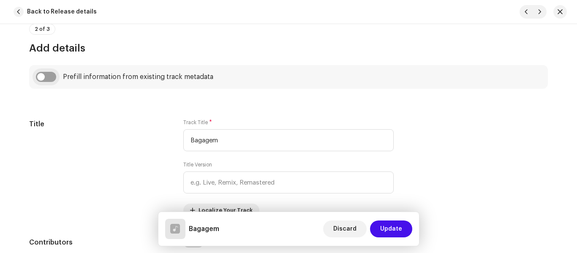
click at [43, 76] on input "checkbox" at bounding box center [46, 77] width 20 height 10
checkbox input "true"
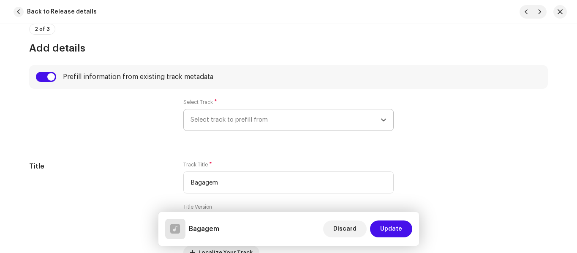
click at [240, 116] on span "Select track to prefill from" at bounding box center [285, 119] width 190 height 21
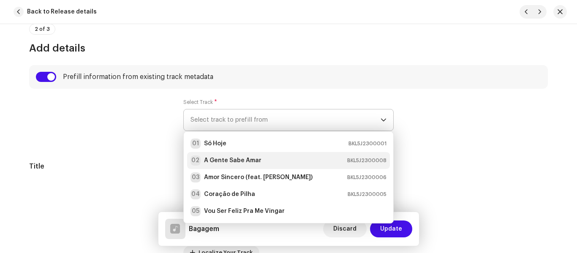
click at [247, 160] on strong "A Gente Sabe Amar" at bounding box center [232, 160] width 57 height 8
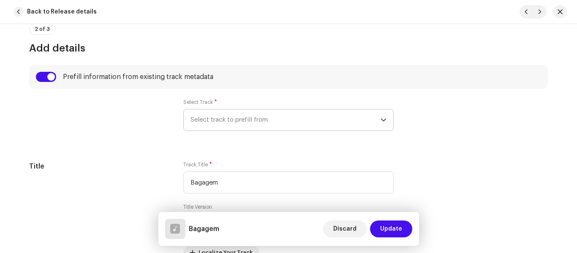
radio input "true"
type input "Talkback"
checkbox input "true"
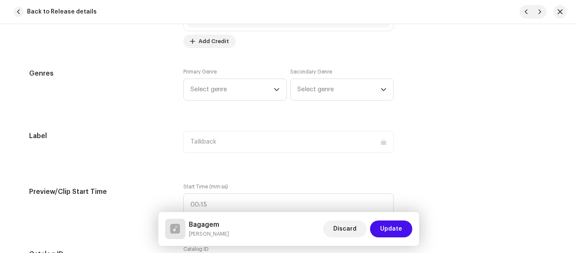
scroll to position [843, 0]
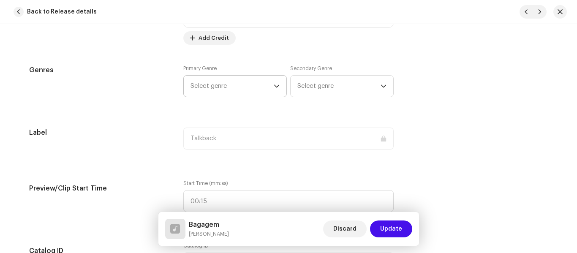
click at [277, 85] on icon "dropdown trigger" at bounding box center [276, 86] width 5 height 3
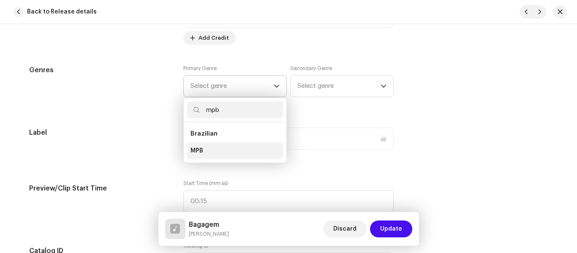
type input "mpb"
click at [193, 150] on span "MPB" at bounding box center [196, 151] width 13 height 8
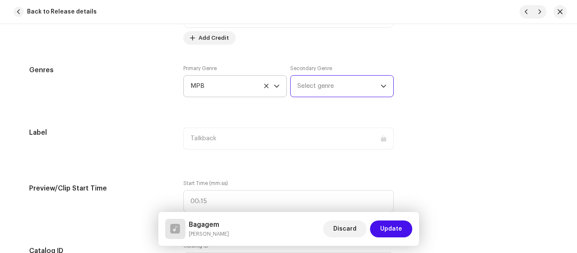
click at [317, 91] on span "Select genre" at bounding box center [338, 86] width 83 height 21
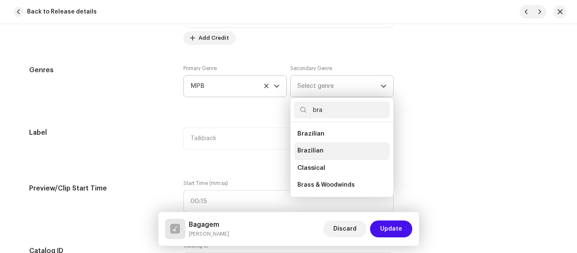
type input "bra"
click at [305, 147] on span "Brazilian" at bounding box center [310, 151] width 26 height 8
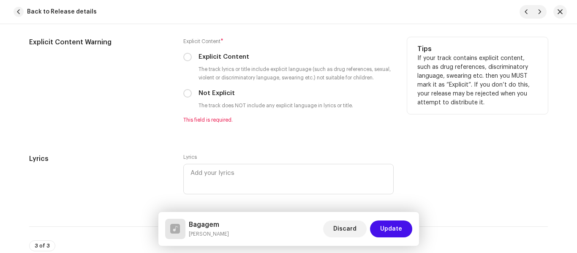
scroll to position [1558, 0]
click at [198, 91] on label "Not Explicit" at bounding box center [216, 92] width 36 height 9
click at [192, 91] on input "Not Explicit" at bounding box center [187, 93] width 8 height 8
radio input "true"
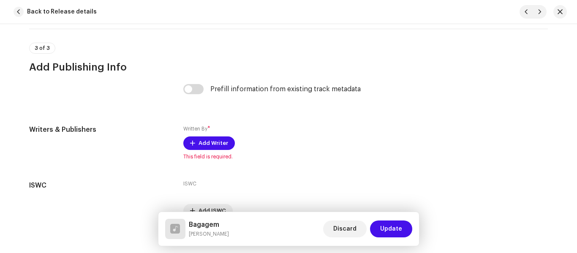
scroll to position [1744, 0]
click at [198, 91] on input "checkbox" at bounding box center [193, 89] width 20 height 10
checkbox input "true"
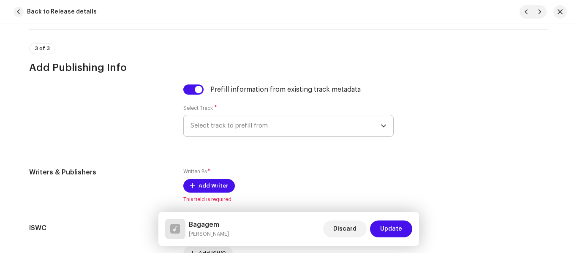
click at [265, 126] on span "Select track to prefill from" at bounding box center [285, 125] width 190 height 21
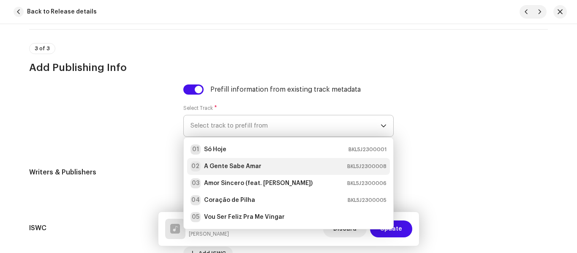
click at [230, 168] on strong "A Gente Sabe Amar" at bounding box center [232, 166] width 57 height 8
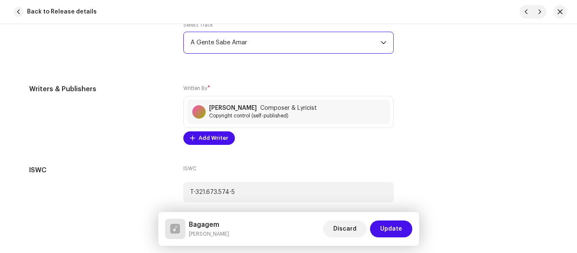
scroll to position [1865, 0]
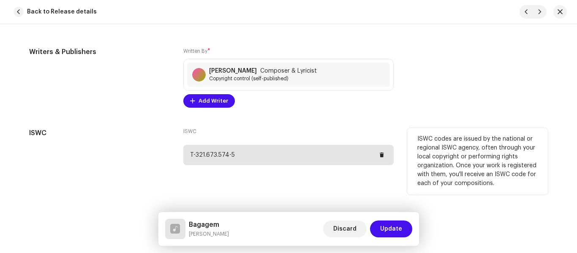
click at [288, 155] on div "T-321.673.574-5" at bounding box center [288, 155] width 210 height 20
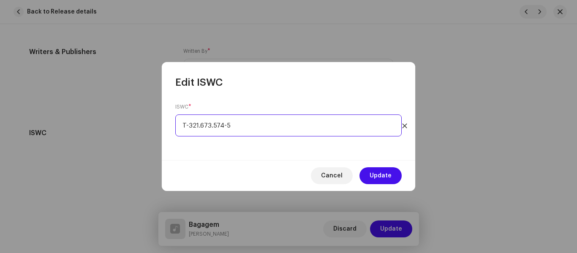
paste input "465-1"
type input "T-321.673.465-1"
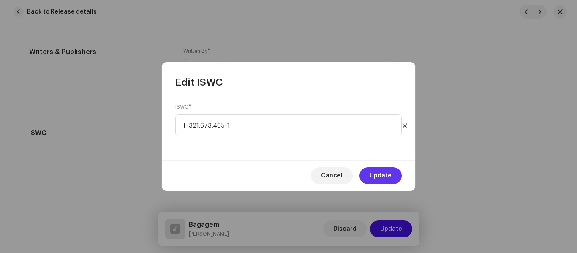
click at [378, 175] on span "Update" at bounding box center [380, 175] width 22 height 17
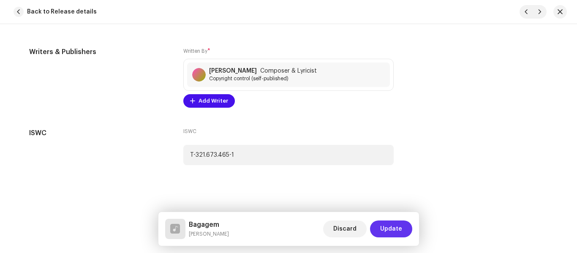
click at [395, 228] on span "Update" at bounding box center [391, 228] width 22 height 17
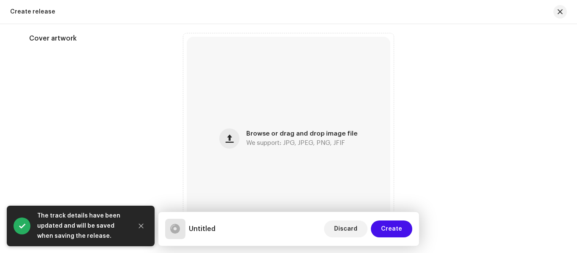
scroll to position [566, 0]
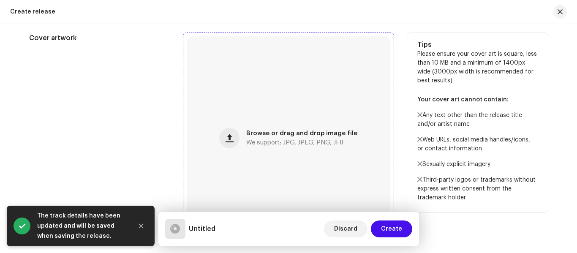
click at [296, 140] on span "We support: JPG, JPEG, PNG, JFIF" at bounding box center [295, 143] width 99 height 6
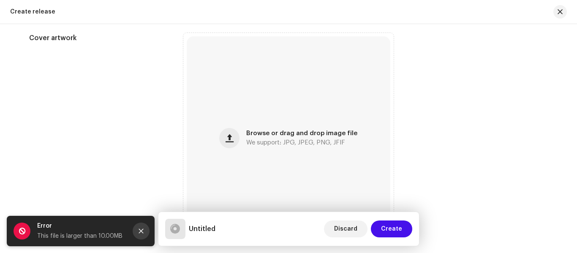
click at [139, 230] on icon "Close" at bounding box center [141, 231] width 6 height 6
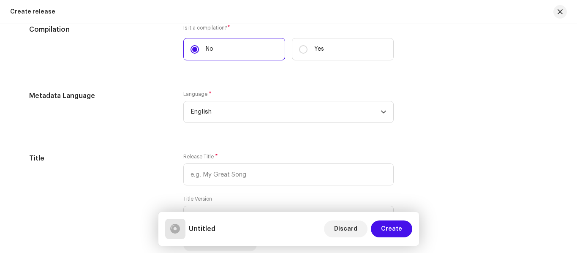
scroll to position [915, 0]
click at [276, 110] on span "English" at bounding box center [285, 111] width 190 height 21
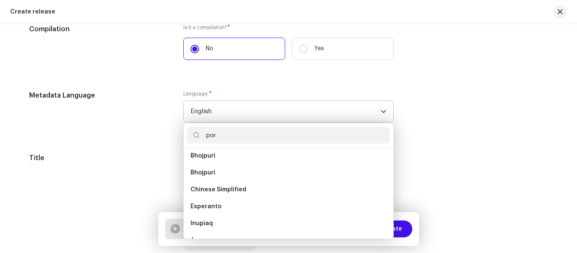
scroll to position [0, 0]
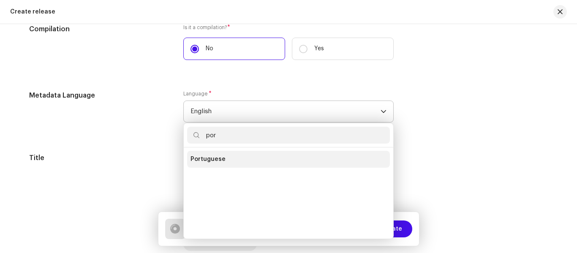
type input "por"
click at [206, 161] on span "Portuguese" at bounding box center [207, 159] width 35 height 8
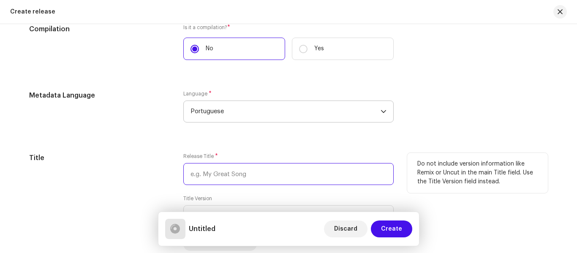
click at [222, 179] on input "text" at bounding box center [288, 174] width 210 height 22
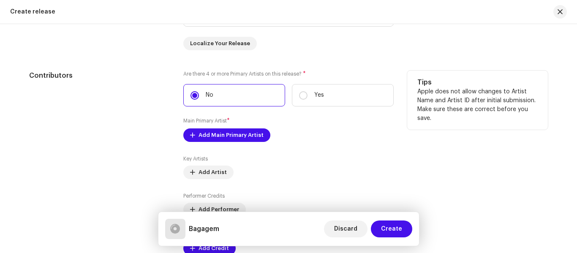
scroll to position [1118, 0]
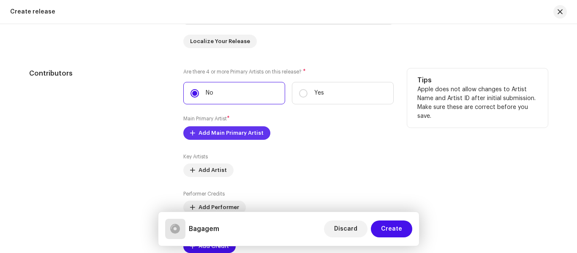
type input "Bagagem"
click at [236, 134] on span "Add Main Primary Artist" at bounding box center [230, 133] width 65 height 17
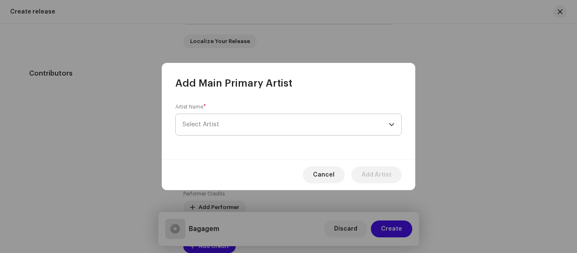
click at [265, 124] on span "Select Artist" at bounding box center [285, 124] width 206 height 21
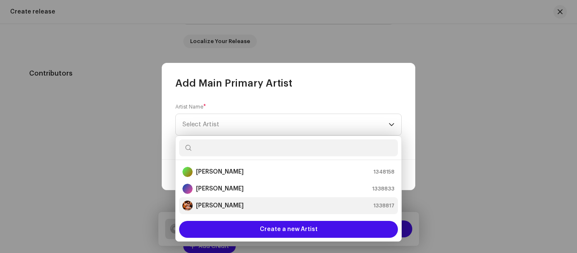
click at [211, 203] on strong "[PERSON_NAME]" at bounding box center [220, 205] width 48 height 8
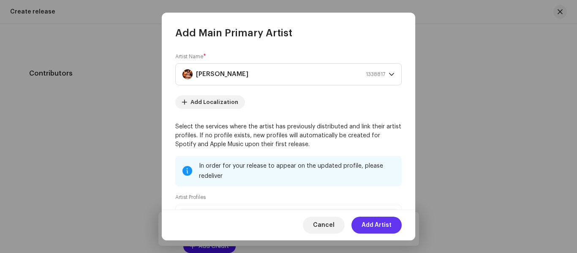
click at [384, 225] on span "Add Artist" at bounding box center [376, 225] width 30 height 17
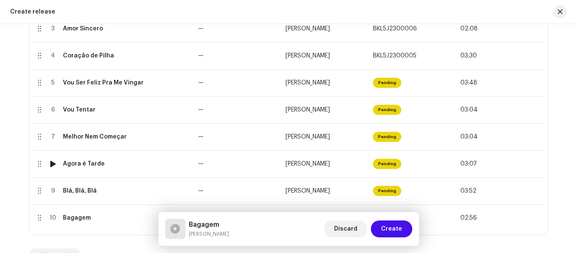
scroll to position [266, 0]
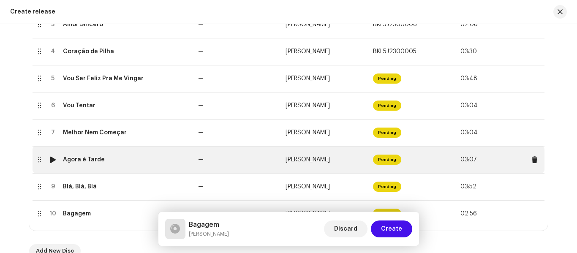
click at [50, 159] on div at bounding box center [53, 159] width 6 height 7
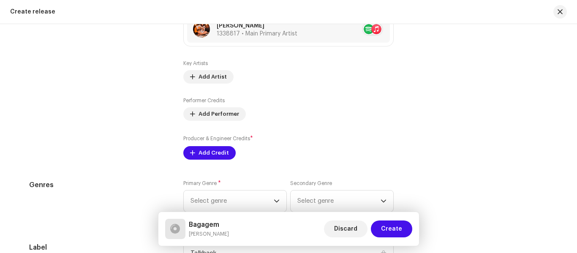
scroll to position [1221, 0]
click at [210, 115] on span "Add Performer" at bounding box center [218, 113] width 41 height 17
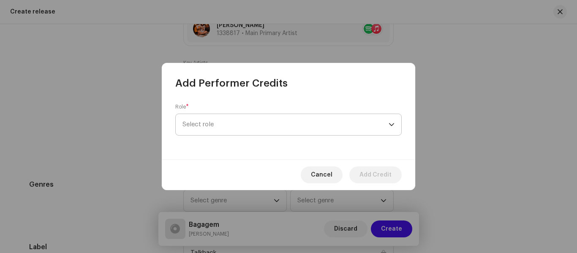
click at [232, 125] on span "Select role" at bounding box center [285, 124] width 206 height 21
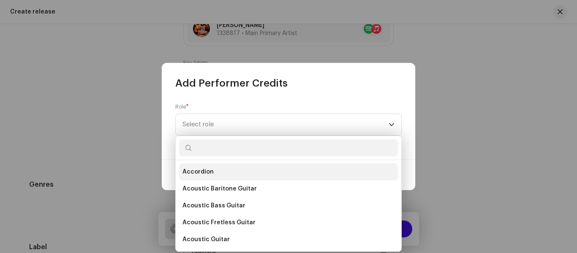
click at [200, 174] on span "Accordion" at bounding box center [197, 172] width 31 height 8
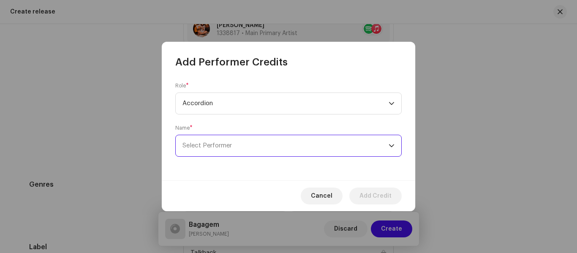
click at [248, 151] on span "Select Performer" at bounding box center [285, 145] width 206 height 21
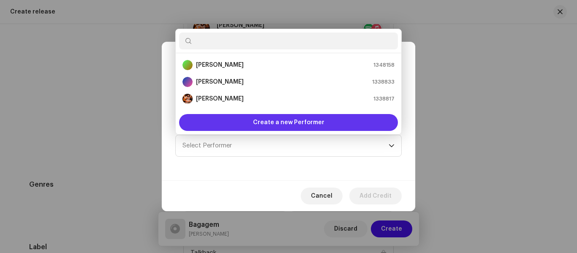
click at [287, 122] on span "Create a new Performer" at bounding box center [288, 122] width 71 height 17
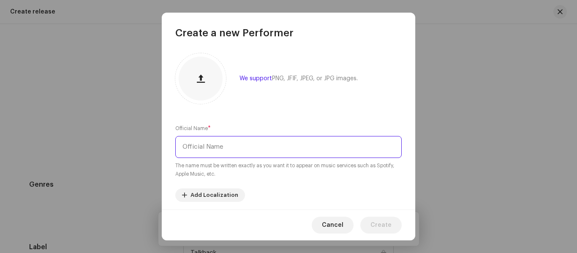
click at [214, 147] on input "text" at bounding box center [288, 147] width 226 height 22
type input "[PERSON_NAME]"
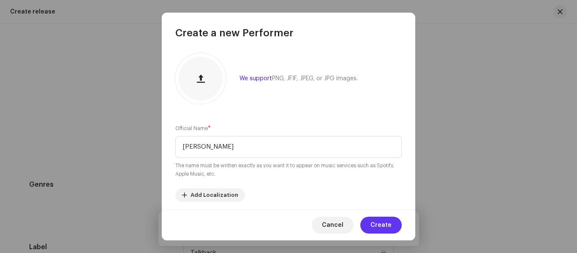
click at [383, 220] on span "Create" at bounding box center [380, 225] width 21 height 17
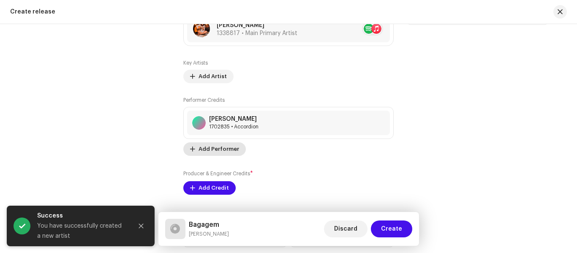
click at [216, 149] on span "Add Performer" at bounding box center [218, 149] width 41 height 17
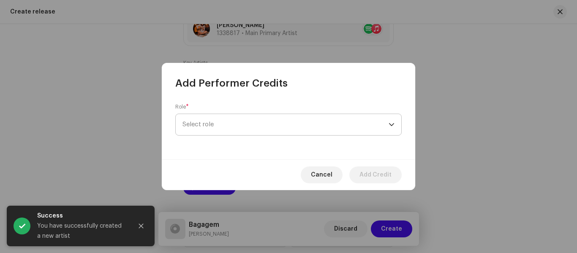
click at [209, 129] on span "Select role" at bounding box center [285, 124] width 206 height 21
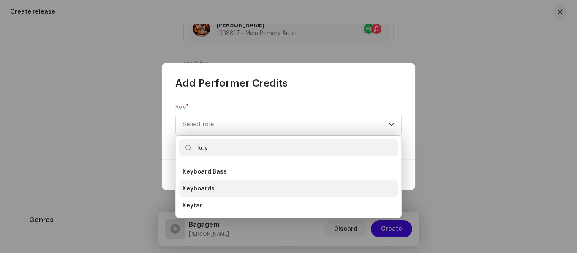
type input "key"
click at [209, 188] on span "Keyboards" at bounding box center [198, 189] width 32 height 8
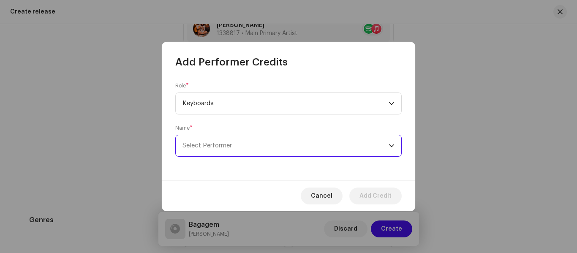
click at [333, 146] on span "Select Performer" at bounding box center [285, 145] width 206 height 21
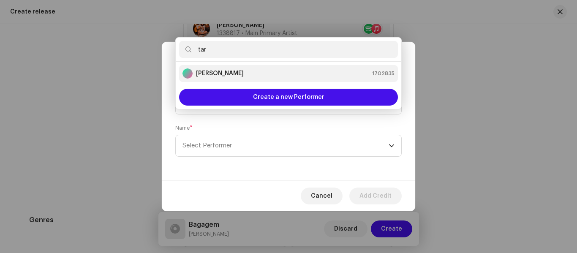
type input "tar"
click at [220, 71] on strong "[PERSON_NAME]" at bounding box center [220, 73] width 48 height 8
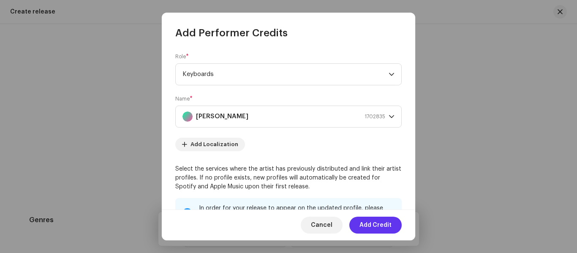
click at [383, 224] on span "Add Credit" at bounding box center [375, 225] width 32 height 17
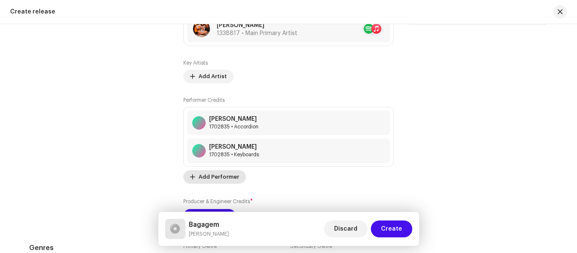
click at [212, 177] on span "Add Performer" at bounding box center [218, 176] width 41 height 17
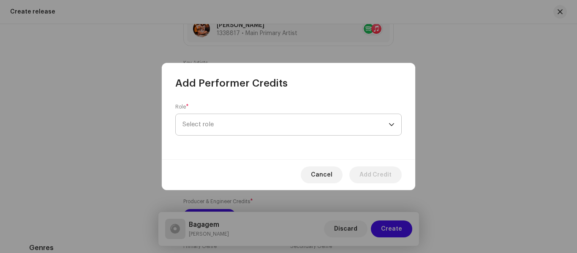
click at [212, 129] on span "Select role" at bounding box center [285, 124] width 206 height 21
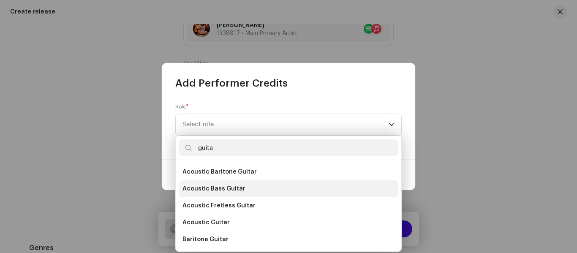
type input "guita"
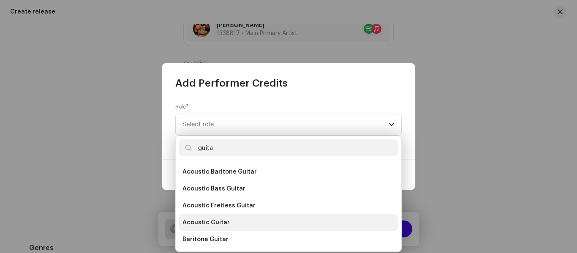
click at [209, 223] on span "Acoustic Guitar" at bounding box center [205, 222] width 47 height 8
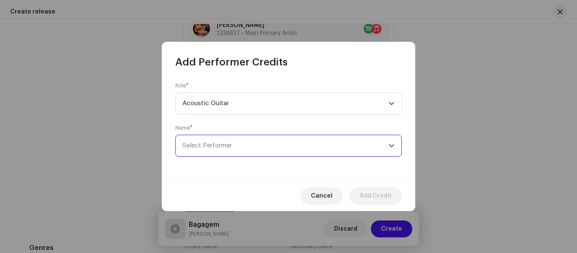
click at [222, 147] on span "Select Performer" at bounding box center [206, 145] width 49 height 6
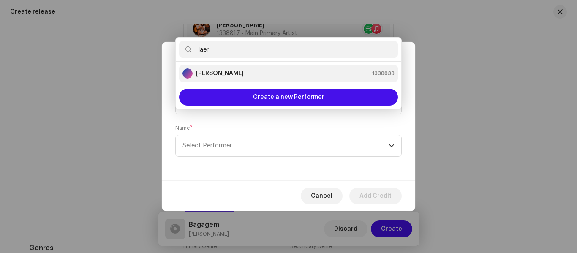
type input "laer"
click at [218, 75] on strong "[PERSON_NAME]" at bounding box center [220, 73] width 48 height 8
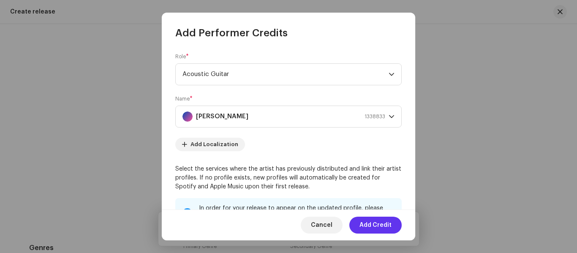
click at [384, 225] on span "Add Credit" at bounding box center [375, 225] width 32 height 17
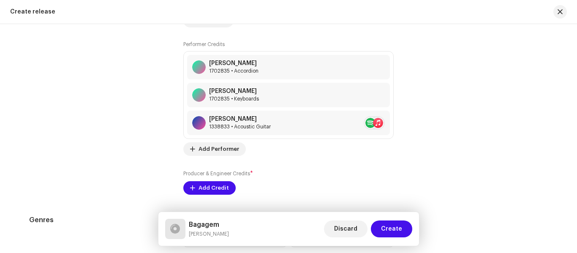
scroll to position [1277, 0]
click at [219, 148] on span "Add Performer" at bounding box center [218, 148] width 41 height 17
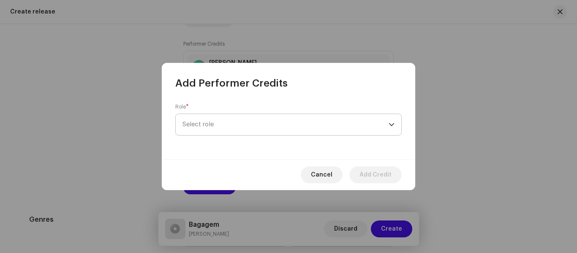
click at [236, 128] on span "Select role" at bounding box center [285, 124] width 206 height 21
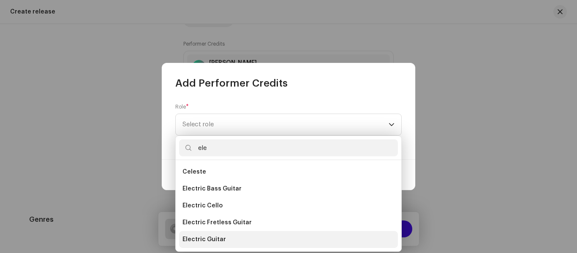
type input "ele"
click at [204, 236] on span "Electric Guitar" at bounding box center [203, 239] width 43 height 8
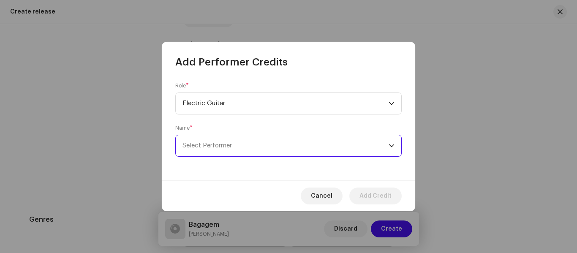
click at [273, 151] on span "Select Performer" at bounding box center [285, 145] width 206 height 21
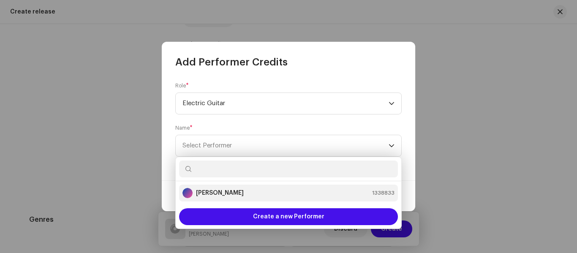
click at [223, 193] on strong "[PERSON_NAME]" at bounding box center [220, 193] width 48 height 8
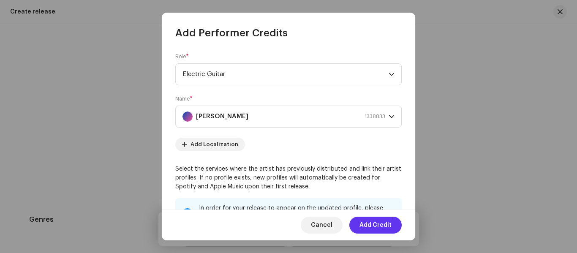
click at [372, 224] on span "Add Credit" at bounding box center [375, 225] width 32 height 17
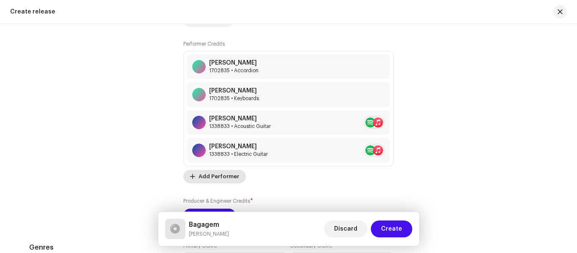
click at [212, 177] on span "Add Performer" at bounding box center [218, 176] width 41 height 17
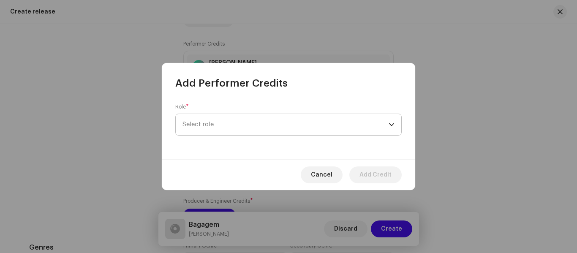
click at [220, 123] on span "Select role" at bounding box center [285, 124] width 206 height 21
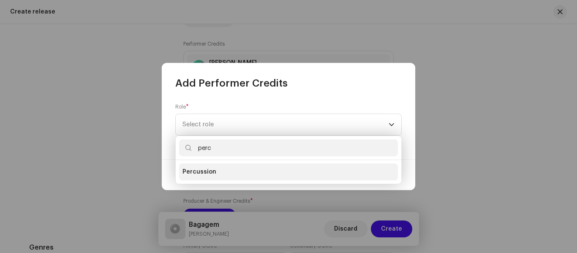
type input "perc"
click at [209, 170] on span "Percussion" at bounding box center [199, 172] width 34 height 8
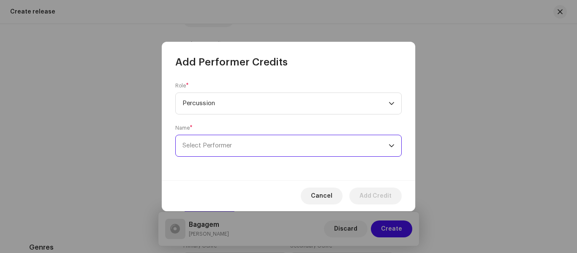
click at [249, 152] on span "Select Performer" at bounding box center [285, 145] width 206 height 21
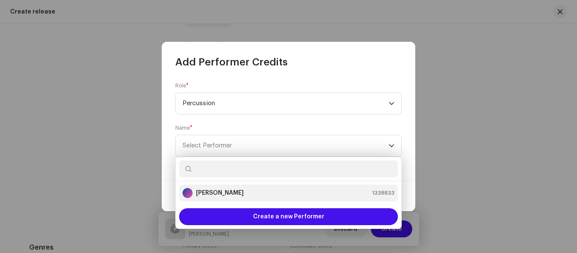
click at [216, 193] on strong "[PERSON_NAME]" at bounding box center [220, 193] width 48 height 8
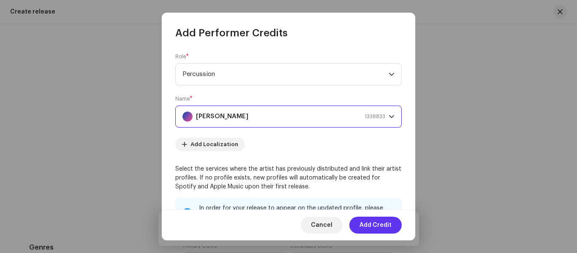
click at [383, 225] on span "Add Credit" at bounding box center [375, 225] width 32 height 17
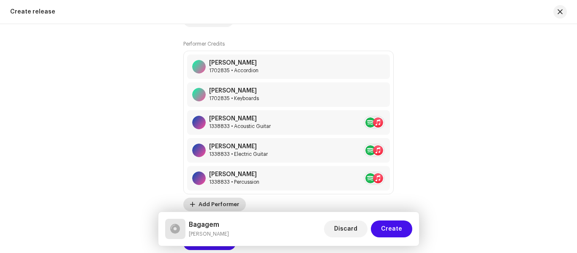
click at [229, 177] on div "[PERSON_NAME]" at bounding box center [234, 174] width 50 height 7
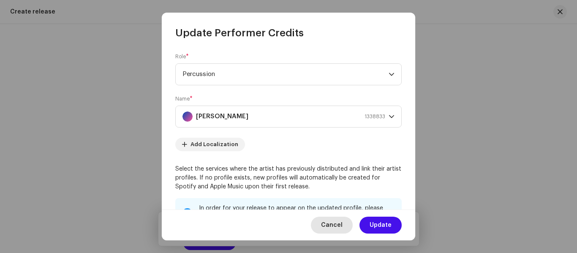
click at [339, 222] on span "Cancel" at bounding box center [332, 225] width 22 height 17
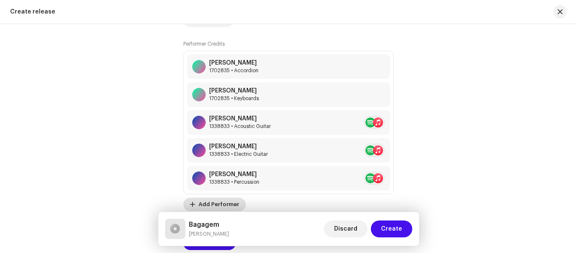
click at [216, 204] on span "Add Performer" at bounding box center [218, 204] width 41 height 17
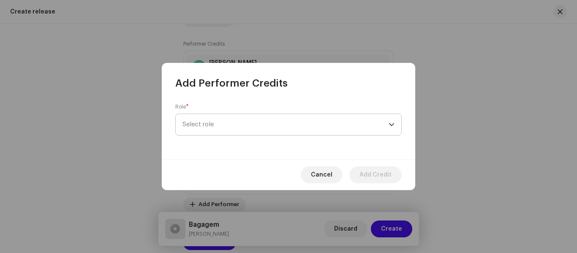
click at [231, 125] on span "Select role" at bounding box center [285, 124] width 206 height 21
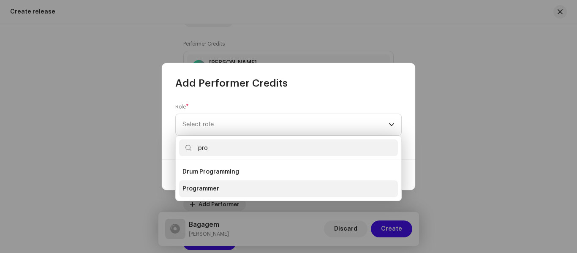
type input "pro"
click at [204, 188] on span "Programmer" at bounding box center [200, 189] width 37 height 8
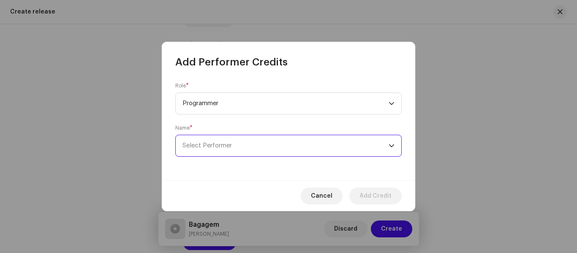
click at [271, 144] on span "Select Performer" at bounding box center [285, 145] width 206 height 21
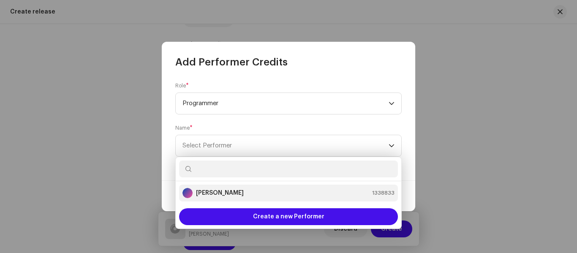
click at [216, 191] on strong "[PERSON_NAME]" at bounding box center [220, 193] width 48 height 8
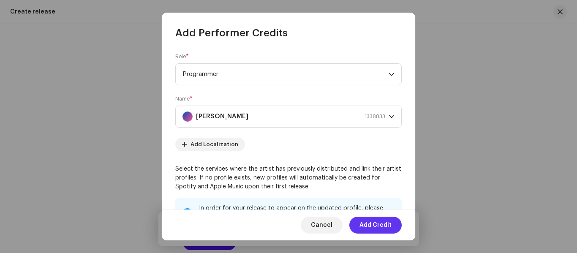
click at [380, 227] on span "Add Credit" at bounding box center [375, 225] width 32 height 17
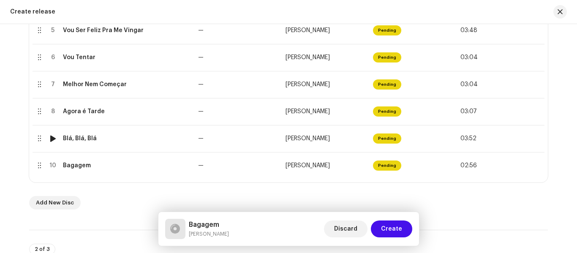
scroll to position [302, 0]
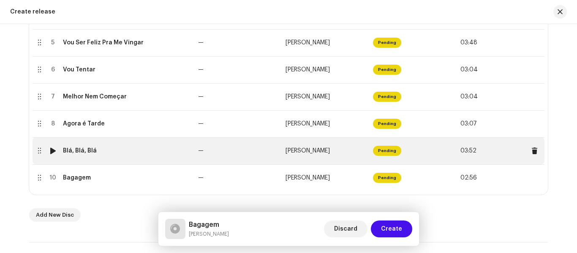
click at [51, 152] on div at bounding box center [53, 150] width 6 height 7
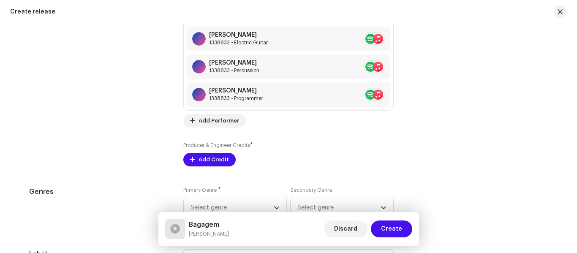
scroll to position [1389, 0]
click at [204, 120] on span "Add Performer" at bounding box center [218, 120] width 41 height 17
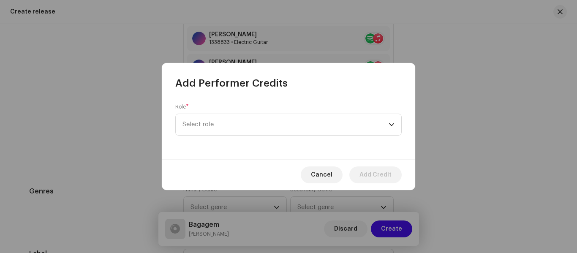
click at [204, 120] on span "Select role" at bounding box center [285, 124] width 206 height 21
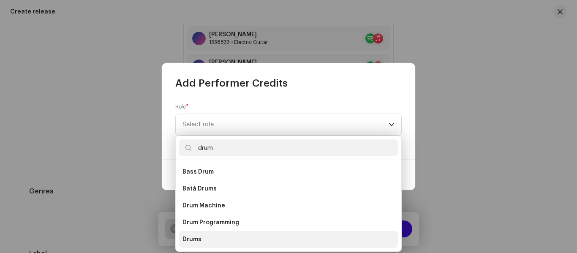
type input "drum"
click at [198, 238] on span "Drums" at bounding box center [191, 239] width 19 height 8
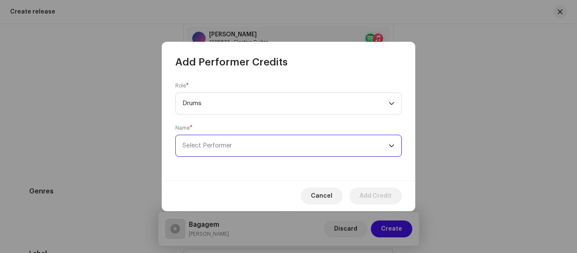
click at [231, 144] on span "Select Performer" at bounding box center [206, 145] width 49 height 6
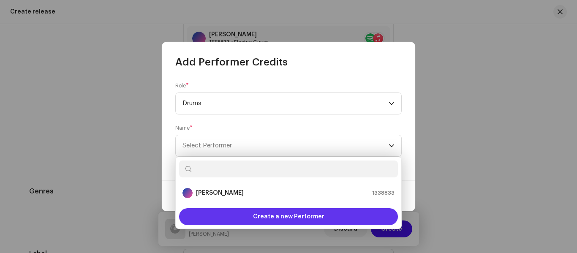
click at [267, 213] on span "Create a new Performer" at bounding box center [288, 216] width 71 height 17
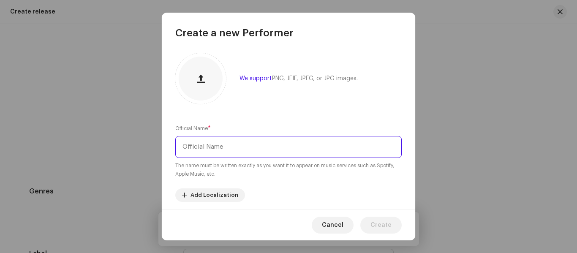
click at [210, 145] on input "text" at bounding box center [288, 147] width 226 height 22
type input "[PERSON_NAME]"
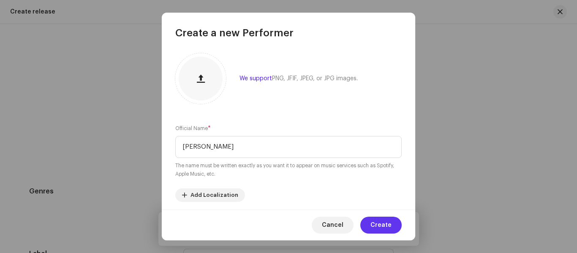
click at [385, 227] on span "Create" at bounding box center [380, 225] width 21 height 17
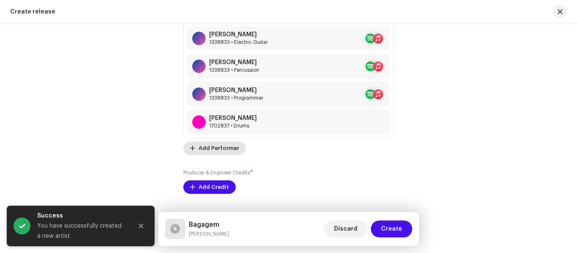
click at [203, 147] on span "Add Performer" at bounding box center [218, 148] width 41 height 17
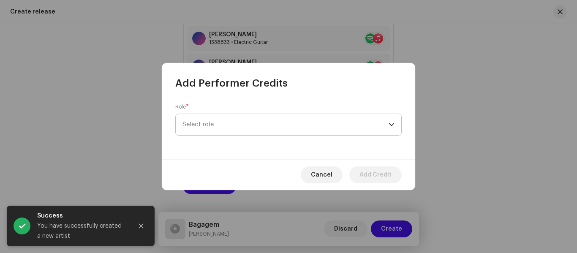
click at [242, 124] on span "Select role" at bounding box center [285, 124] width 206 height 21
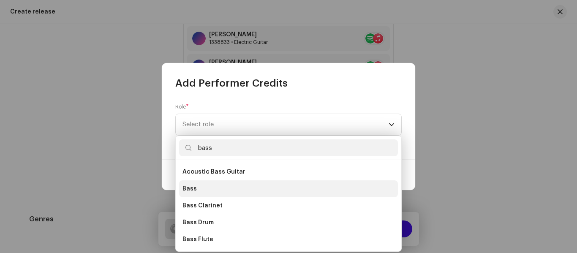
type input "bass"
click at [190, 190] on span "Bass" at bounding box center [189, 189] width 14 height 8
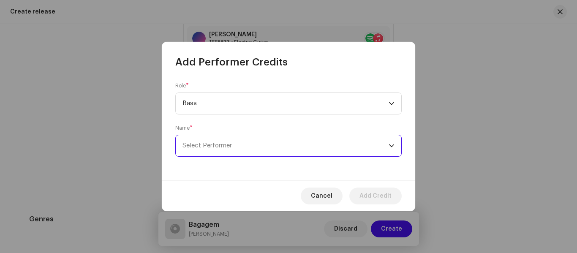
click at [258, 141] on span "Select Performer" at bounding box center [285, 145] width 206 height 21
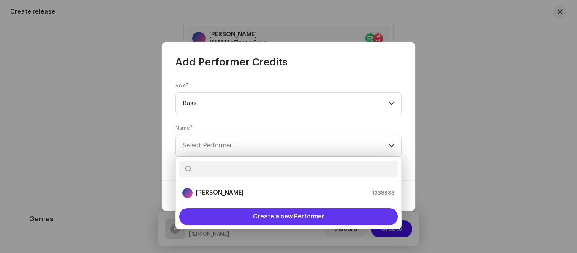
click at [280, 217] on span "Create a new Performer" at bounding box center [288, 216] width 71 height 17
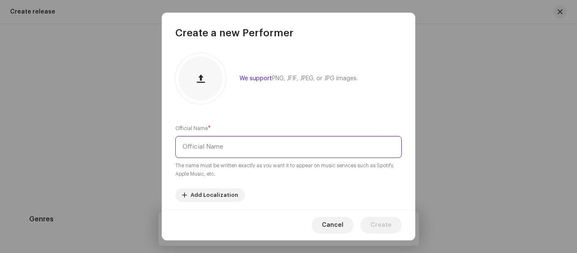
click at [219, 147] on input "text" at bounding box center [288, 147] width 226 height 22
type input "Perninha"
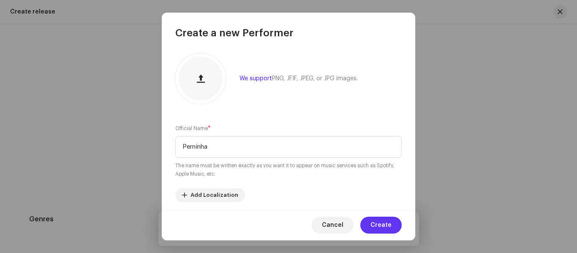
click at [384, 225] on span "Create" at bounding box center [380, 225] width 21 height 17
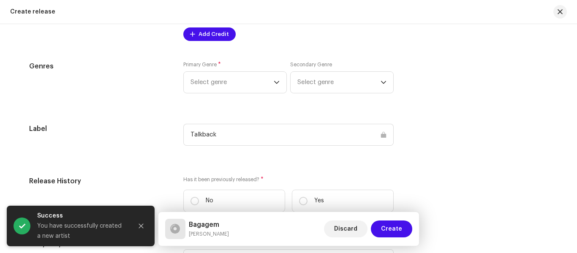
scroll to position [1571, 0]
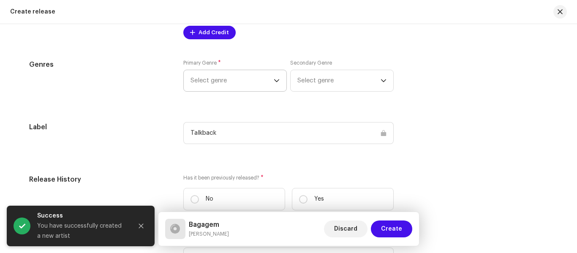
click at [253, 81] on span "Select genre" at bounding box center [231, 80] width 83 height 21
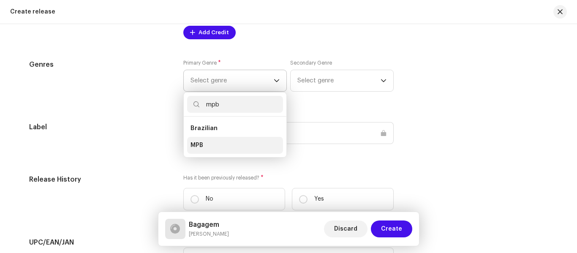
type input "mpb"
click at [198, 142] on span "MPB" at bounding box center [196, 145] width 13 height 8
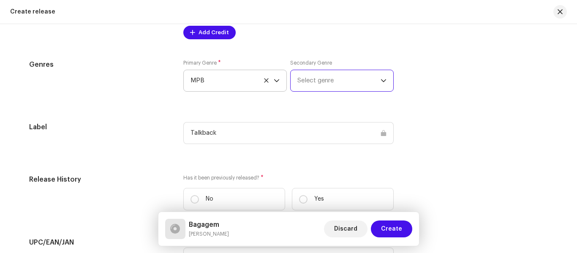
click at [341, 82] on span "Select genre" at bounding box center [338, 80] width 83 height 21
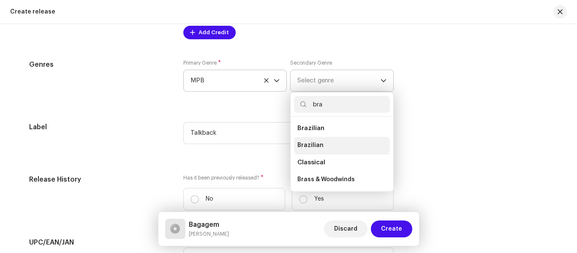
type input "bra"
click at [314, 143] on span "Brazilian" at bounding box center [310, 145] width 26 height 8
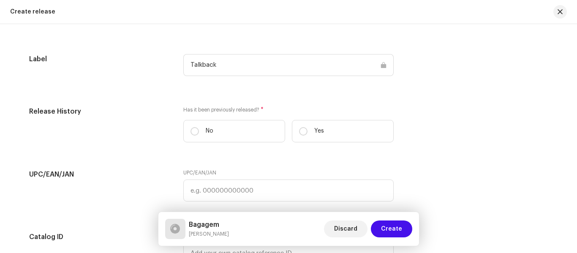
scroll to position [1641, 0]
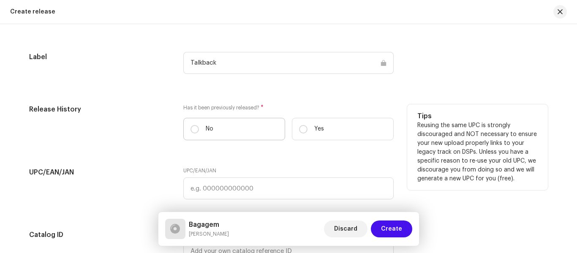
click at [231, 128] on label "No" at bounding box center [234, 129] width 102 height 22
click at [199, 128] on input "No" at bounding box center [194, 129] width 8 height 8
radio input "true"
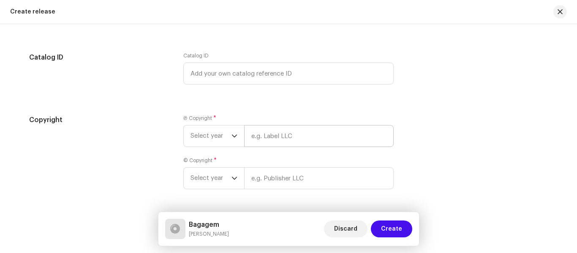
scroll to position [1819, 0]
click at [289, 133] on input "text" at bounding box center [318, 136] width 149 height 22
type input "Talkback"
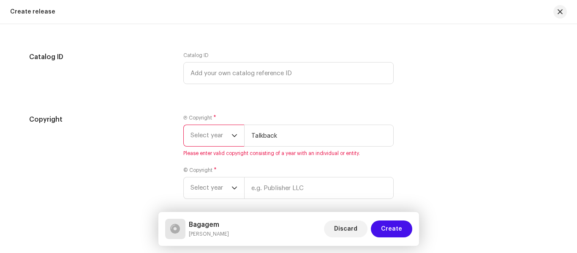
click at [231, 139] on div "dropdown trigger" at bounding box center [234, 135] width 6 height 21
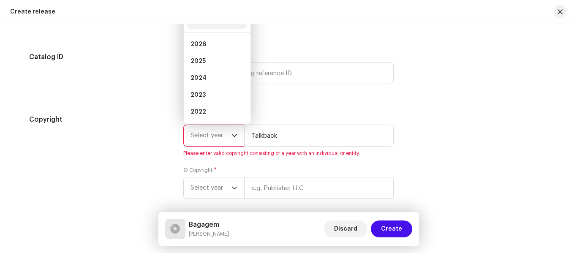
scroll to position [1815, 0]
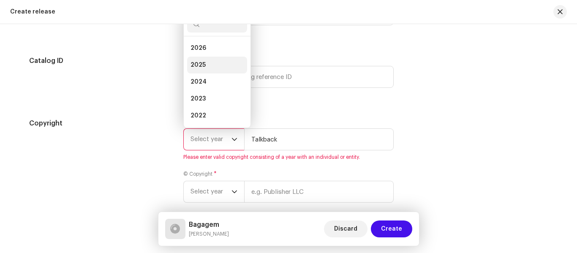
click at [199, 68] on span "2025" at bounding box center [197, 65] width 15 height 8
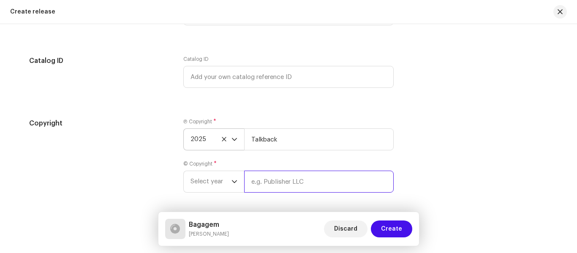
click at [278, 186] on input "text" at bounding box center [318, 182] width 149 height 22
type input "Talkback"
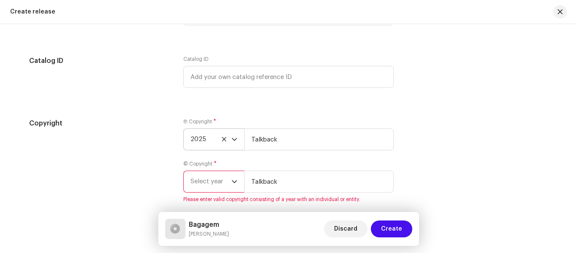
click at [231, 182] on icon "dropdown trigger" at bounding box center [234, 182] width 6 height 6
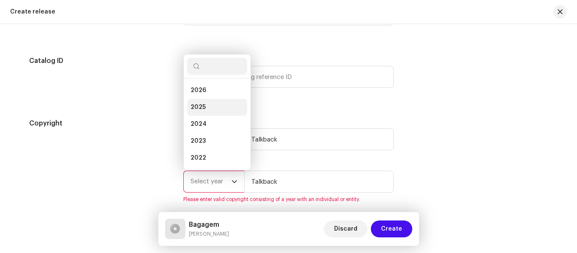
click at [199, 106] on span "2025" at bounding box center [197, 107] width 15 height 8
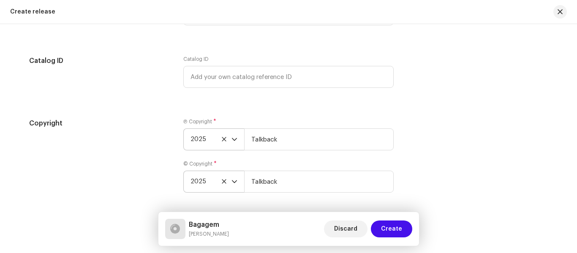
click at [465, 154] on div "Copyright Ⓟ Copyright * 2025 Talkback © Copyright * 2025 Talkback" at bounding box center [288, 160] width 519 height 84
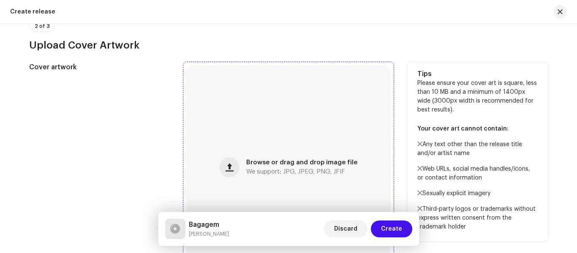
scroll to position [537, 0]
click at [321, 165] on span "Browse or drag and drop image file" at bounding box center [301, 163] width 111 height 6
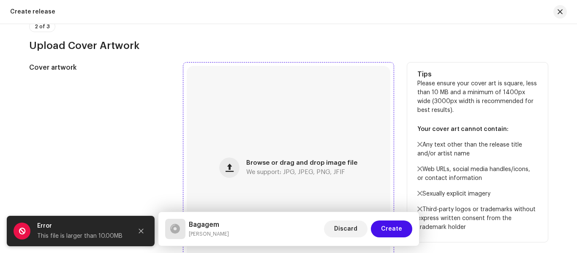
click at [279, 158] on div "Browse or drag and drop image file We support: JPG, JPEG, PNG, JFIF" at bounding box center [289, 168] width 204 height 204
click at [299, 161] on span "Browse or drag and drop image file" at bounding box center [301, 163] width 111 height 6
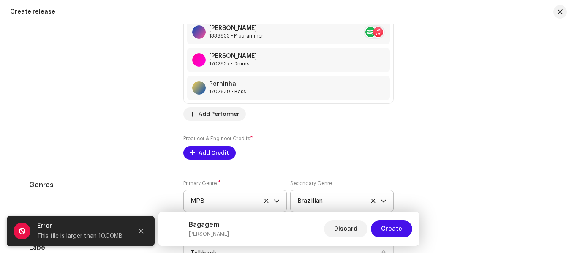
scroll to position [1450, 0]
click at [205, 155] on span "Add Credit" at bounding box center [213, 153] width 30 height 17
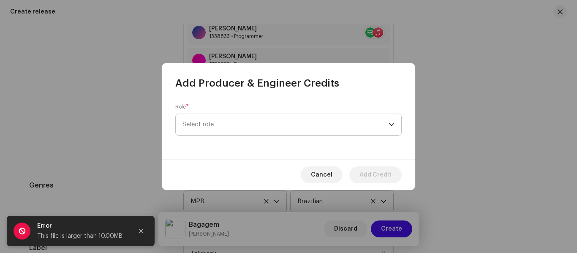
click at [248, 128] on span "Select role" at bounding box center [285, 124] width 206 height 21
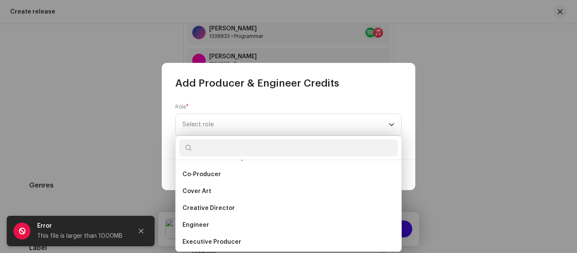
scroll to position [135, 0]
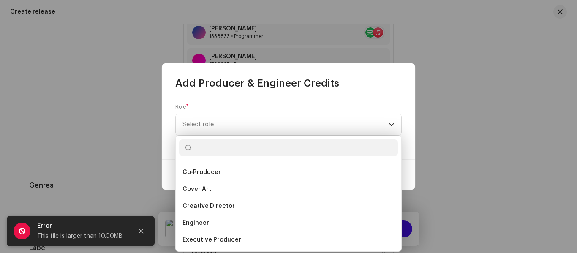
click at [202, 187] on span "Cover Art" at bounding box center [196, 189] width 29 height 8
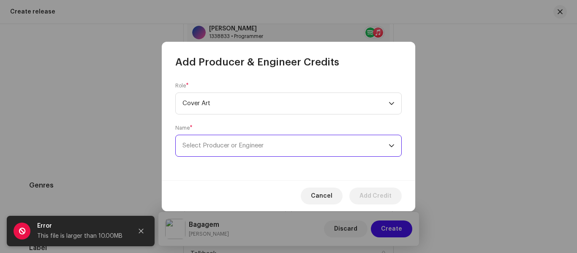
click at [238, 150] on span "Select Producer or Engineer" at bounding box center [285, 145] width 206 height 21
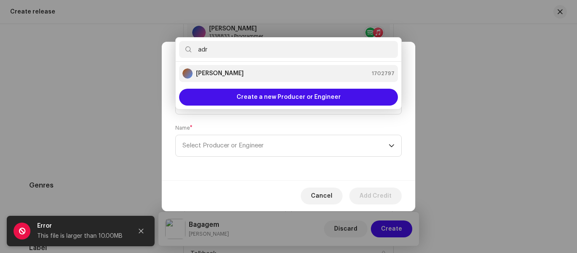
type input "adr"
click at [216, 74] on strong "[PERSON_NAME]" at bounding box center [220, 73] width 48 height 8
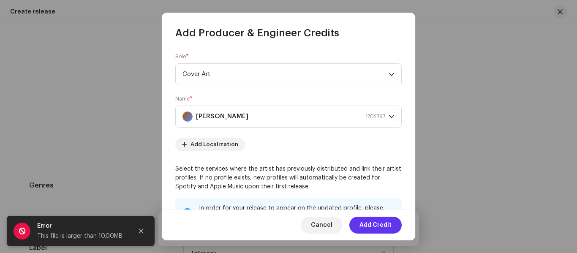
click at [376, 225] on span "Add Credit" at bounding box center [375, 225] width 32 height 17
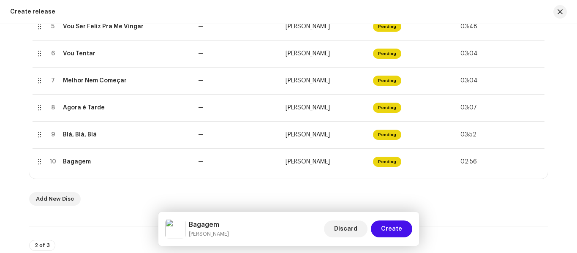
scroll to position [318, 0]
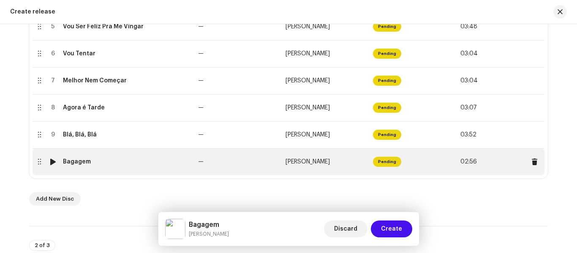
click at [52, 160] on div at bounding box center [53, 161] width 6 height 7
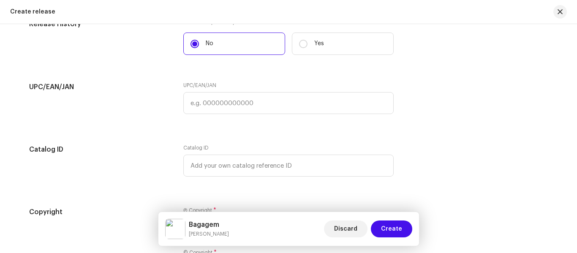
scroll to position [1763, 0]
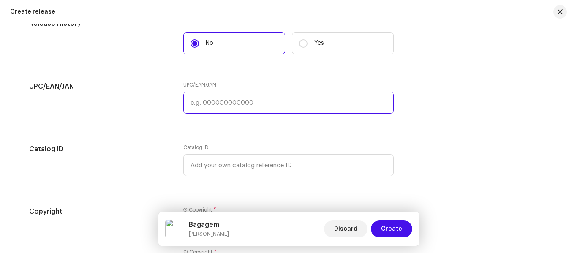
click at [196, 105] on input "text" at bounding box center [288, 103] width 210 height 22
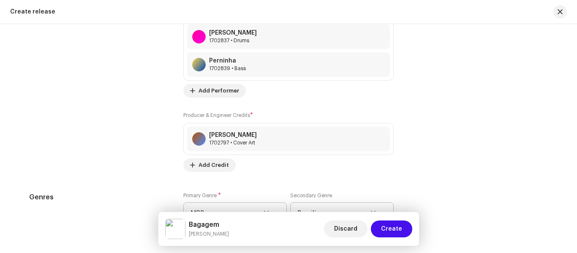
scroll to position [1474, 0]
click at [203, 168] on span "Add Credit" at bounding box center [213, 165] width 30 height 17
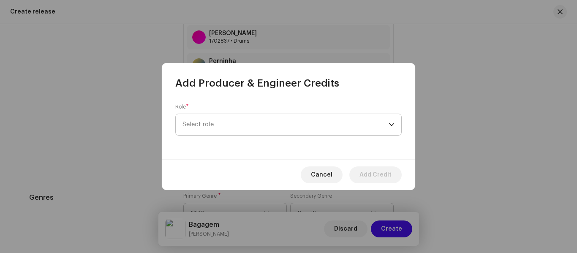
click at [243, 129] on span "Select role" at bounding box center [285, 124] width 206 height 21
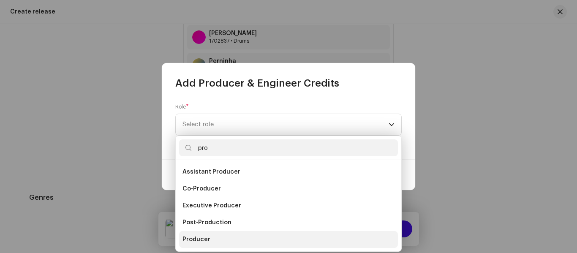
type input "pro"
click at [204, 233] on li "Producer" at bounding box center [288, 239] width 219 height 17
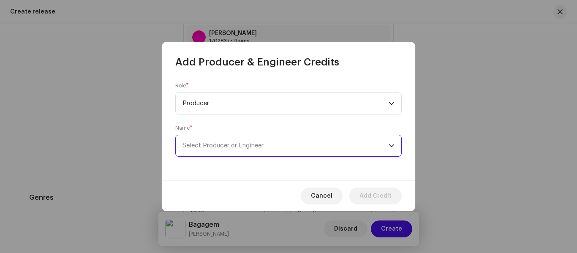
click at [291, 141] on span "Select Producer or Engineer" at bounding box center [285, 145] width 206 height 21
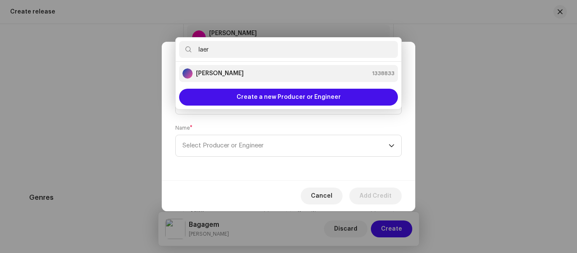
type input "laer"
click at [209, 73] on strong "[PERSON_NAME]" at bounding box center [220, 73] width 48 height 8
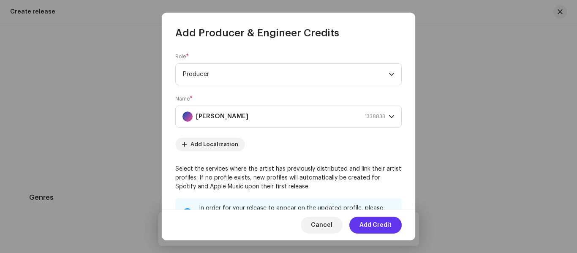
click at [382, 223] on span "Add Credit" at bounding box center [375, 225] width 32 height 17
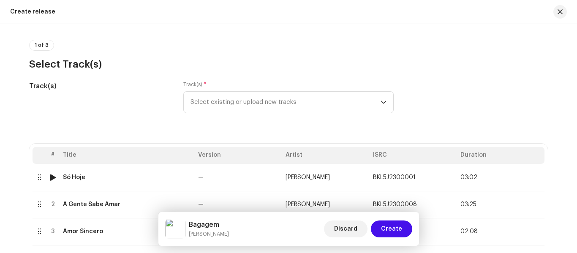
scroll to position [0, 0]
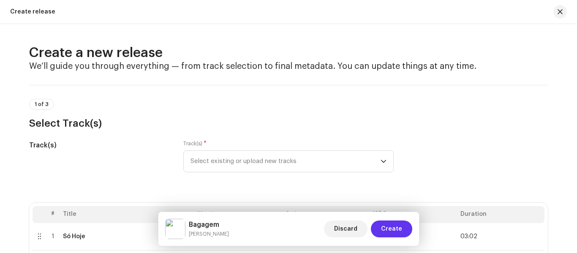
click at [396, 233] on span "Create" at bounding box center [391, 228] width 21 height 17
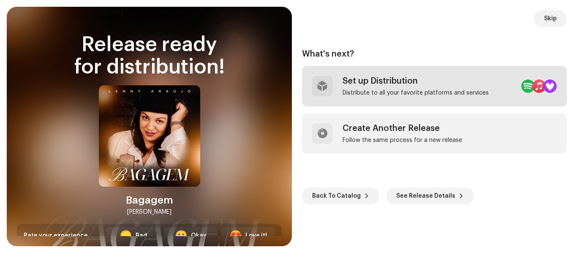
click at [368, 87] on div "Set up Distribution Distribute to all your favorite platforms and services" at bounding box center [415, 86] width 146 height 20
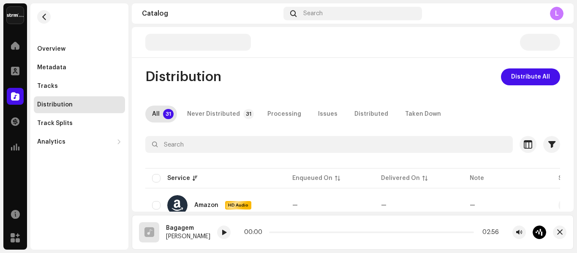
scroll to position [3, 0]
click at [534, 76] on span "Distribute All" at bounding box center [530, 77] width 39 height 17
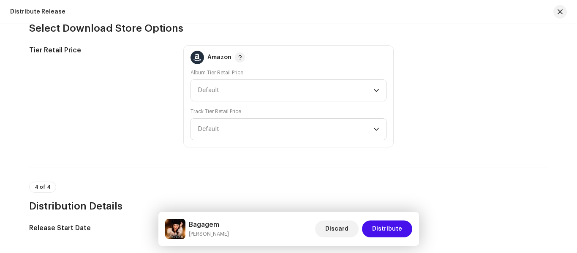
scroll to position [1708, 0]
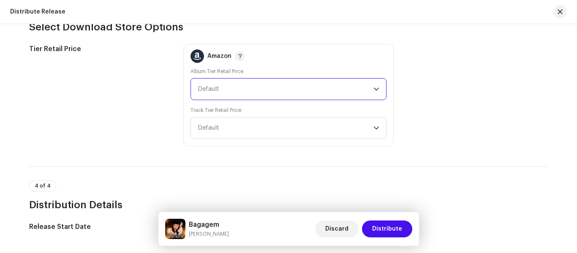
click at [365, 88] on span "Default" at bounding box center [286, 89] width 176 height 21
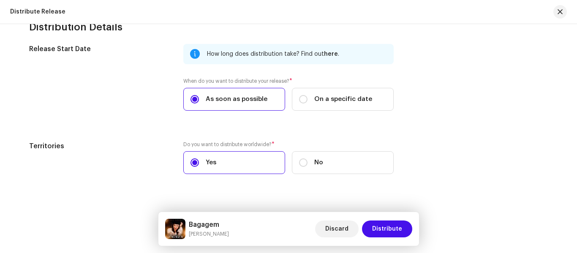
scroll to position [1898, 0]
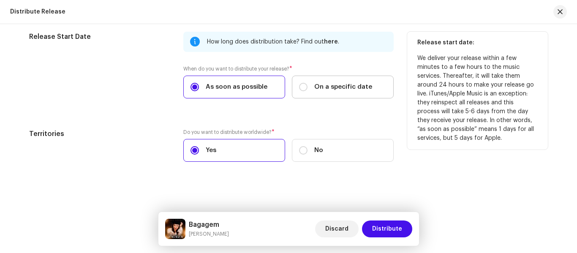
click at [322, 85] on span "On a specific date" at bounding box center [343, 86] width 58 height 9
click at [307, 85] on input "On a specific date" at bounding box center [303, 87] width 8 height 8
radio input "true"
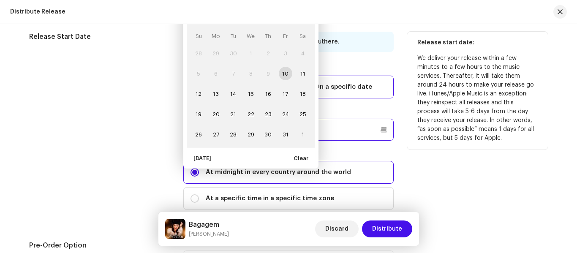
click at [311, 131] on p-datepicker "[DATE] Su Mo Tu We Th Fr Sa 28 29 30 1 2 3 4 5 6 7 8 9 10 11 12 13 14 15 16 17 …" at bounding box center [288, 130] width 210 height 22
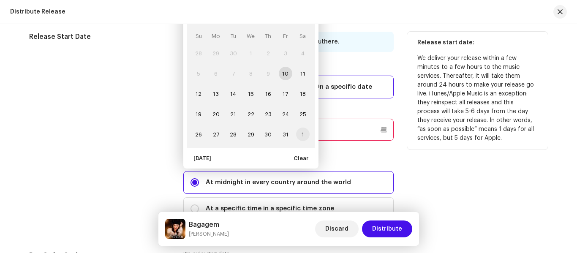
click at [300, 135] on span "1" at bounding box center [303, 135] width 14 height 14
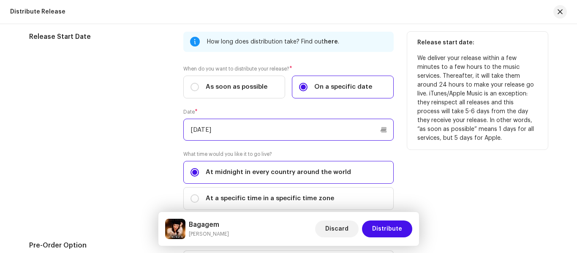
click at [300, 135] on input "[DATE]" at bounding box center [288, 130] width 210 height 22
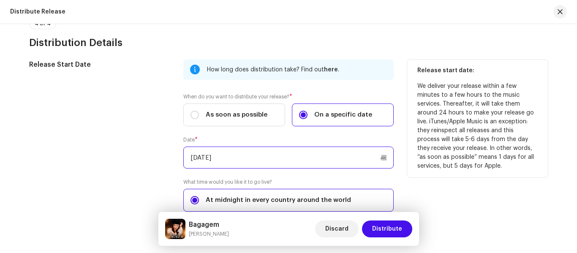
scroll to position [1864, 0]
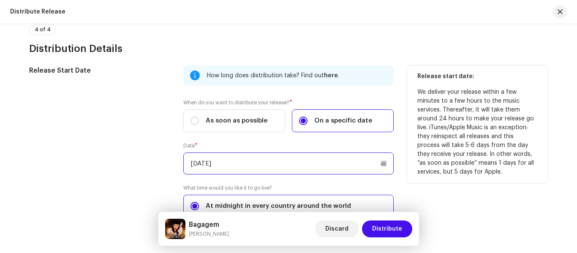
click at [299, 165] on input "[DATE]" at bounding box center [288, 163] width 210 height 22
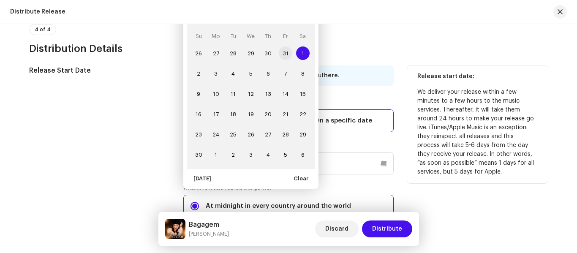
click at [285, 54] on span "31" at bounding box center [286, 53] width 14 height 14
type input "[DATE]"
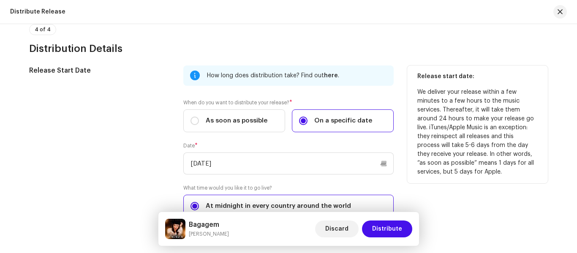
click at [446, 169] on p "We deliver your release within a few minutes to a few hours to the music servic…" at bounding box center [477, 132] width 120 height 89
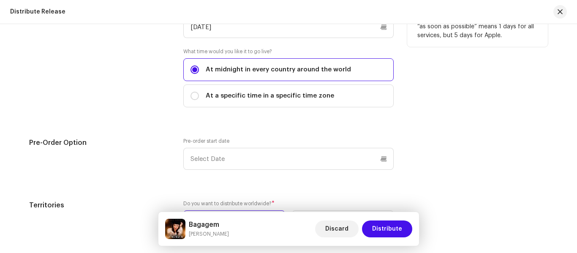
scroll to position [2001, 0]
click at [300, 95] on span "At a specific time in a specific time zone" at bounding box center [270, 95] width 128 height 9
click at [199, 95] on input "At a specific time in a specific time zone" at bounding box center [194, 95] width 8 height 8
radio input "true"
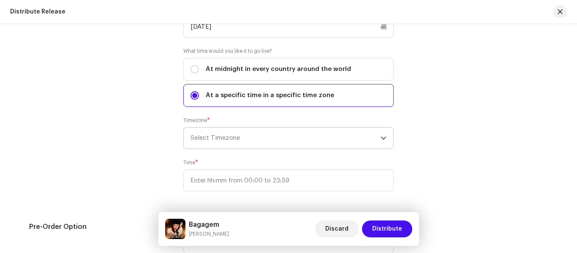
click at [307, 138] on span "Select Timezone" at bounding box center [285, 138] width 190 height 21
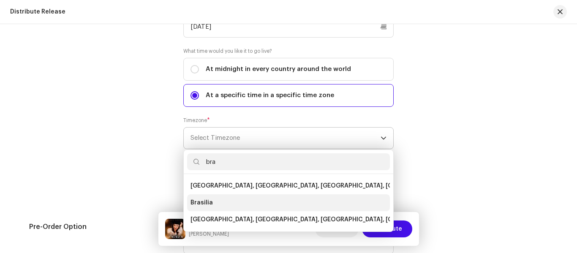
type input "bra"
click at [225, 200] on li "Brasilia" at bounding box center [288, 202] width 203 height 17
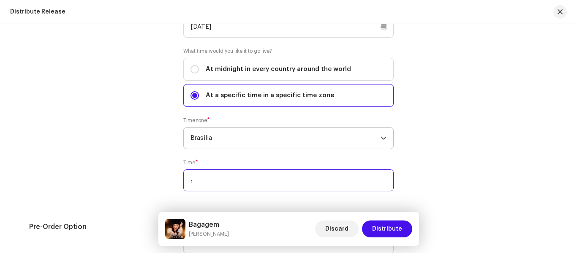
click at [269, 186] on input ":" at bounding box center [288, 180] width 210 height 22
type input "00:00"
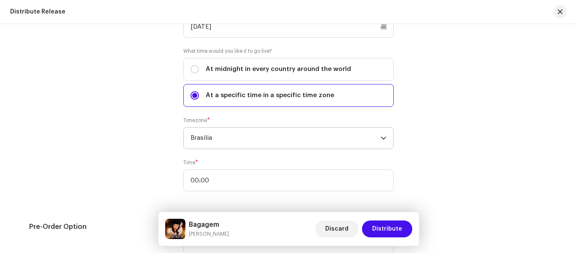
click at [484, 150] on div "Release start date: We deliver your release within a few minutes to a few hours…" at bounding box center [477, 65] width 141 height 273
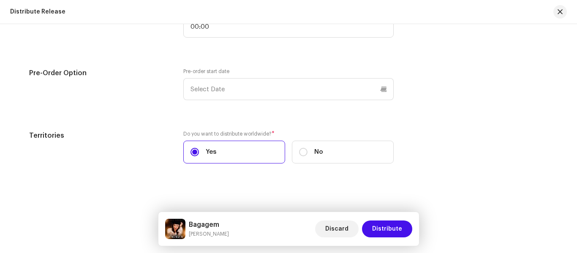
scroll to position [2156, 0]
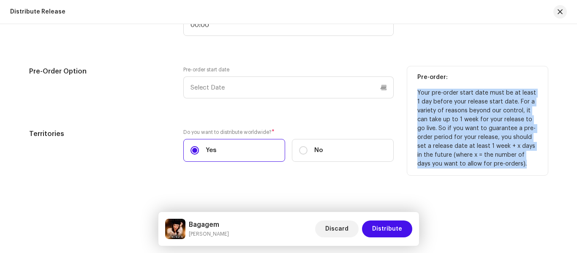
drag, startPoint x: 513, startPoint y: 165, endPoint x: 416, endPoint y: 93, distance: 120.7
click at [417, 93] on p "Your pre-order start date must be at least 1 day before your release start date…" at bounding box center [477, 129] width 120 height 80
copy p "Your pre-order start date must be at least 1 day before your release start date…"
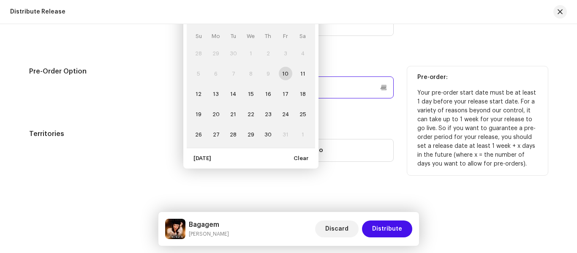
click at [297, 88] on p-datepicker "[DATE] Su Mo Tu We Th Fr Sa 28 29 30 1 2 3 4 5 6 7 8 9 10 11 12 13 14 15 16 17 …" at bounding box center [288, 87] width 210 height 22
click at [284, 111] on span "24" at bounding box center [286, 114] width 14 height 14
type input "[DATE]"
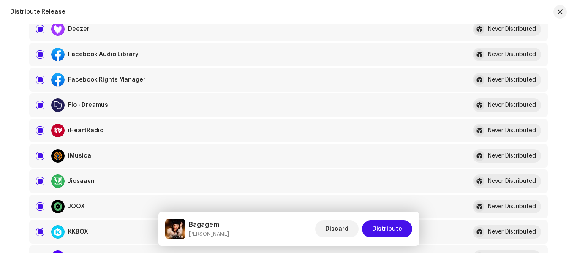
scroll to position [0, 0]
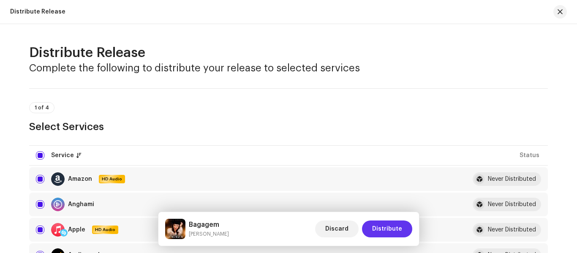
click at [385, 232] on span "Distribute" at bounding box center [387, 228] width 30 height 17
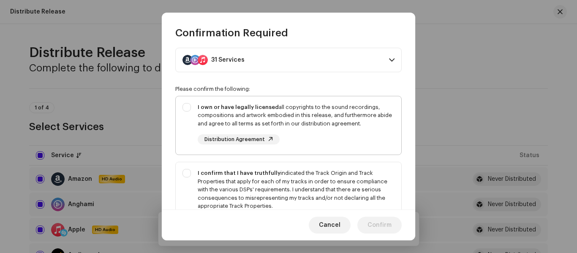
scroll to position [25, 0]
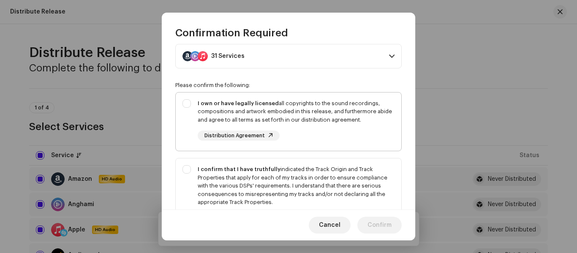
click at [225, 103] on strong "I own or have legally licensed" at bounding box center [238, 102] width 81 height 5
checkbox input "true"
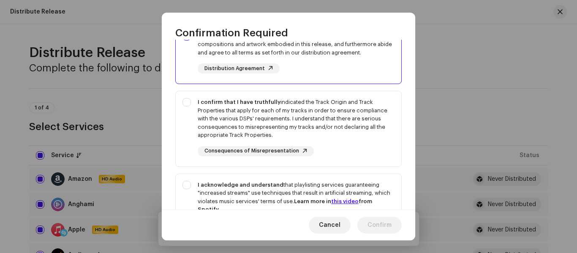
scroll to position [92, 0]
click at [225, 103] on strong "I confirm that I have truthfully" at bounding box center [239, 101] width 83 height 5
checkbox input "true"
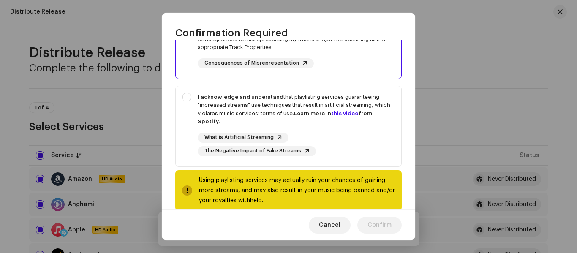
scroll to position [181, 0]
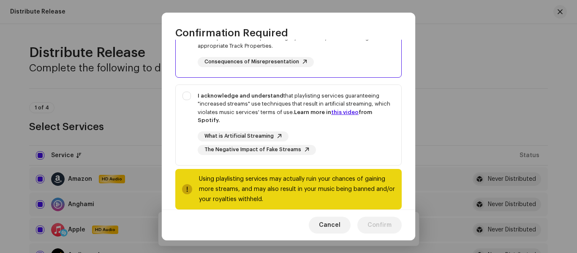
click at [225, 103] on div "I acknowledge and understand that playlisting services guaranteeing "increased …" at bounding box center [296, 108] width 197 height 33
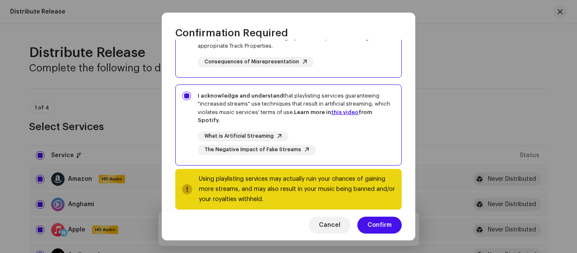
checkbox input "true"
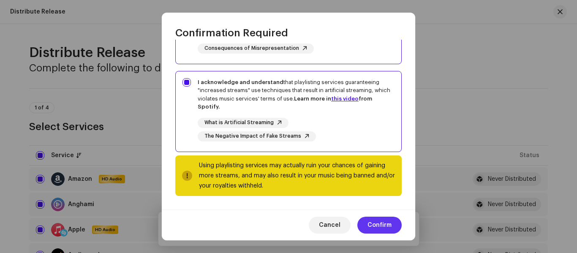
click at [387, 229] on span "Confirm" at bounding box center [379, 225] width 24 height 17
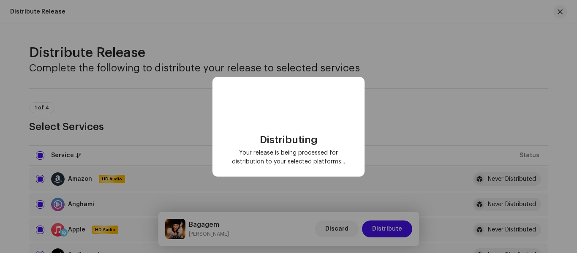
scroll to position [0, 0]
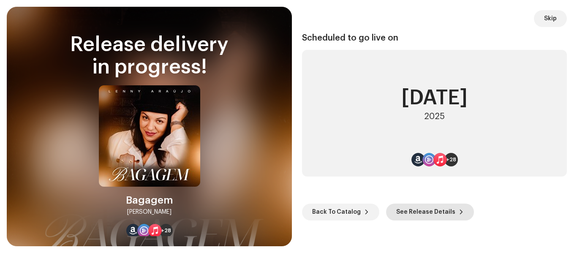
click at [439, 212] on span "See Release Details" at bounding box center [425, 212] width 59 height 17
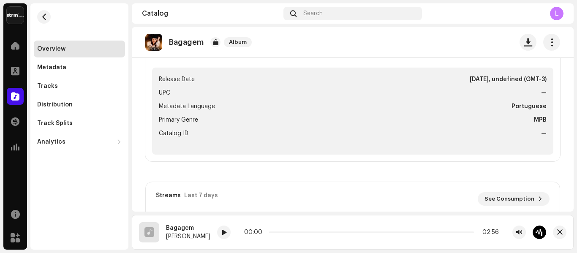
scroll to position [335, 0]
click at [67, 127] on div "Track Splits" at bounding box center [79, 123] width 91 height 17
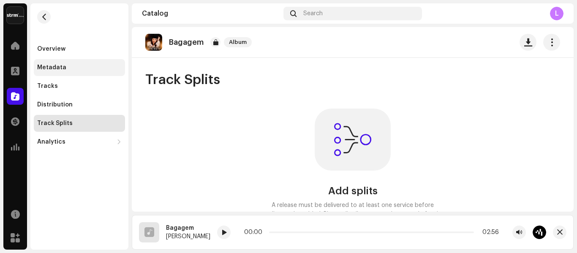
click at [52, 65] on div "Metadata" at bounding box center [51, 67] width 29 height 7
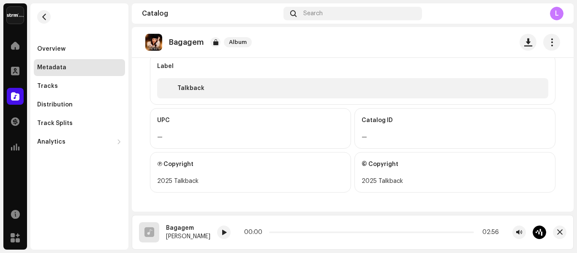
scroll to position [569, 0]
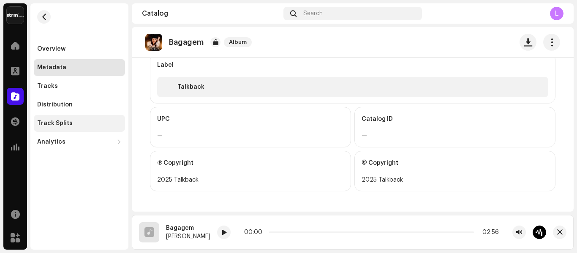
click at [65, 120] on div "Track Splits" at bounding box center [54, 123] width 35 height 7
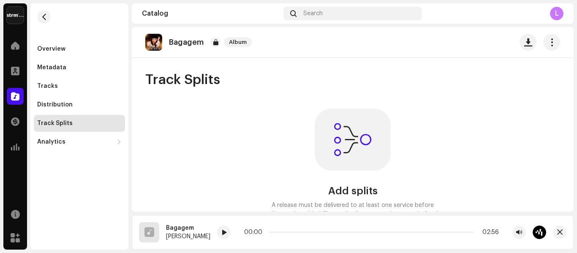
scroll to position [43, 0]
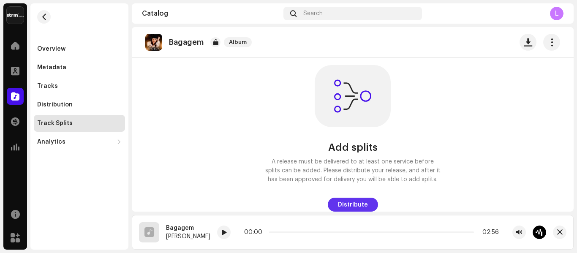
click at [352, 204] on span "Distribute" at bounding box center [353, 204] width 30 height 17
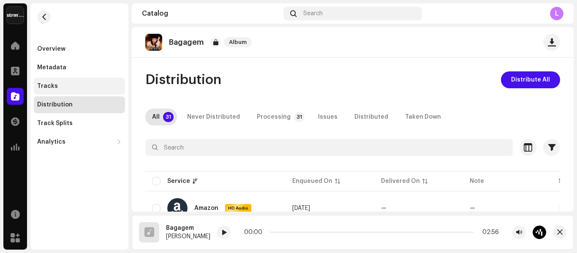
click at [46, 82] on div "Tracks" at bounding box center [79, 86] width 91 height 17
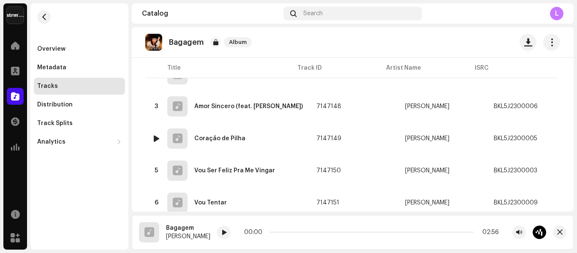
scroll to position [138, 0]
click at [539, 138] on span "button" at bounding box center [541, 138] width 6 height 7
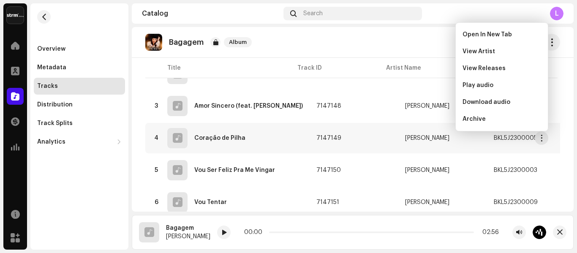
click at [82, 179] on div "Overview Metadata Tracks Distribution Track Splits Analytics Consumption Engage…" at bounding box center [79, 126] width 98 height 246
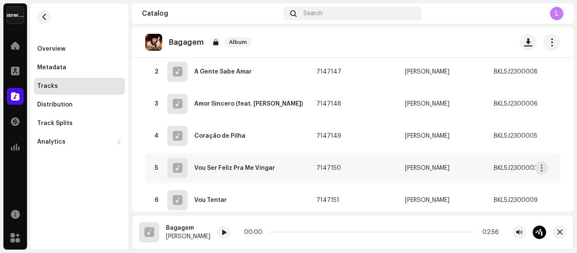
scroll to position [0, 0]
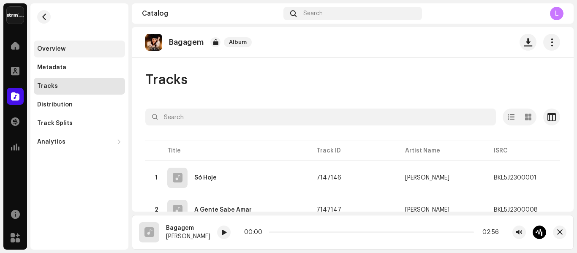
click at [42, 45] on div "Overview" at bounding box center [79, 49] width 91 height 17
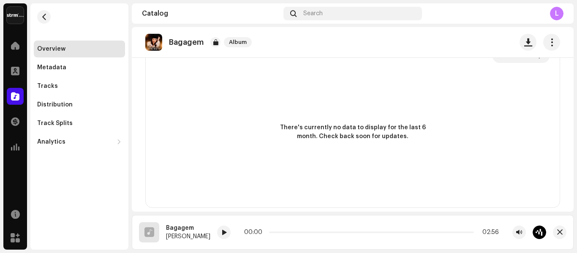
scroll to position [663, 0]
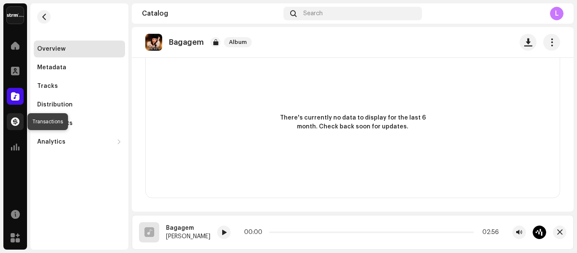
click at [12, 122] on span at bounding box center [15, 121] width 8 height 7
